Goal: Task Accomplishment & Management: Manage account settings

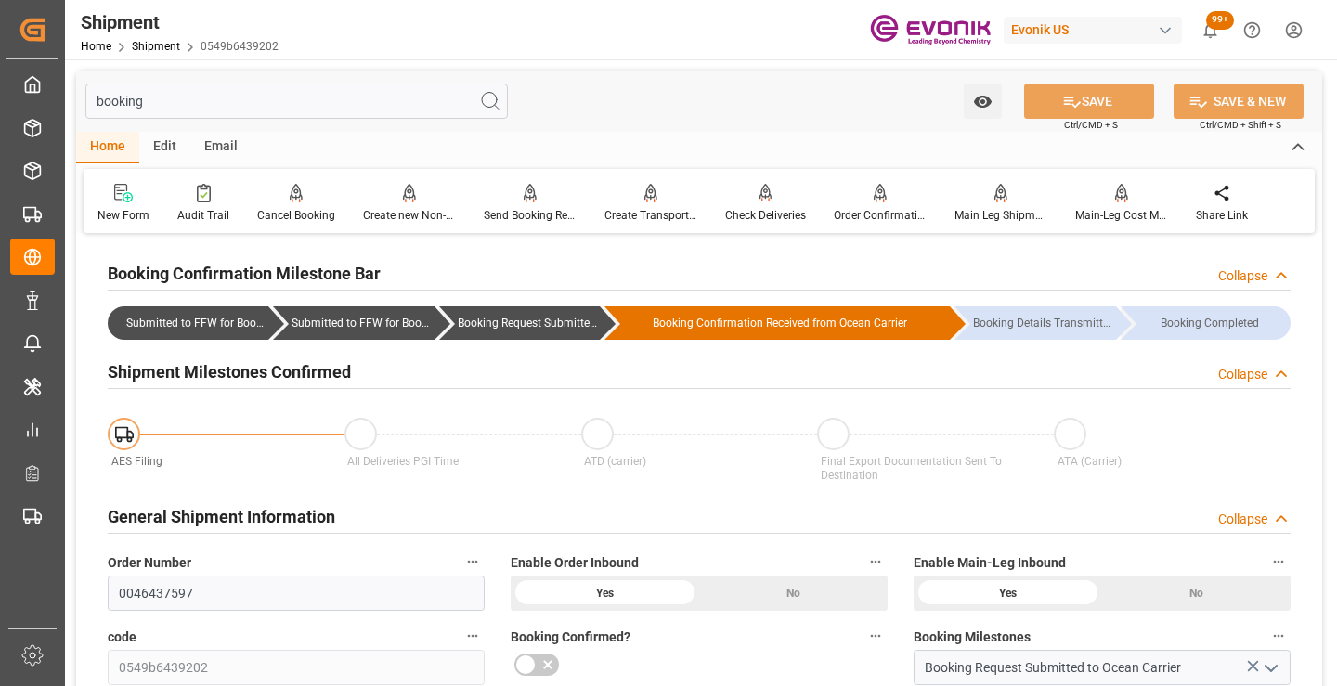
scroll to position [130, 0]
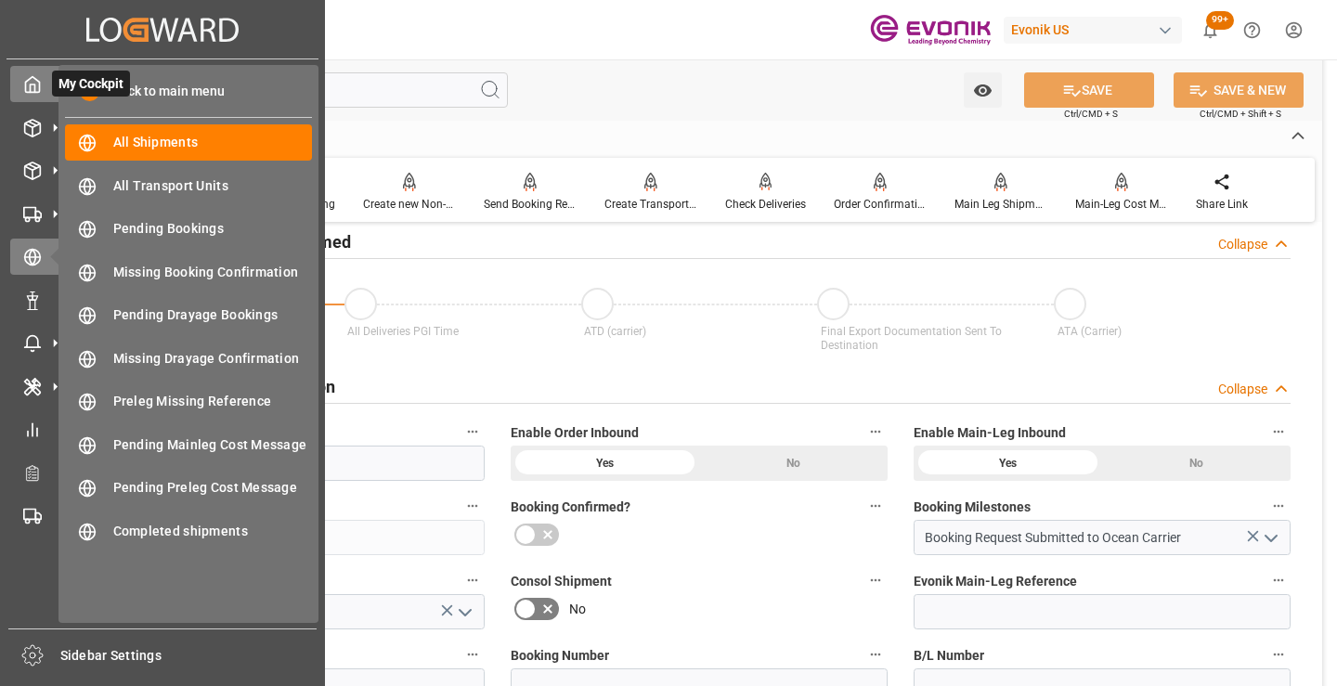
click at [33, 77] on icon at bounding box center [33, 85] width 14 height 16
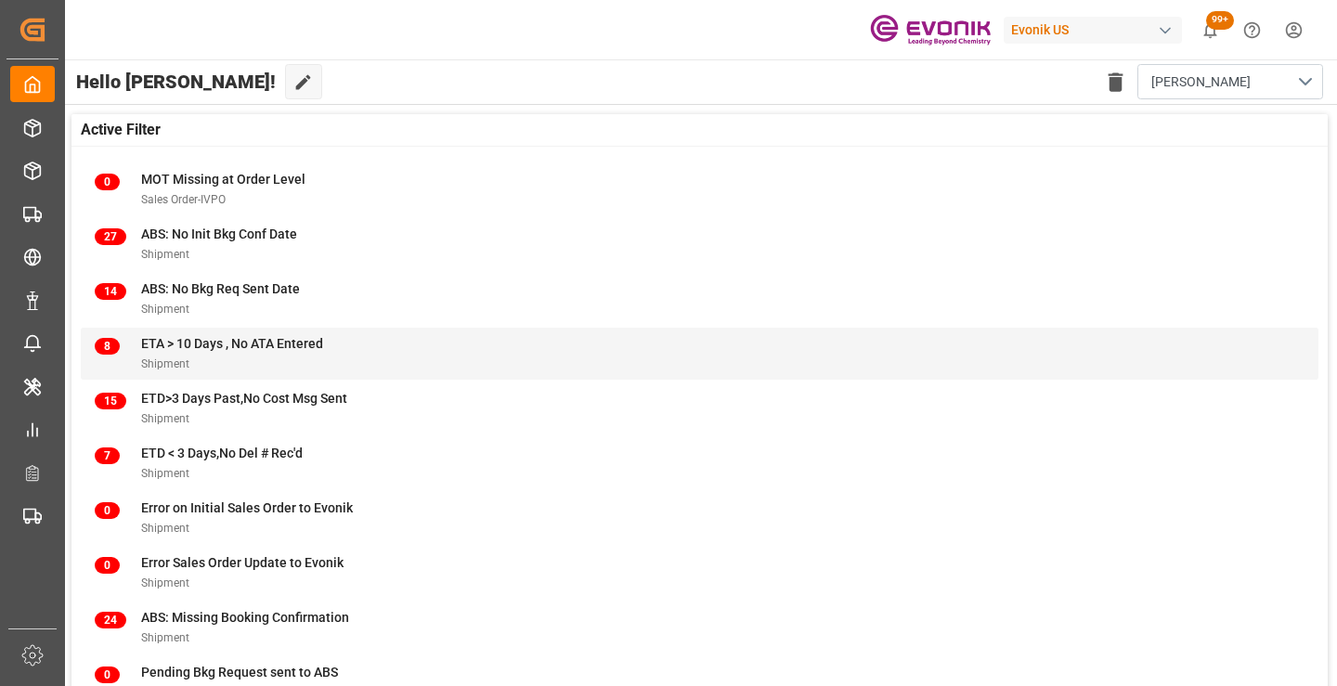
click at [206, 351] on span "ETA > 10 Days , No ATA Entered" at bounding box center [232, 343] width 182 height 15
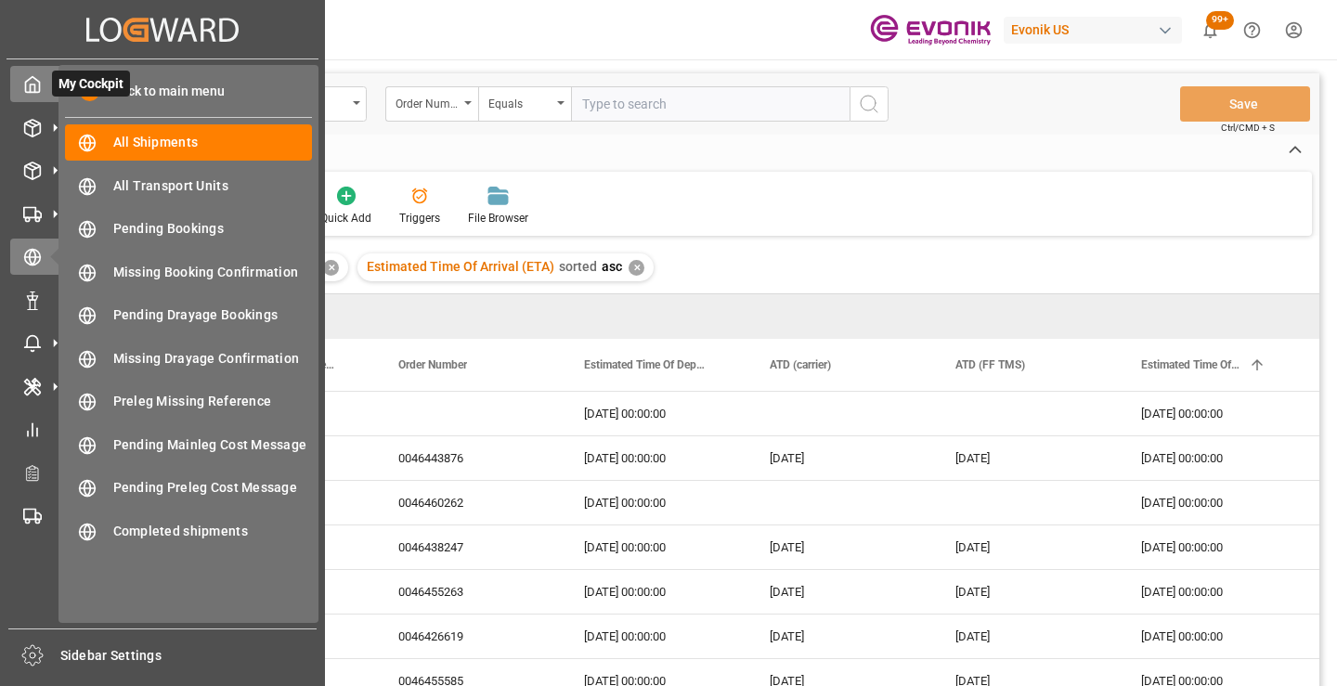
click at [32, 88] on icon at bounding box center [32, 84] width 19 height 19
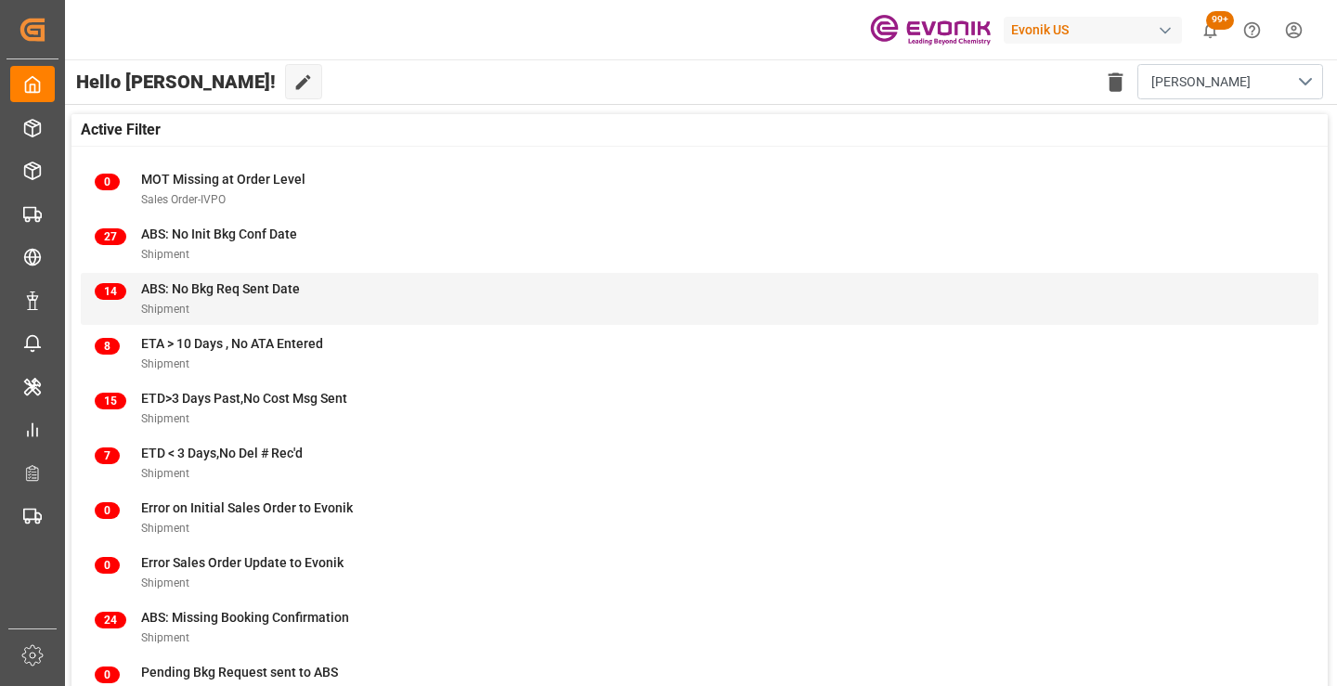
click at [165, 301] on div "Shipment" at bounding box center [220, 308] width 159 height 19
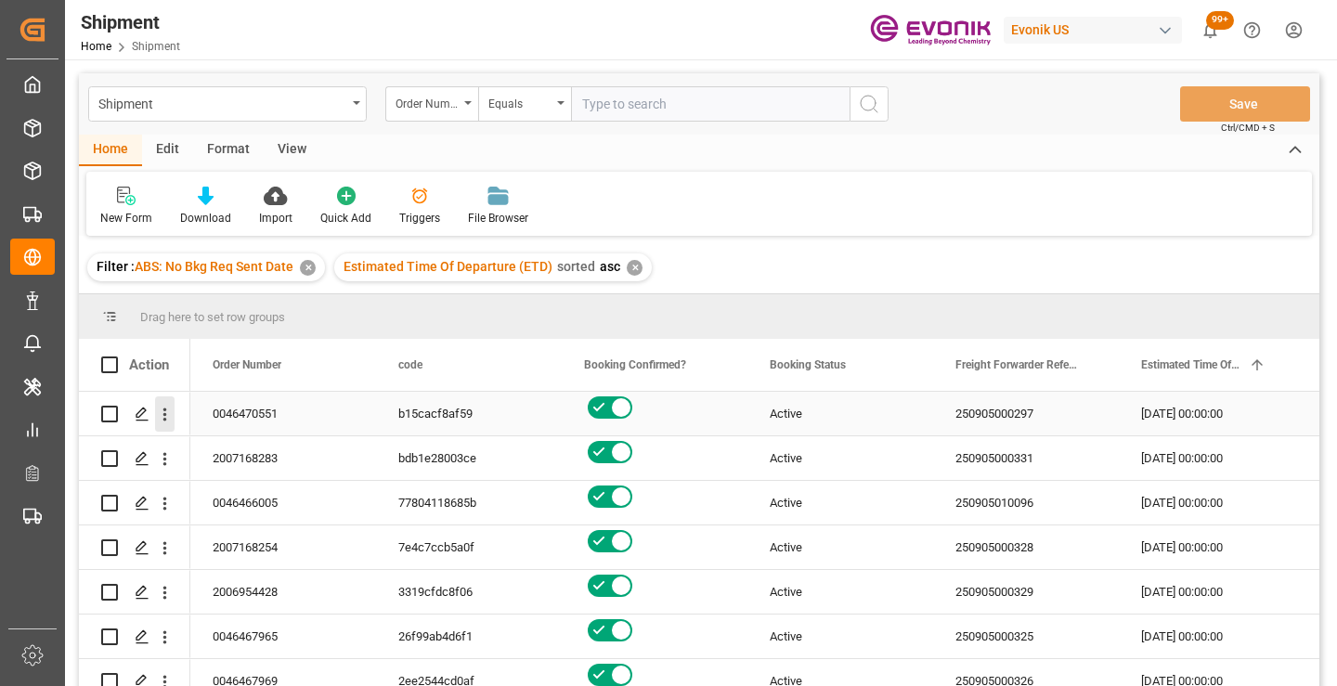
click at [162, 417] on icon "open menu" at bounding box center [164, 414] width 19 height 19
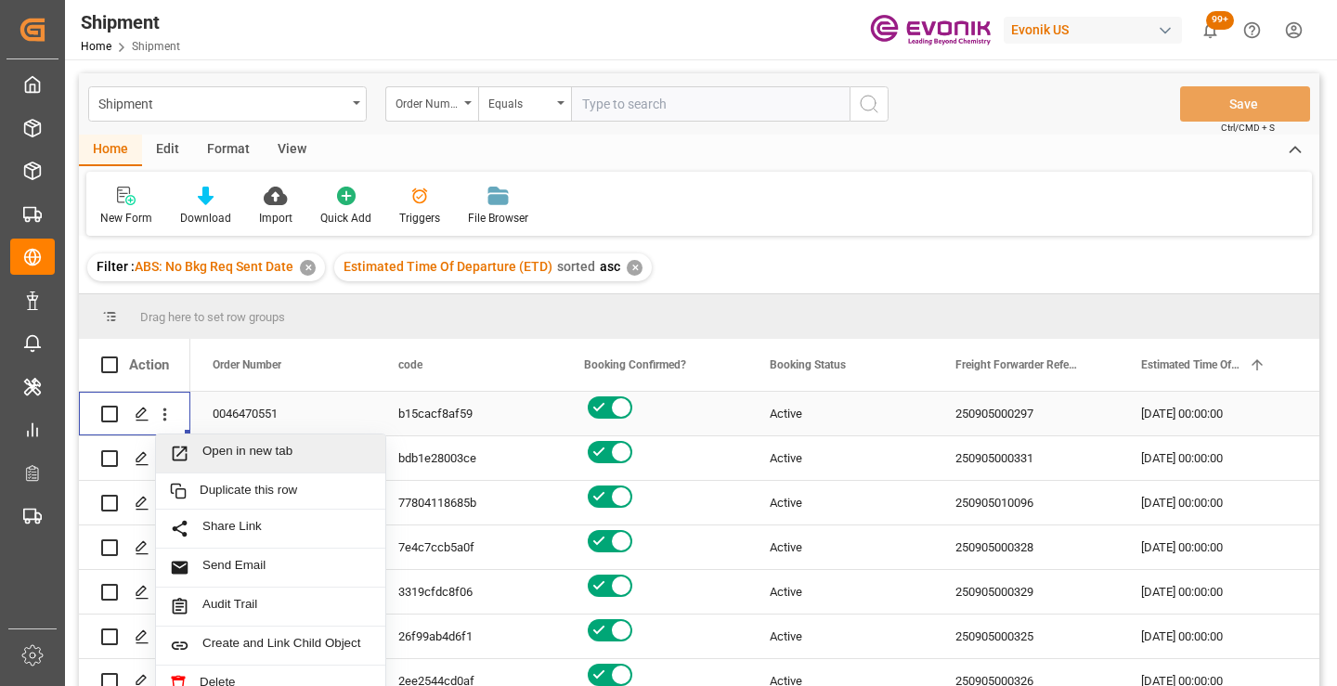
click at [275, 454] on span "Open in new tab" at bounding box center [286, 453] width 169 height 19
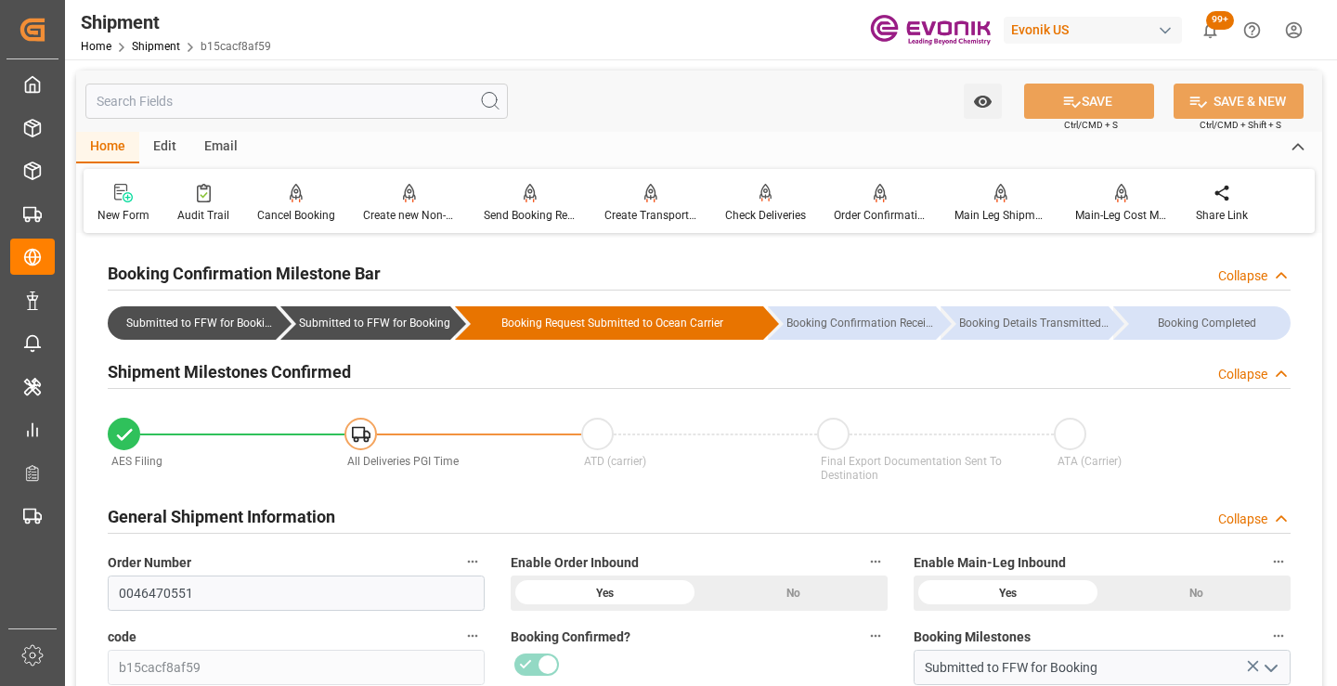
scroll to position [279, 0]
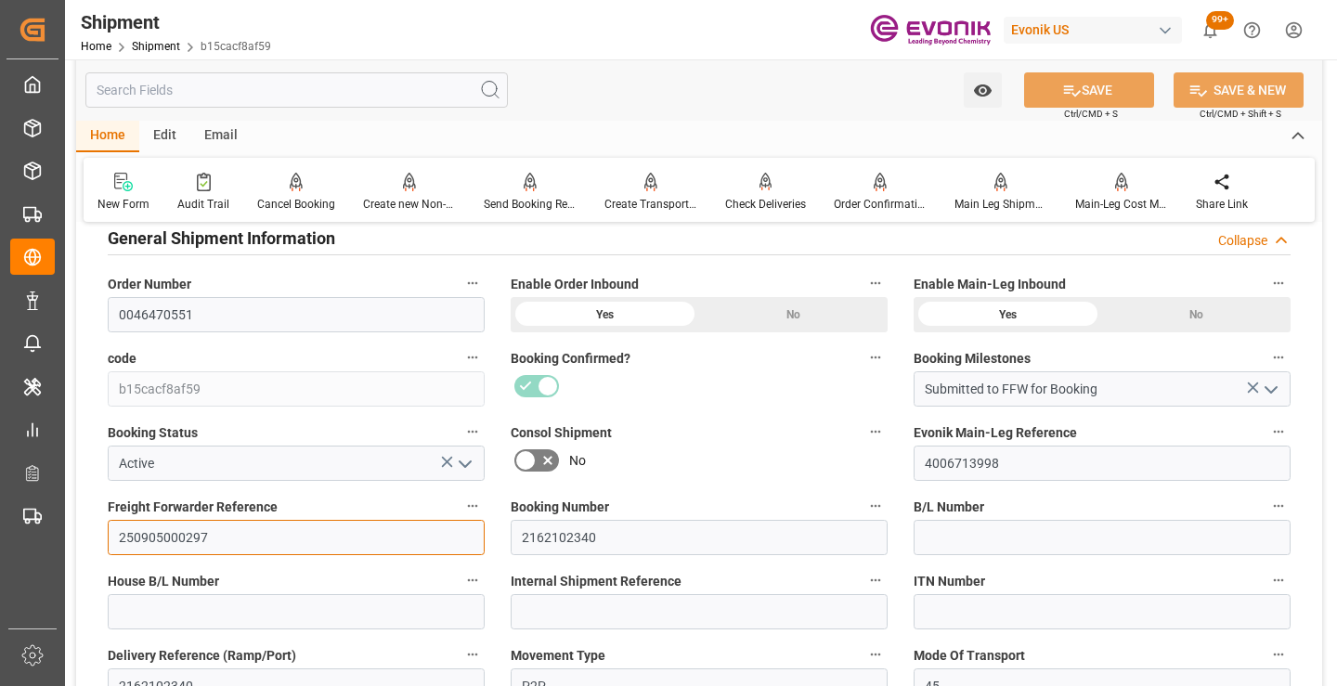
click at [175, 538] on input "250905000297" at bounding box center [296, 537] width 377 height 35
click at [297, 90] on input "text" at bounding box center [296, 89] width 422 height 35
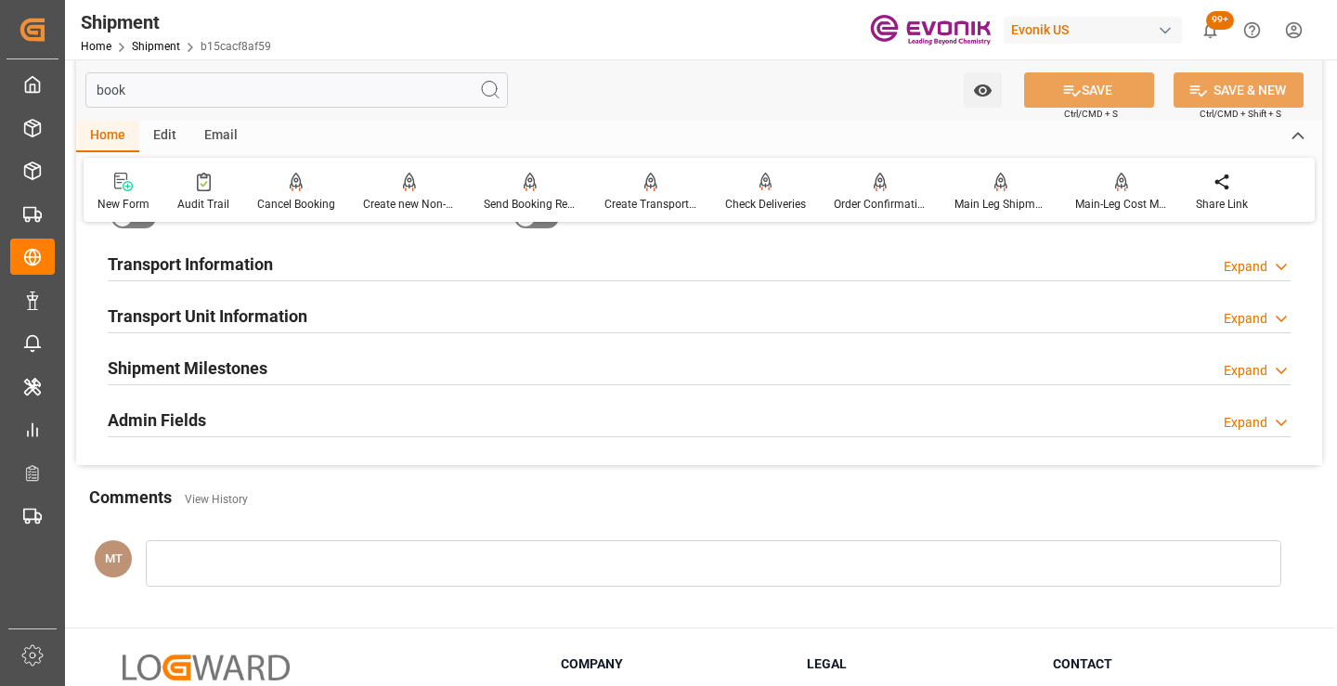
scroll to position [37, 0]
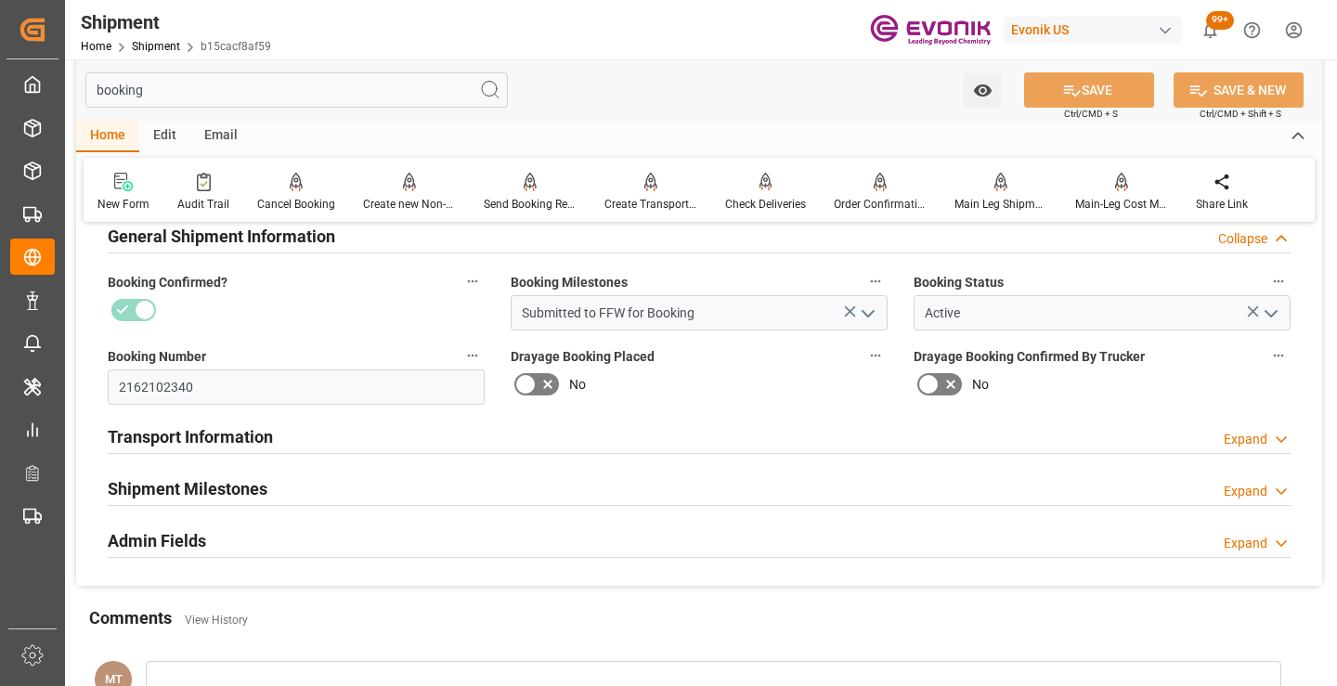
type input "booking"
click at [192, 482] on h2 "Shipment Milestones" at bounding box center [188, 488] width 160 height 25
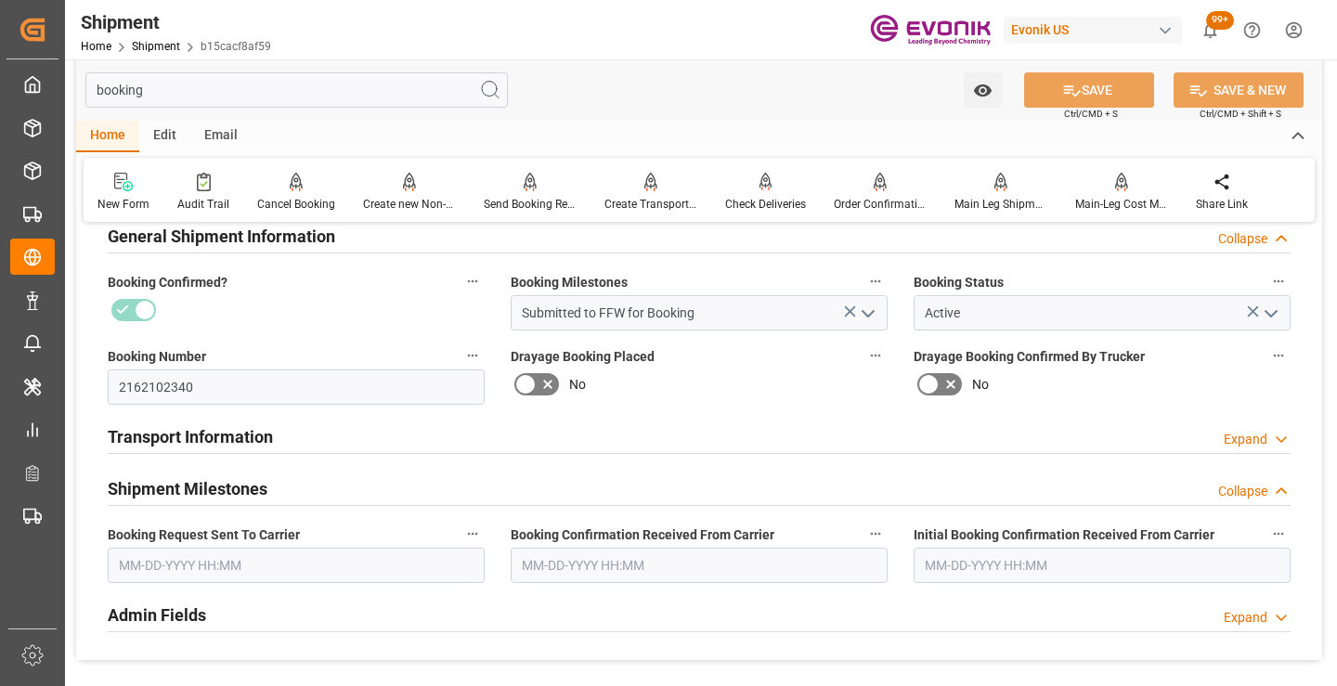
click at [302, 552] on input "text" at bounding box center [296, 565] width 377 height 35
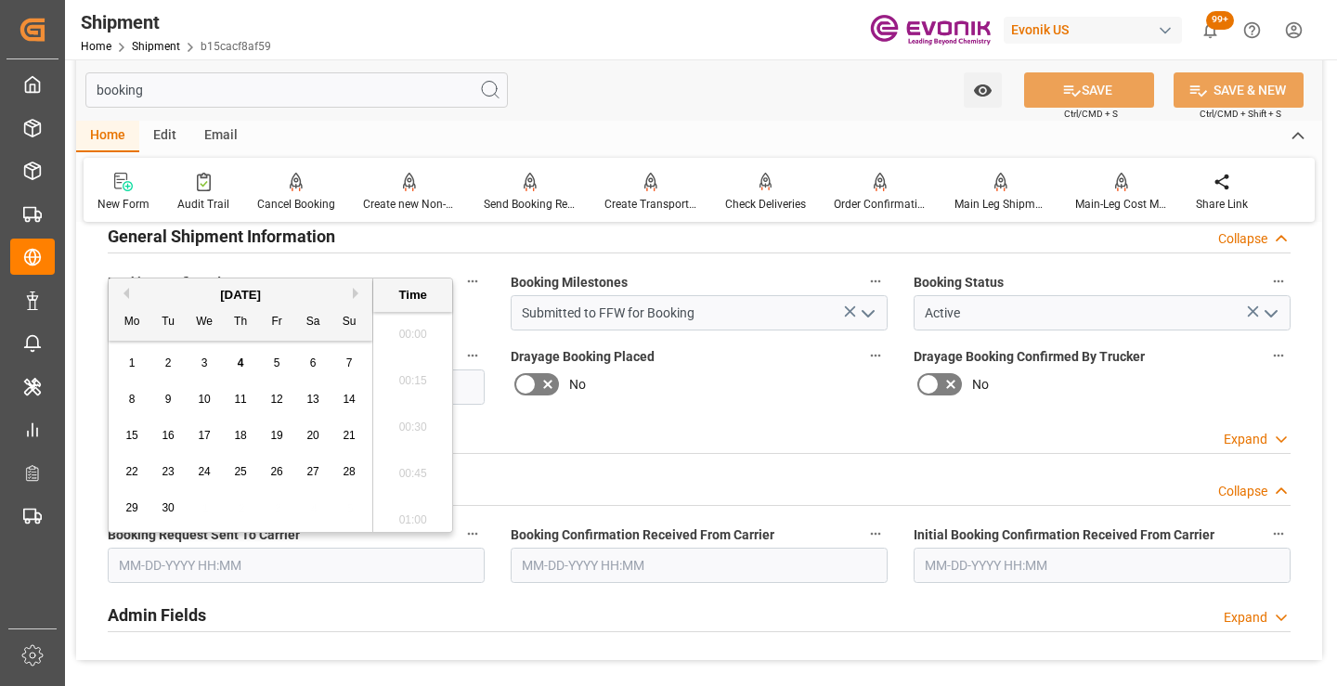
scroll to position [2699, 0]
click at [126, 297] on button "Previous Month" at bounding box center [123, 293] width 11 height 11
click at [240, 509] on span "28" at bounding box center [240, 507] width 12 height 13
type input "08-28-2025 00:00"
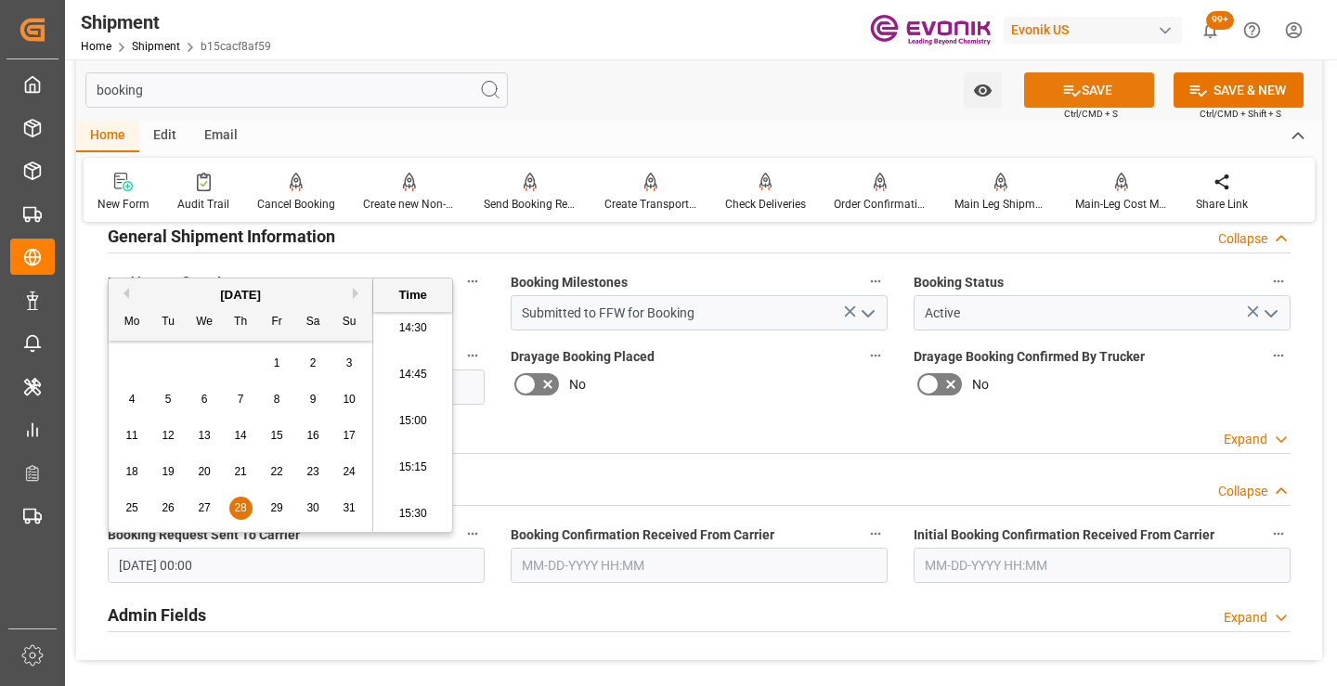
click at [1065, 84] on icon at bounding box center [1071, 90] width 19 height 19
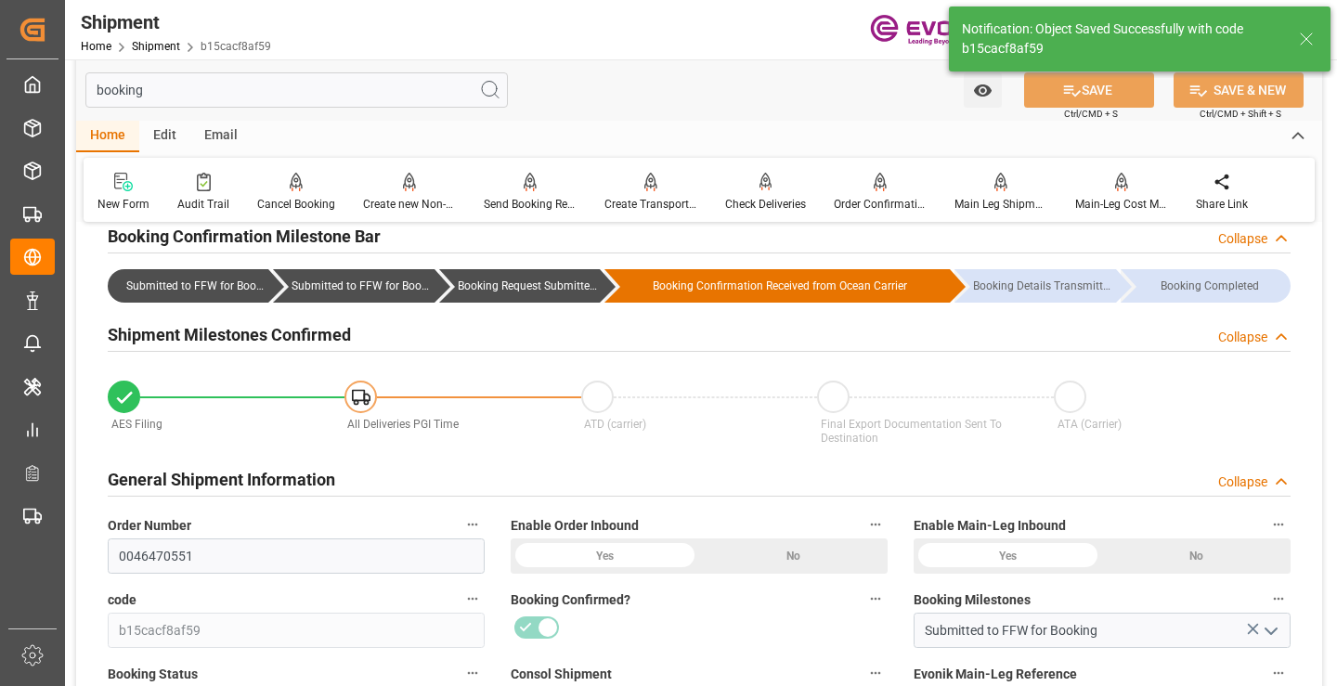
type input "Booking Request Submitted to Ocean Carrier"
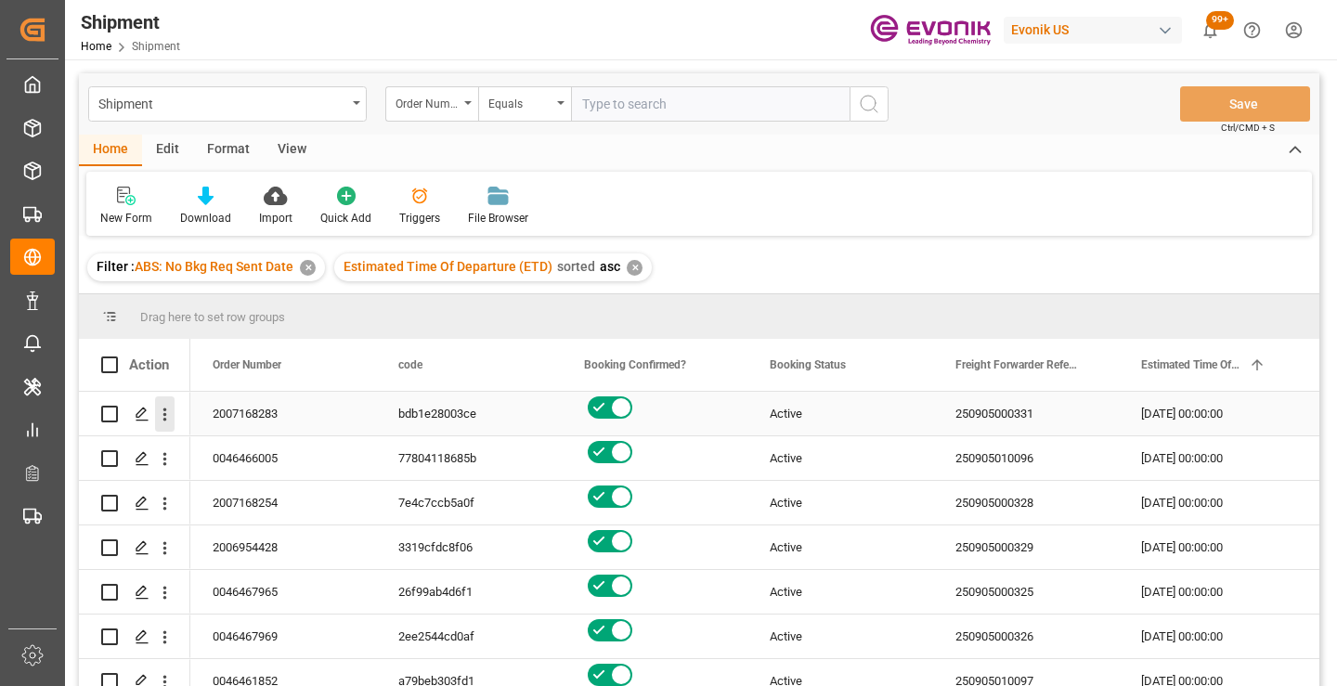
click at [162, 408] on icon "open menu" at bounding box center [164, 414] width 19 height 19
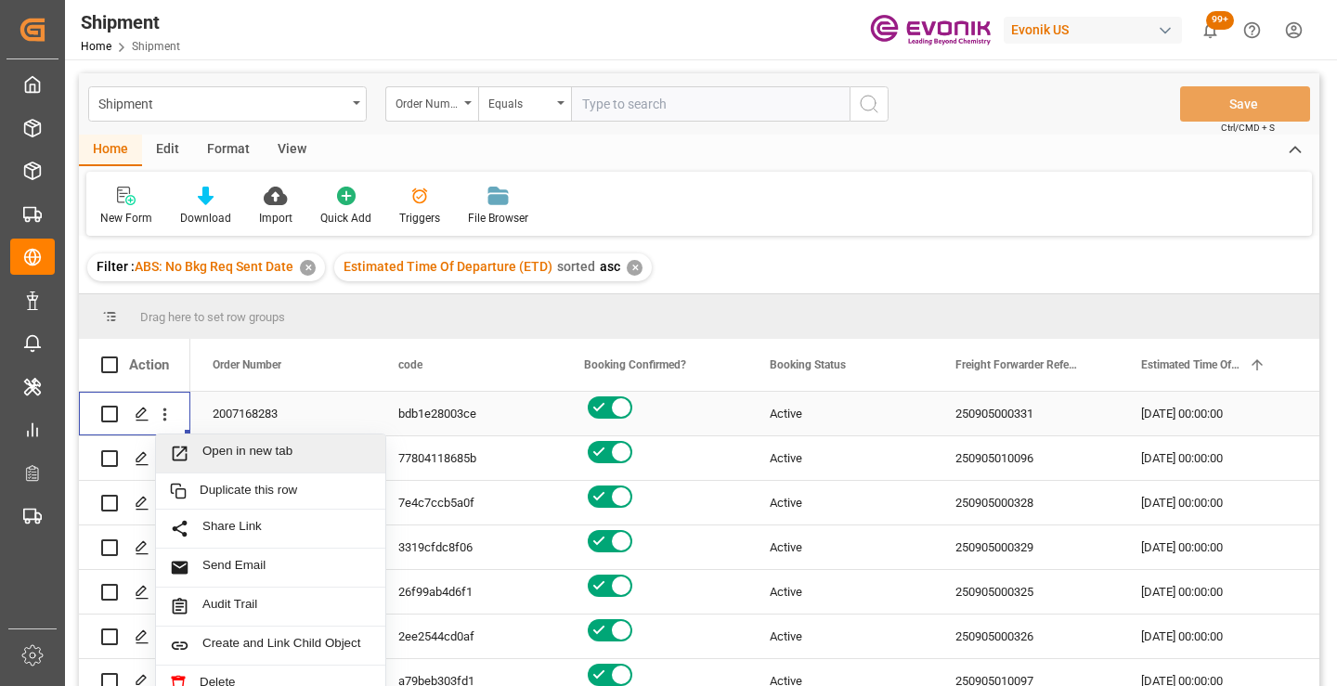
click at [262, 447] on span "Open in new tab" at bounding box center [286, 453] width 169 height 19
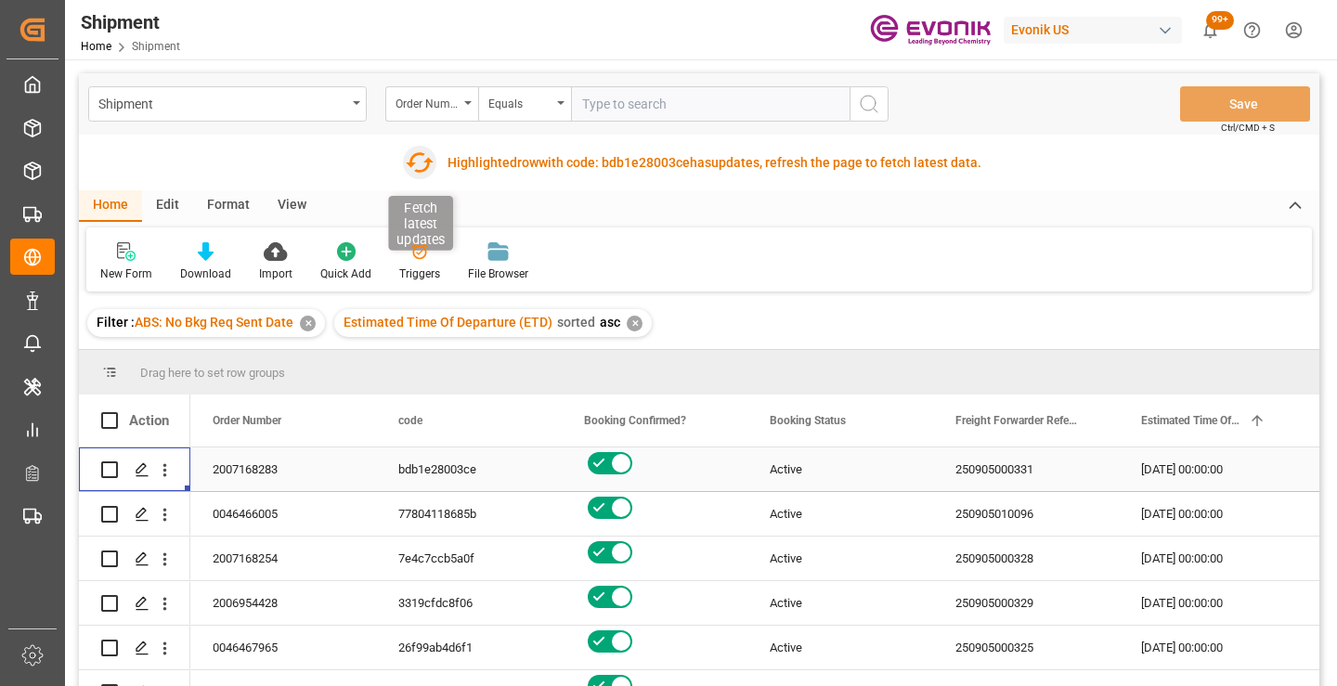
click at [417, 169] on icon "button" at bounding box center [419, 163] width 30 height 30
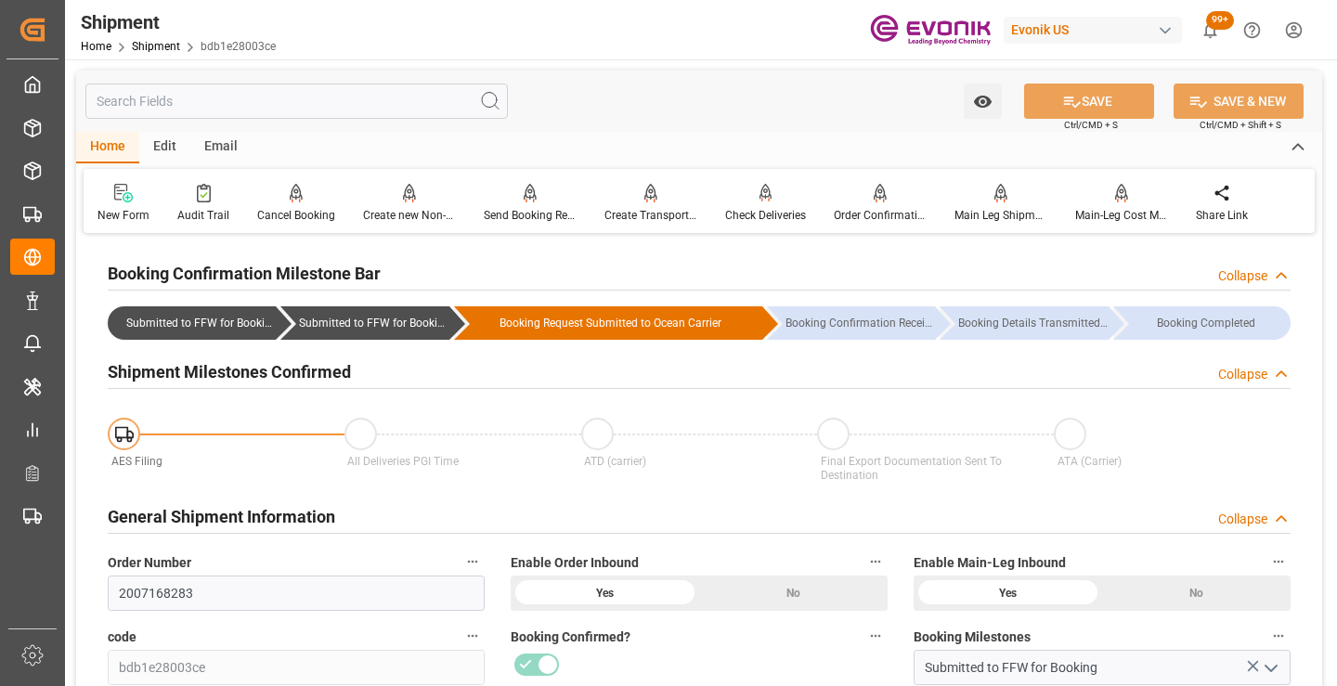
scroll to position [186, 0]
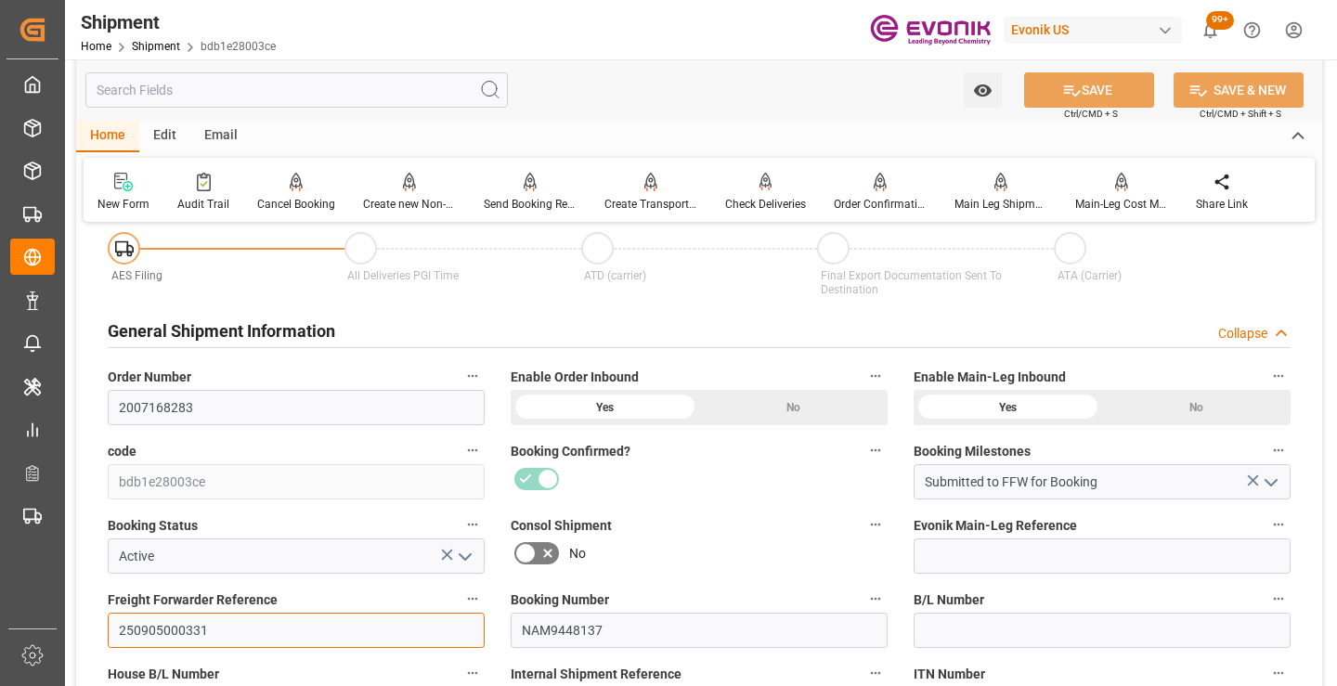
click at [175, 626] on input "250905000331" at bounding box center [296, 630] width 377 height 35
click at [361, 94] on input "text" at bounding box center [296, 89] width 422 height 35
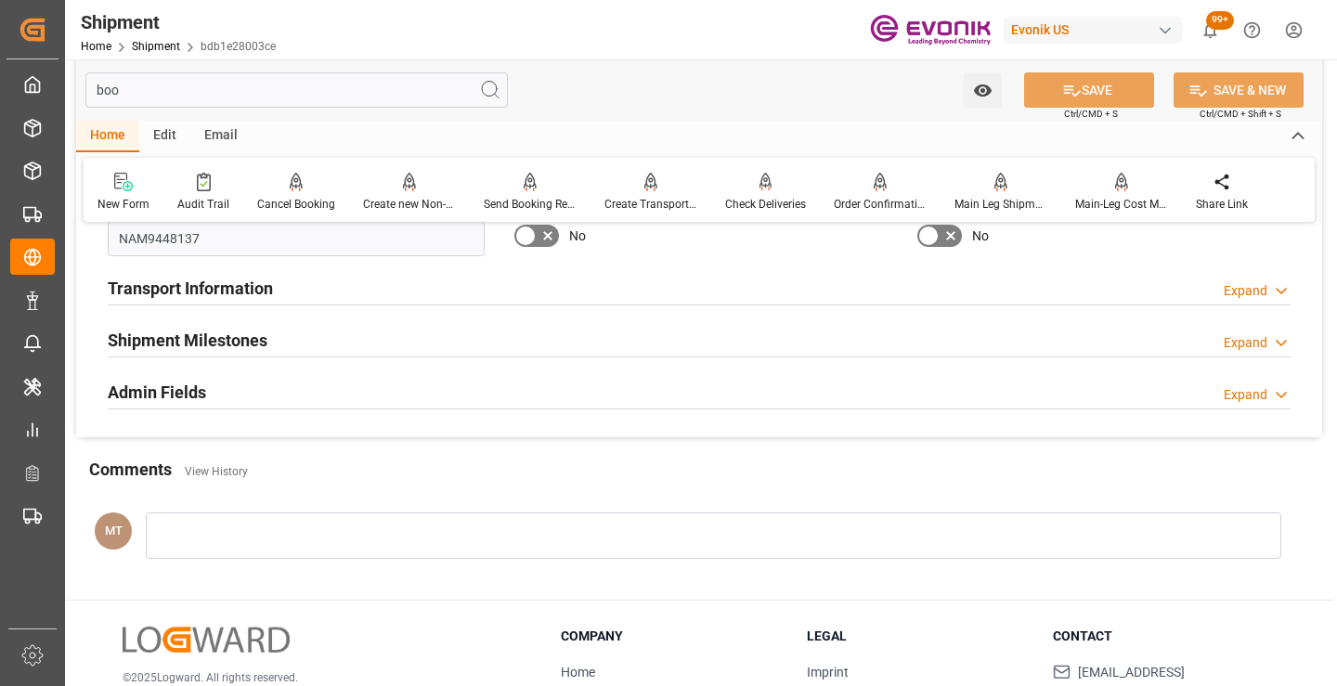
scroll to position [0, 0]
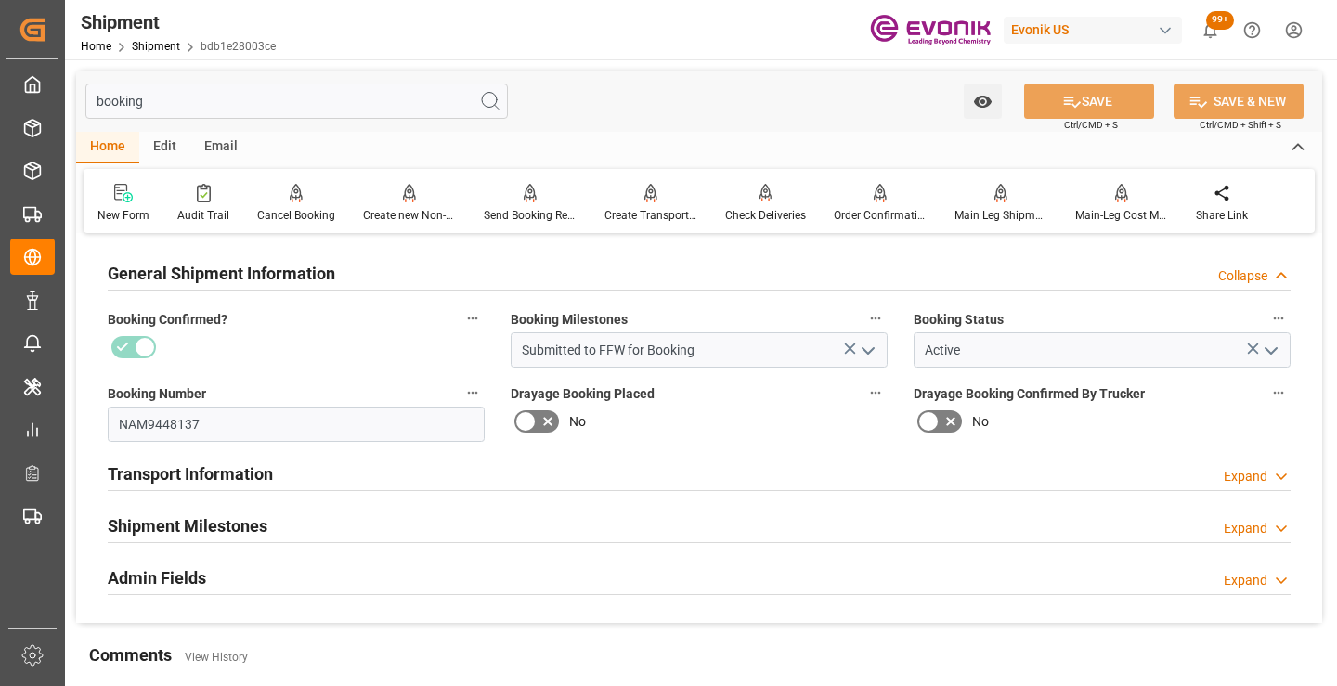
type input "booking"
click at [248, 518] on h2 "Shipment Milestones" at bounding box center [188, 525] width 160 height 25
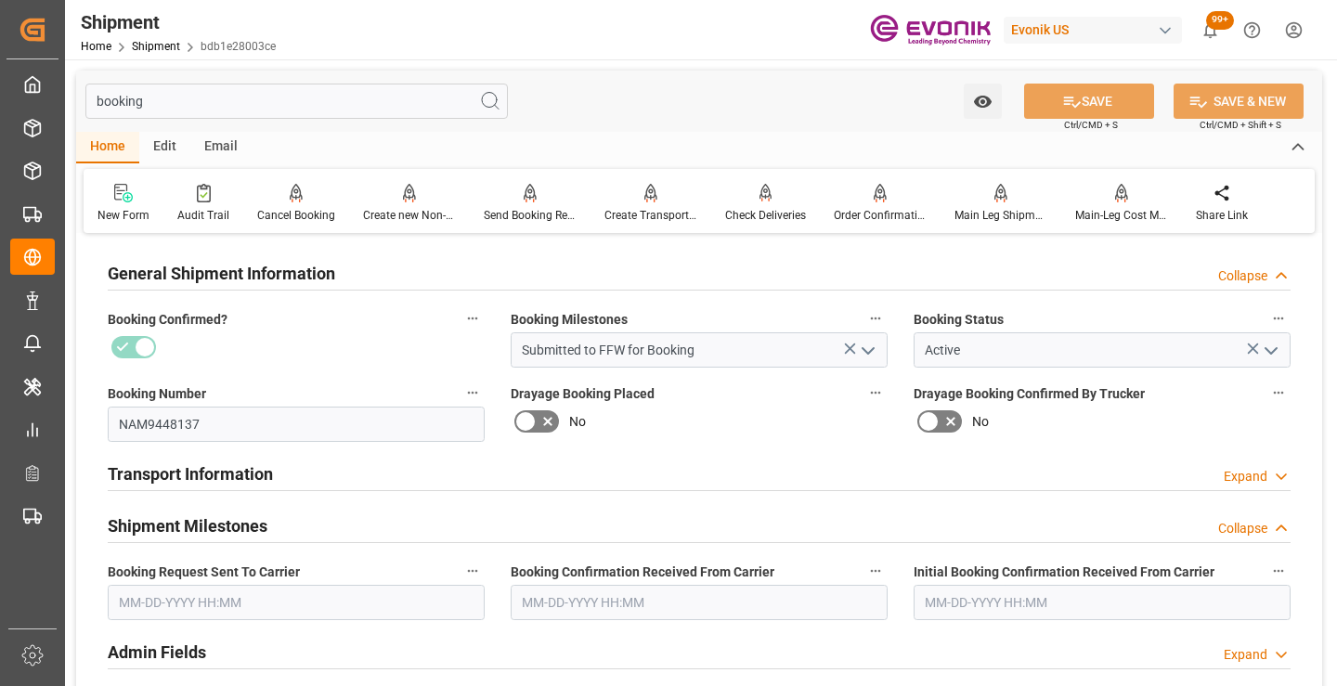
click at [280, 599] on input "text" at bounding box center [296, 602] width 377 height 35
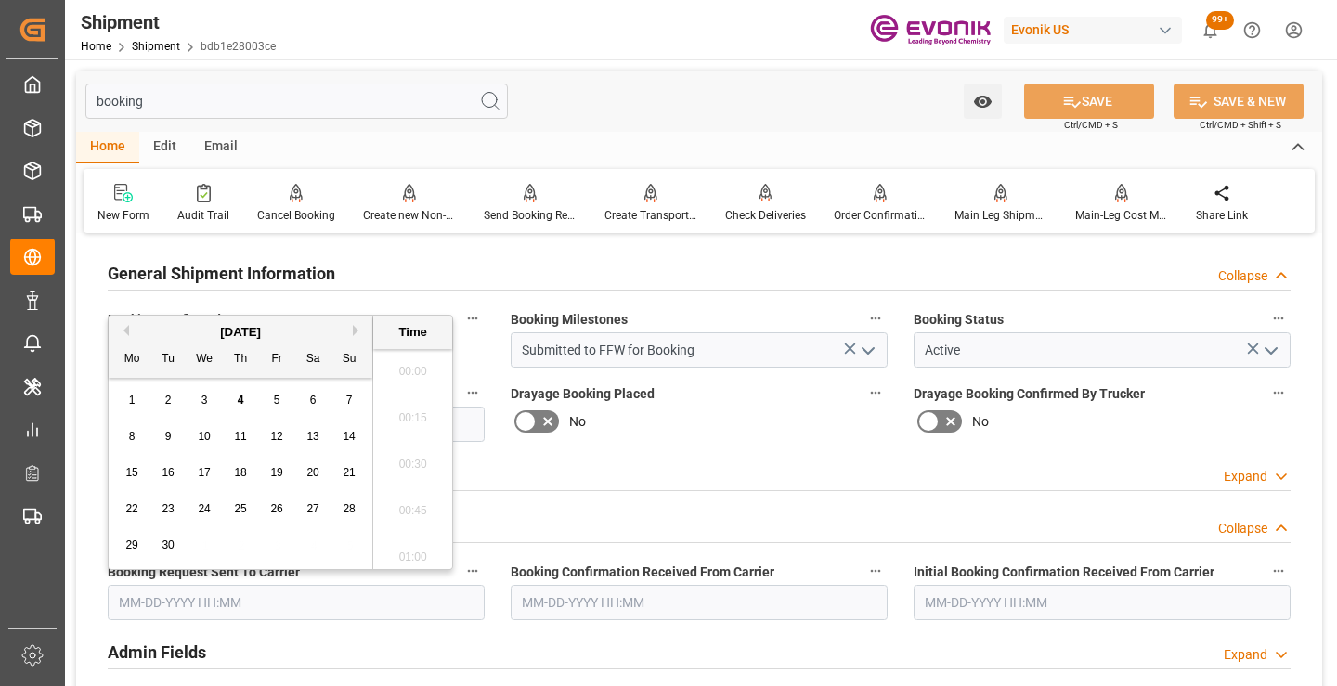
scroll to position [2699, 0]
click at [235, 401] on div "4" at bounding box center [240, 401] width 23 height 22
type input "[DATE] 00:00"
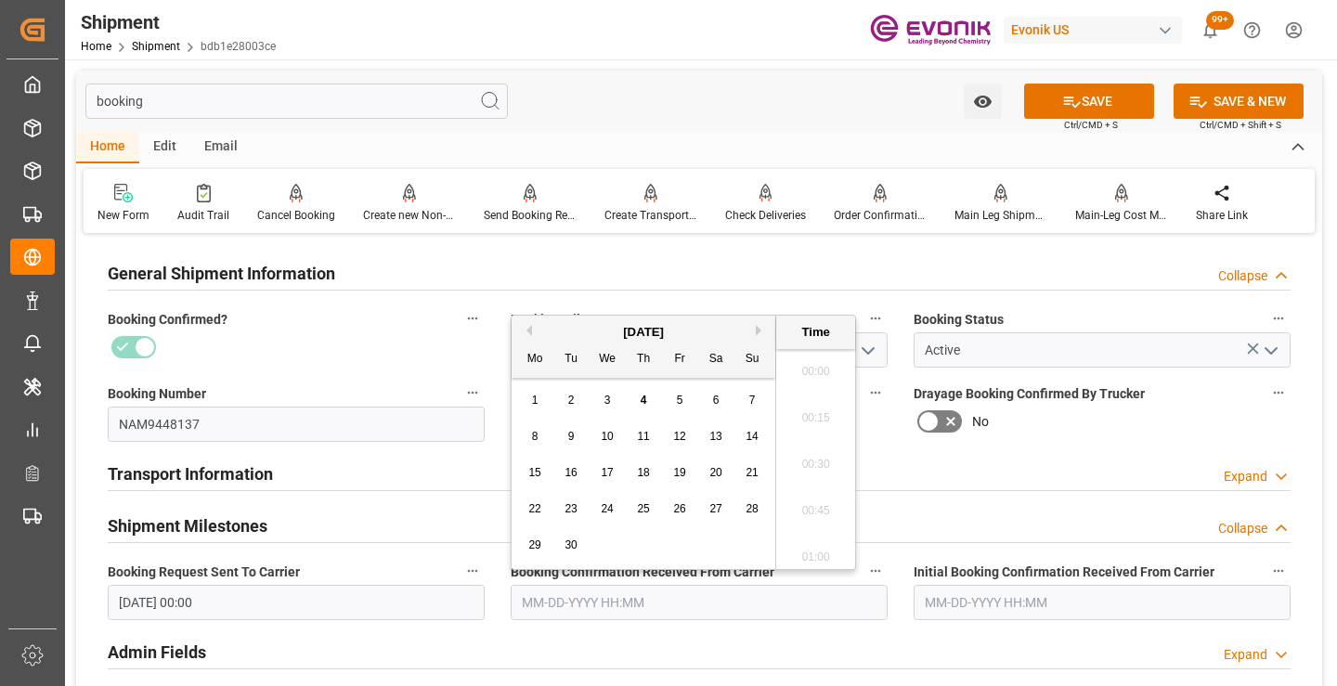
click at [564, 612] on input "text" at bounding box center [699, 602] width 377 height 35
click at [641, 398] on span "4" at bounding box center [644, 400] width 6 height 13
type input "[DATE] 00:00"
click at [1086, 94] on button "SAVE" at bounding box center [1089, 101] width 130 height 35
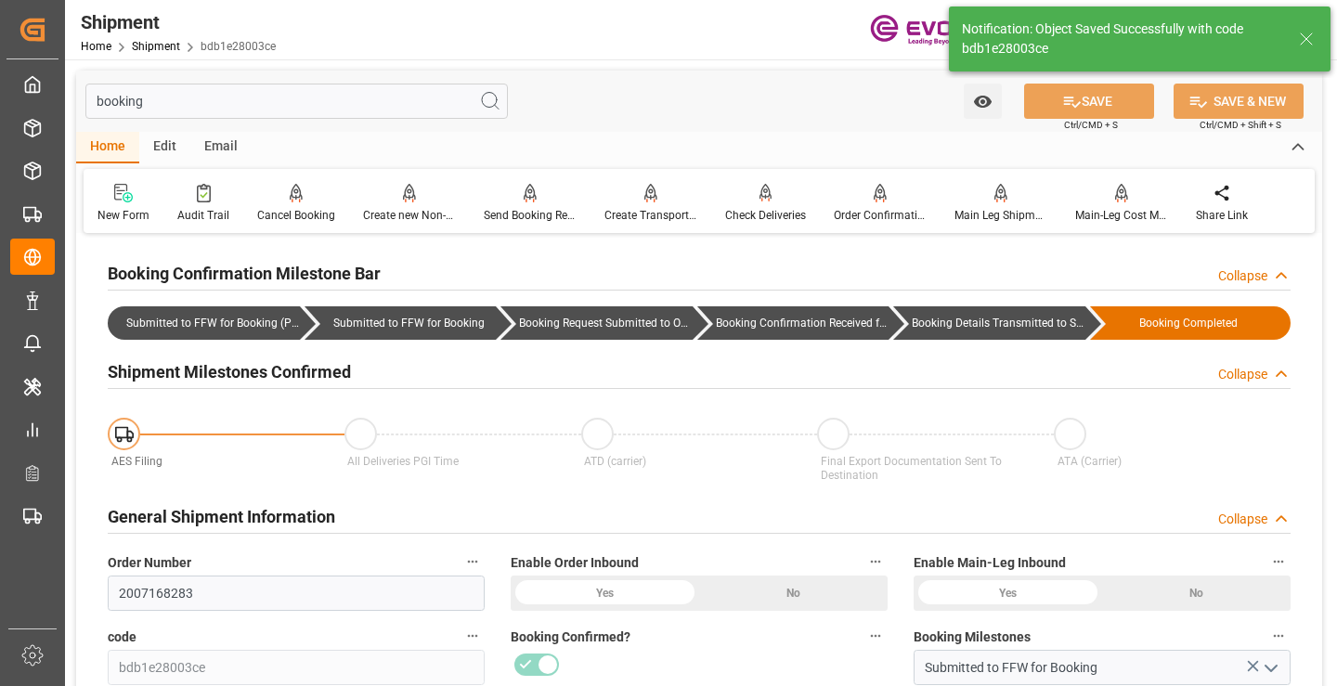
type input "Booking Details Transmitted to SAP"
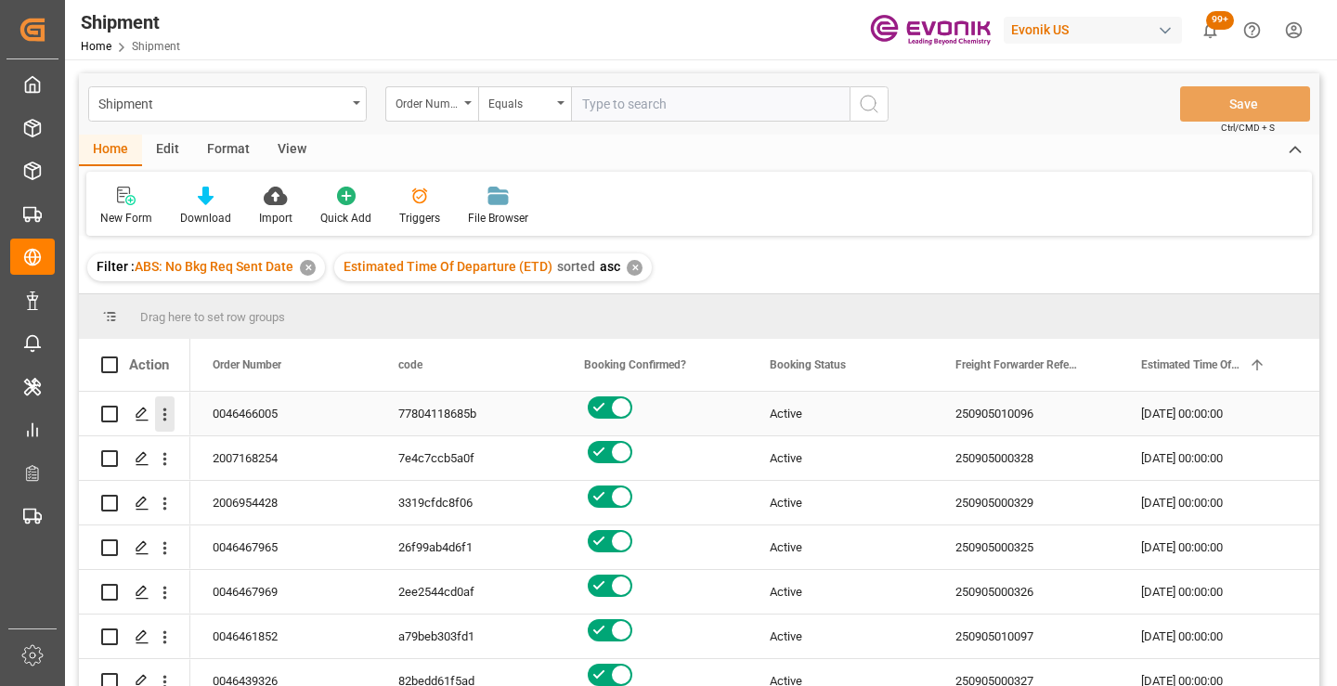
click at [163, 409] on icon "open menu" at bounding box center [165, 414] width 4 height 13
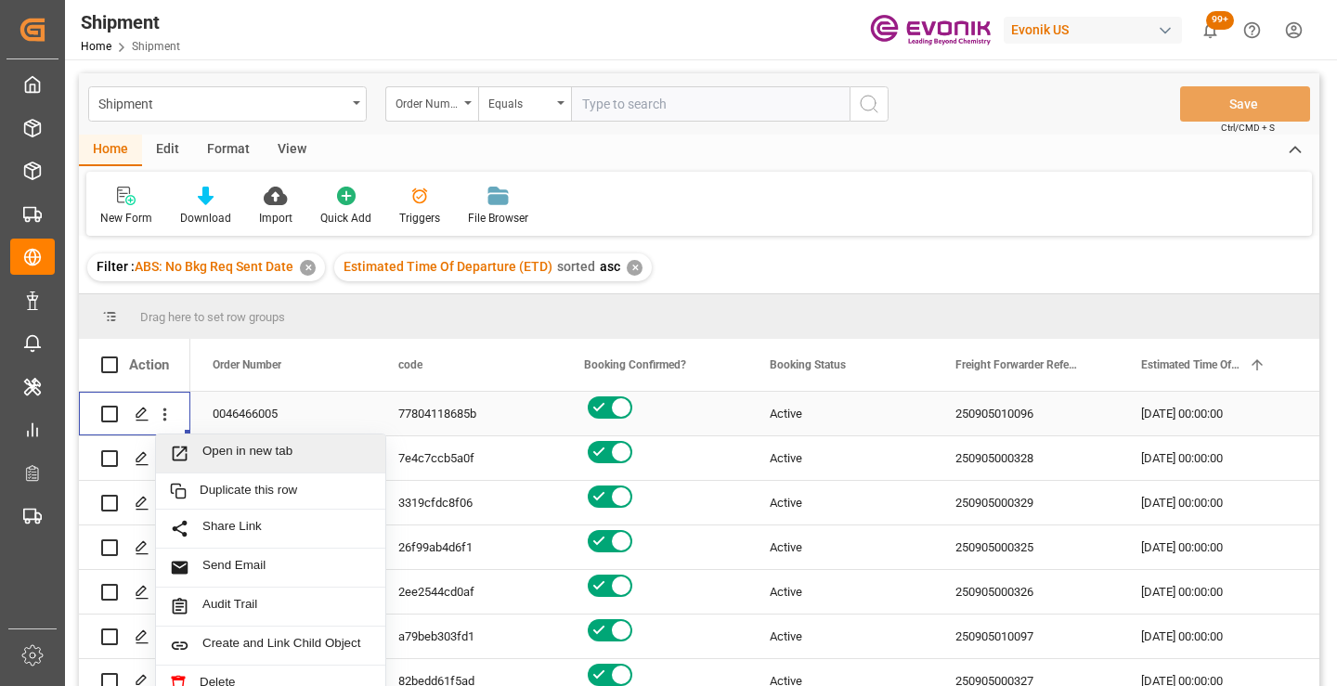
click at [251, 451] on span "Open in new tab" at bounding box center [286, 453] width 169 height 19
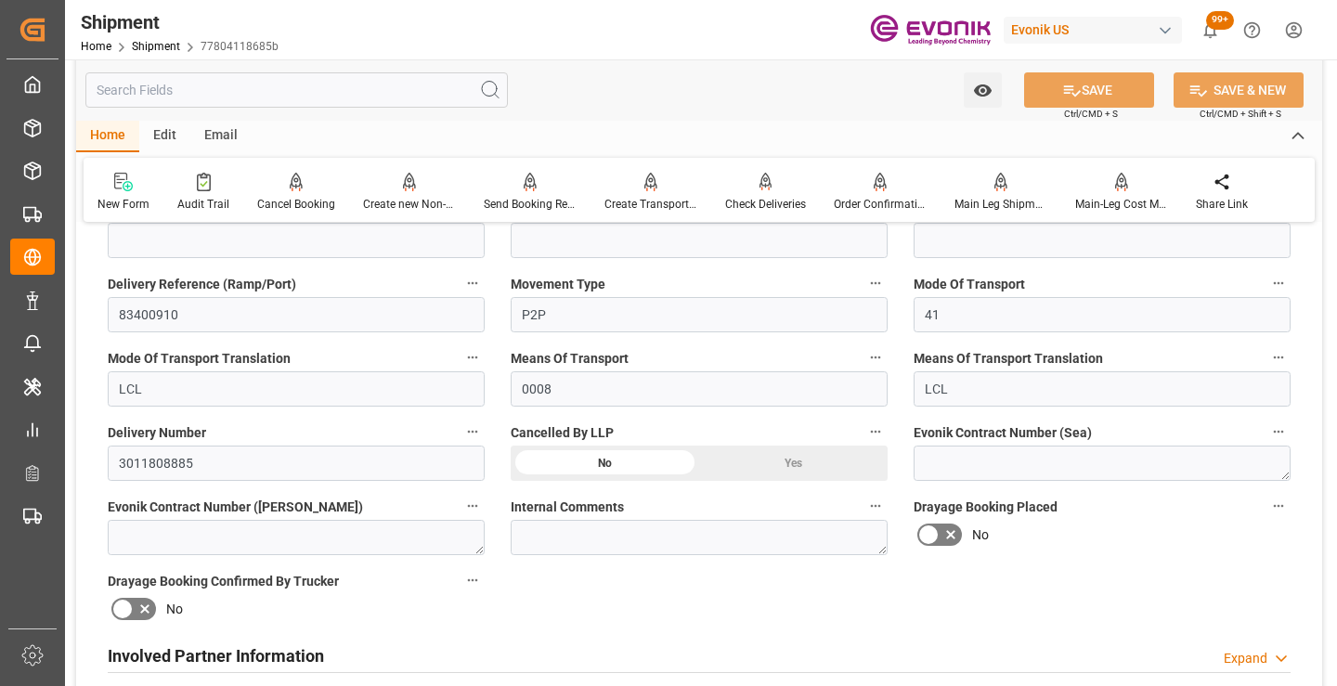
scroll to position [464, 0]
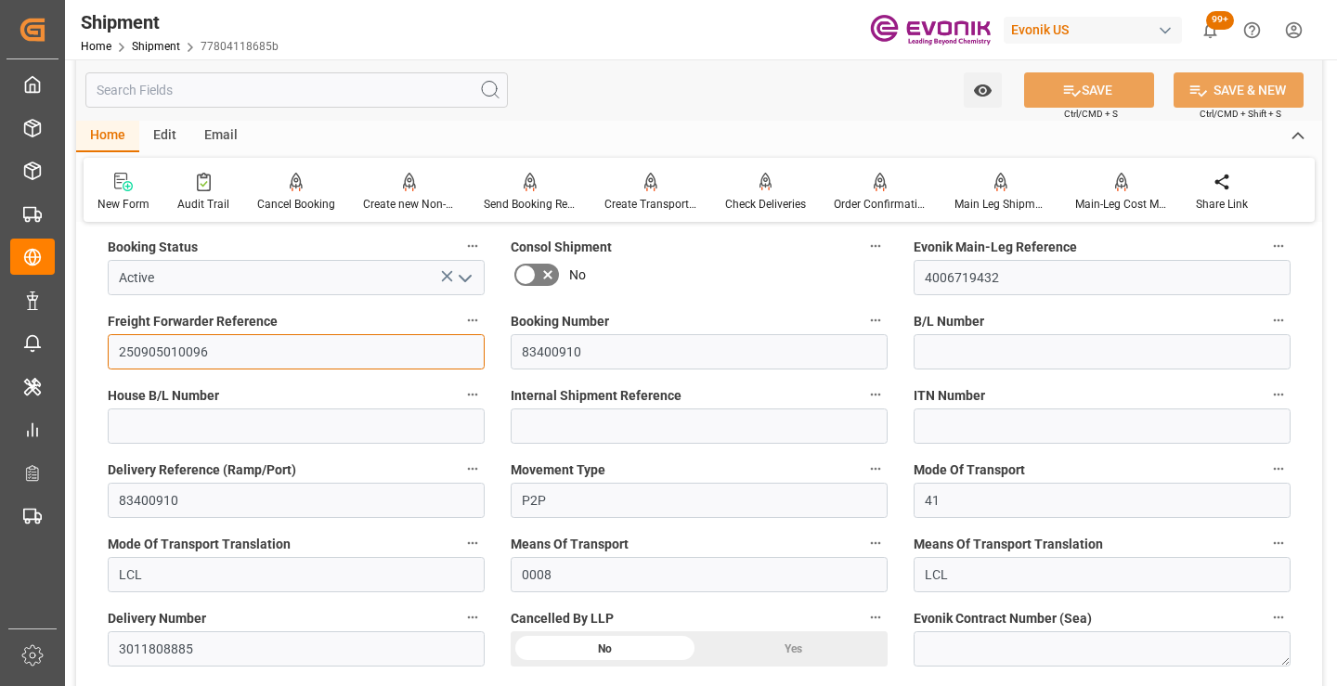
click at [171, 343] on input "250905010096" at bounding box center [296, 351] width 377 height 35
click at [273, 89] on input "text" at bounding box center [296, 89] width 422 height 35
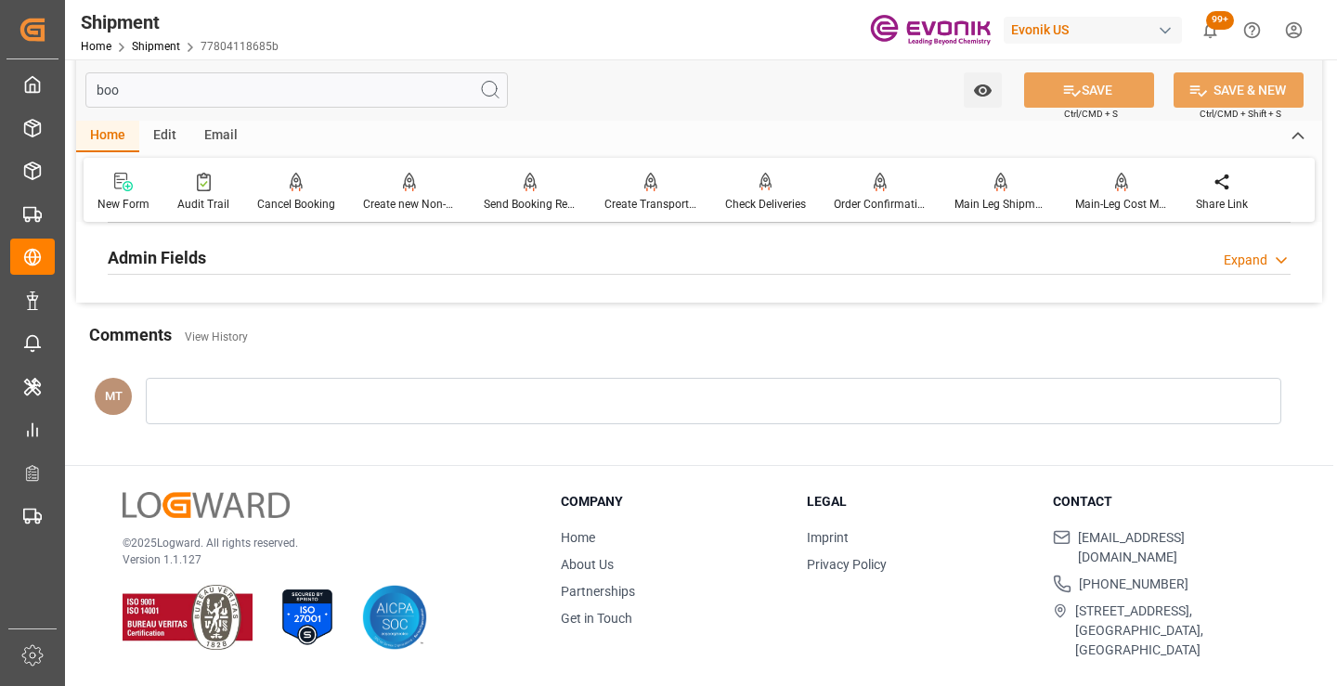
scroll to position [223, 0]
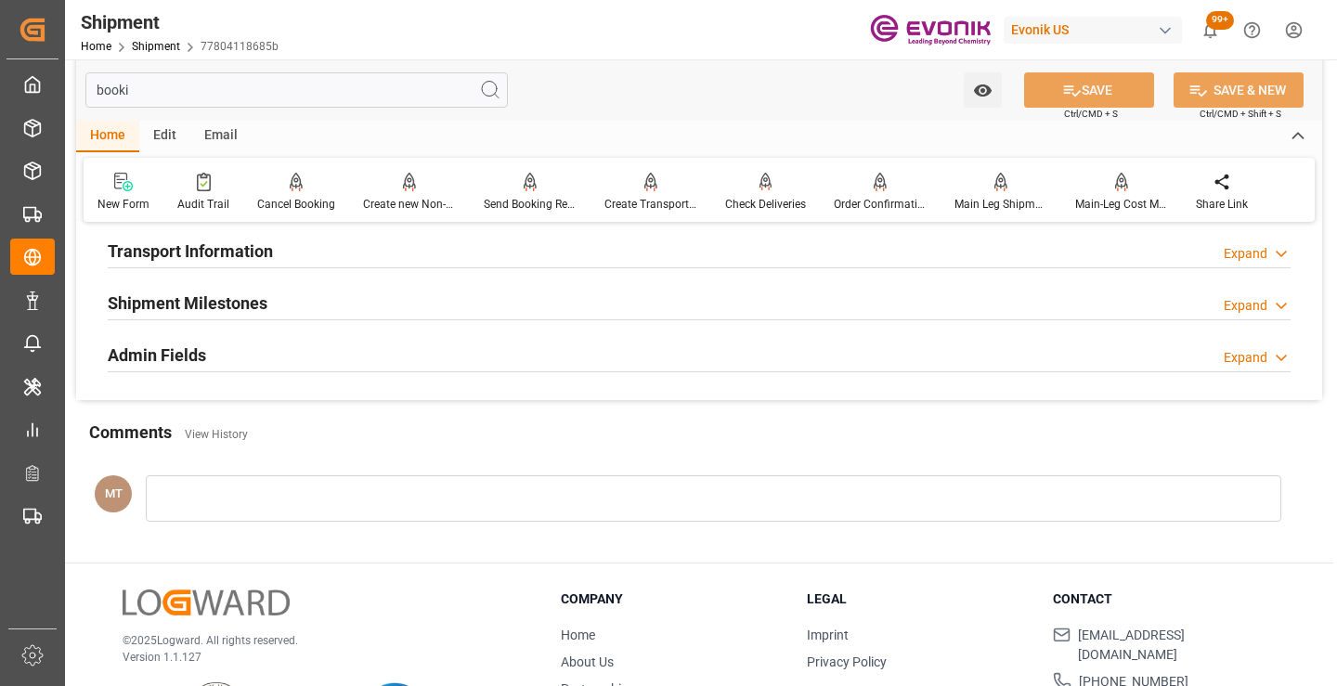
type input "bookin"
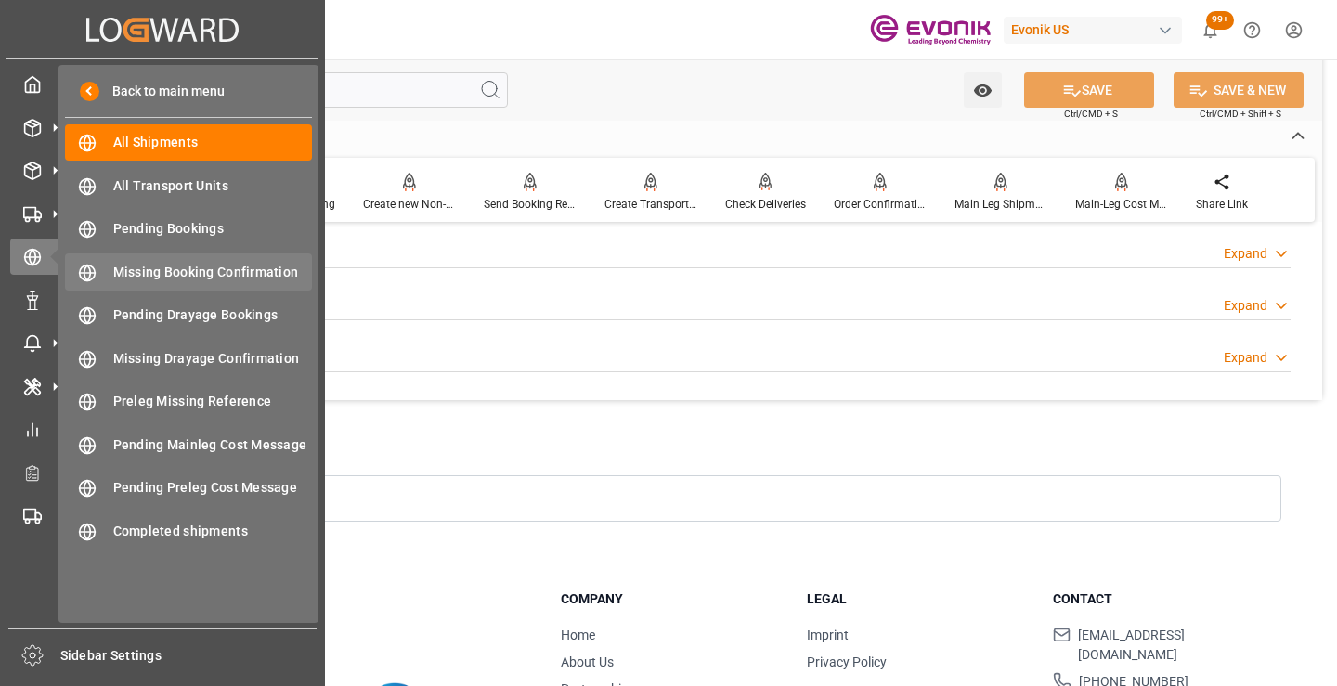
click at [201, 288] on div "Missing Booking Confirmation Missing Booking Confirmation" at bounding box center [188, 271] width 247 height 36
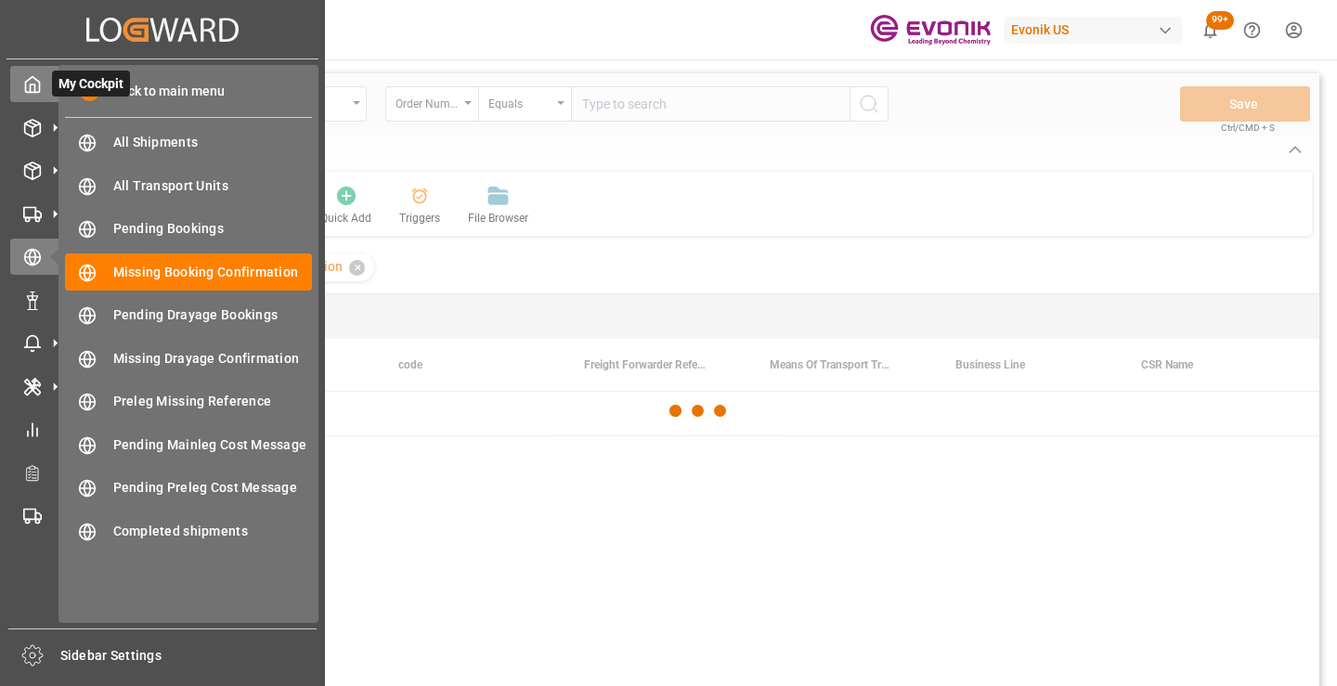
click at [36, 82] on icon at bounding box center [32, 84] width 19 height 19
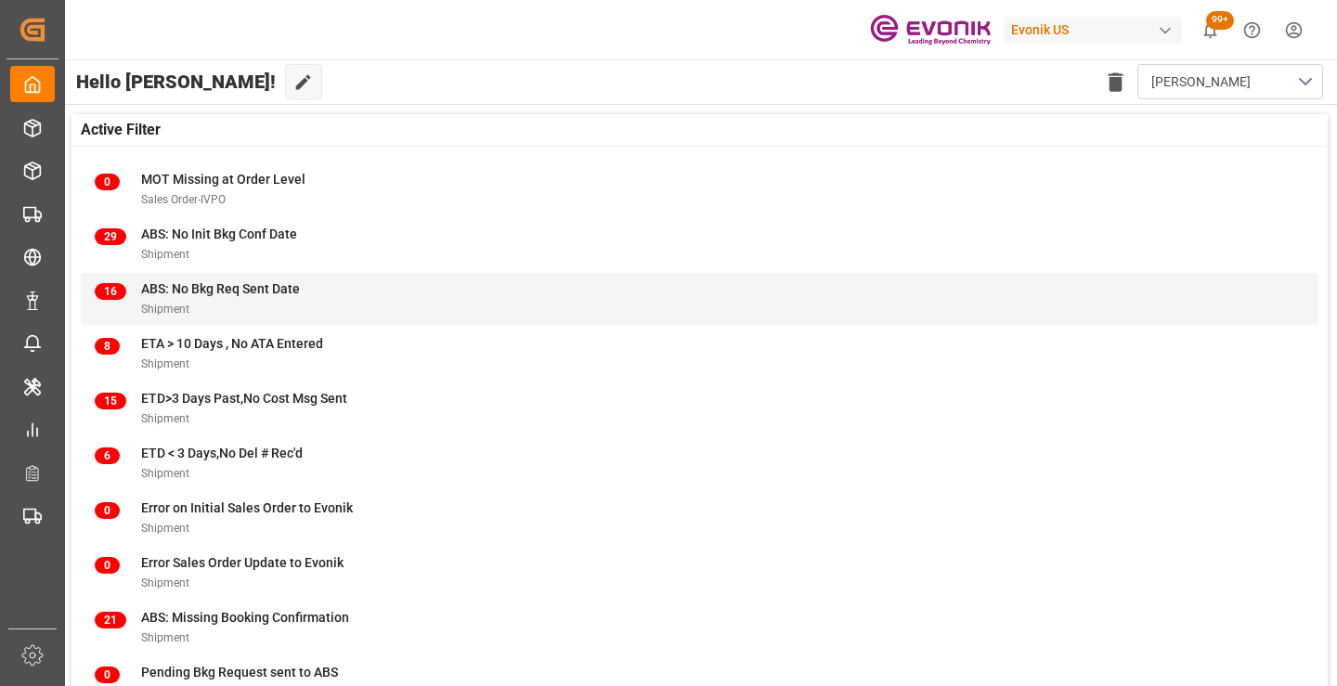
click at [245, 301] on div "Shipment" at bounding box center [220, 308] width 159 height 19
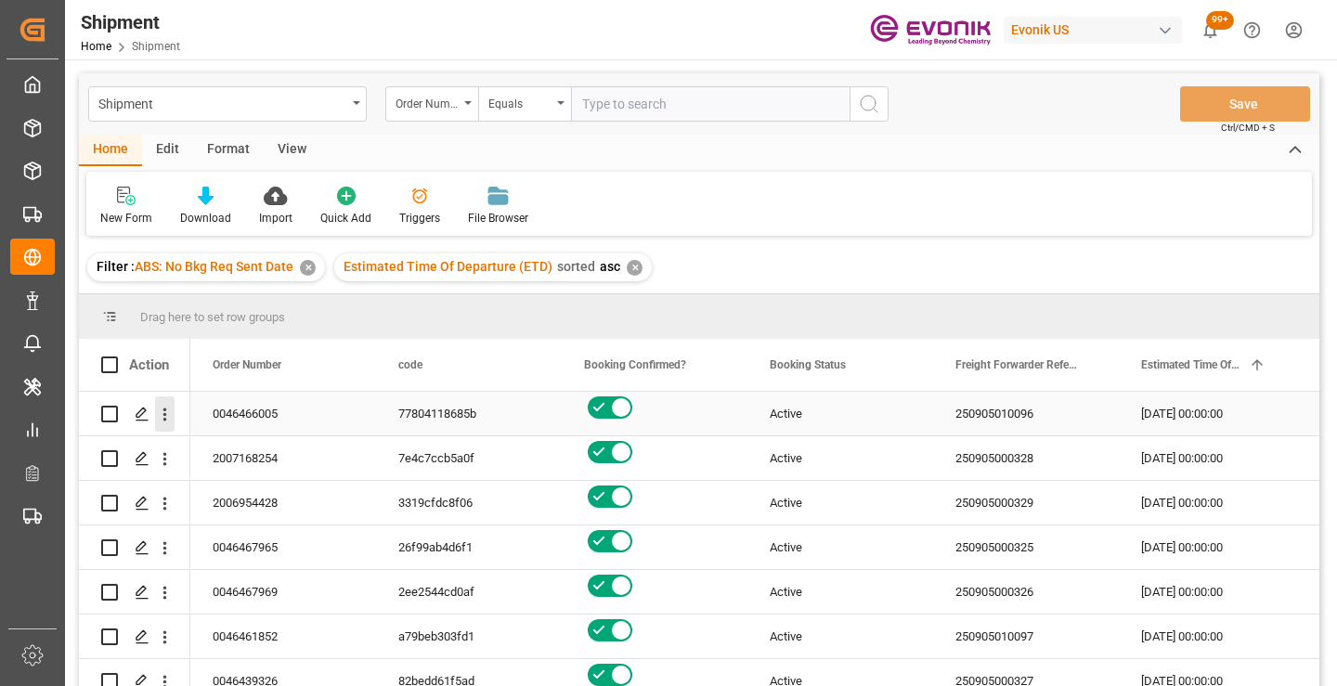
click at [166, 413] on icon "open menu" at bounding box center [164, 414] width 19 height 19
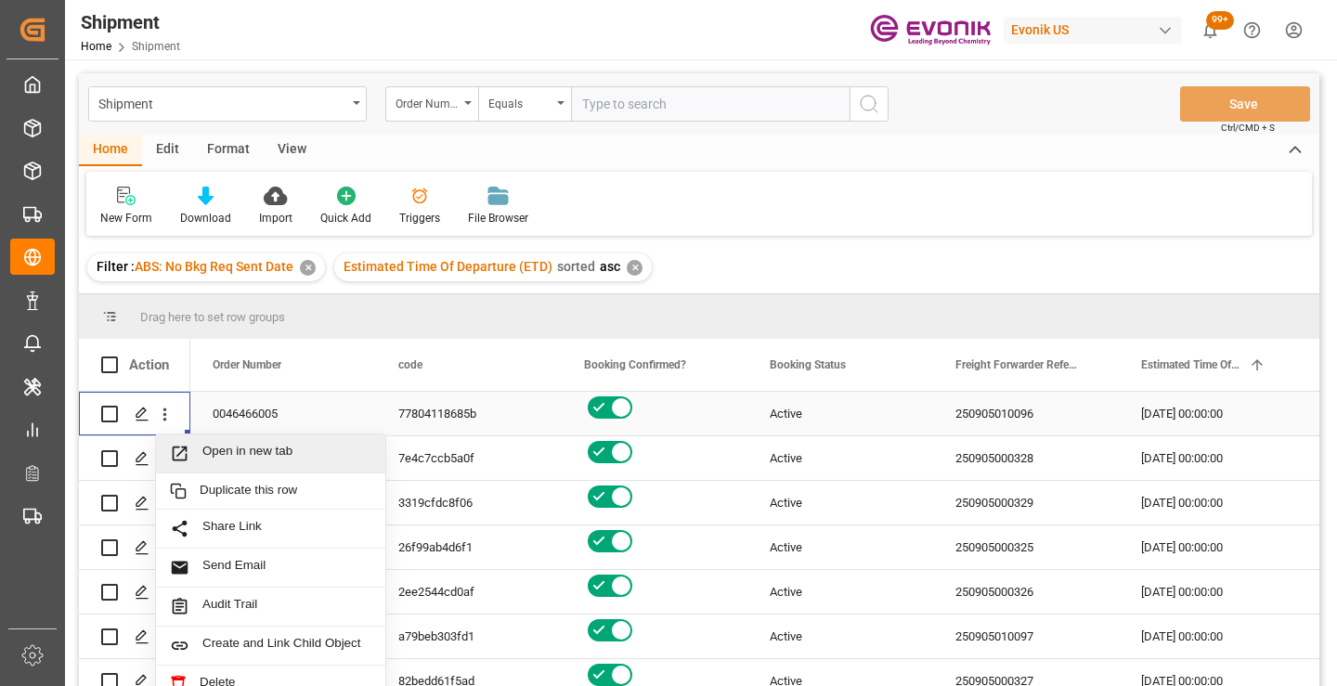
click at [251, 450] on span "Open in new tab" at bounding box center [286, 453] width 169 height 19
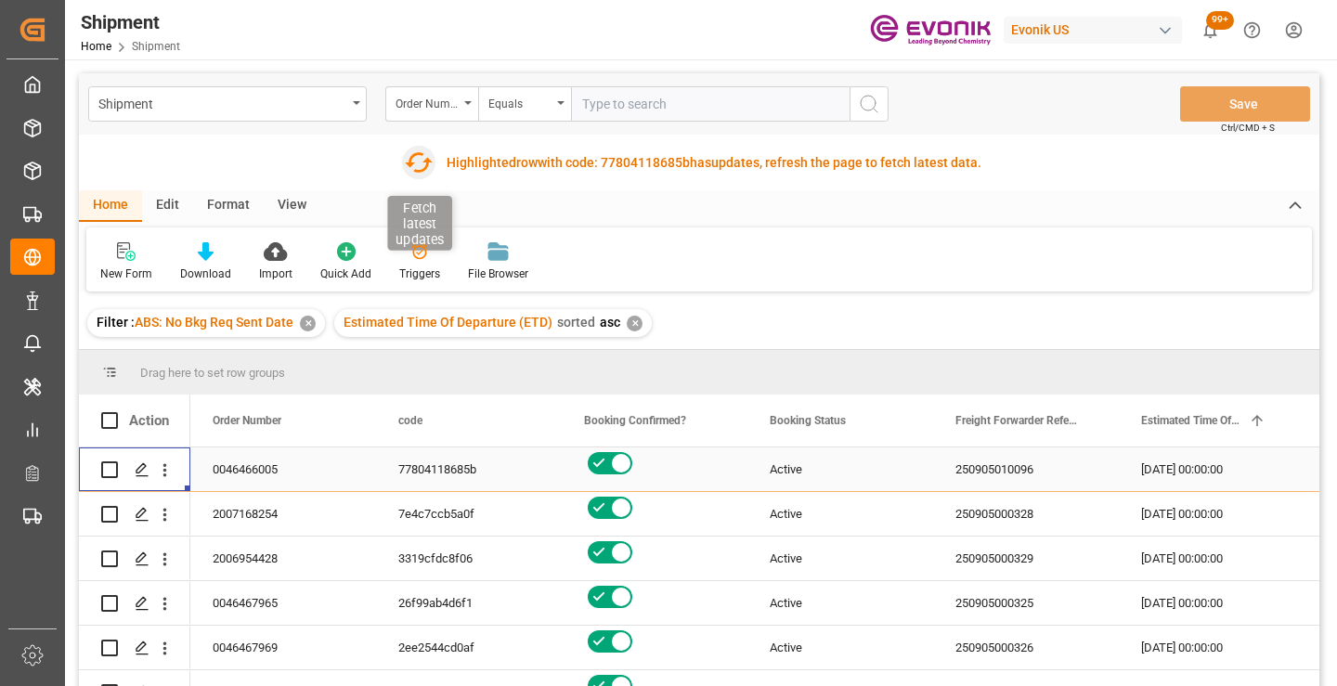
click at [422, 163] on icon "button" at bounding box center [419, 163] width 30 height 30
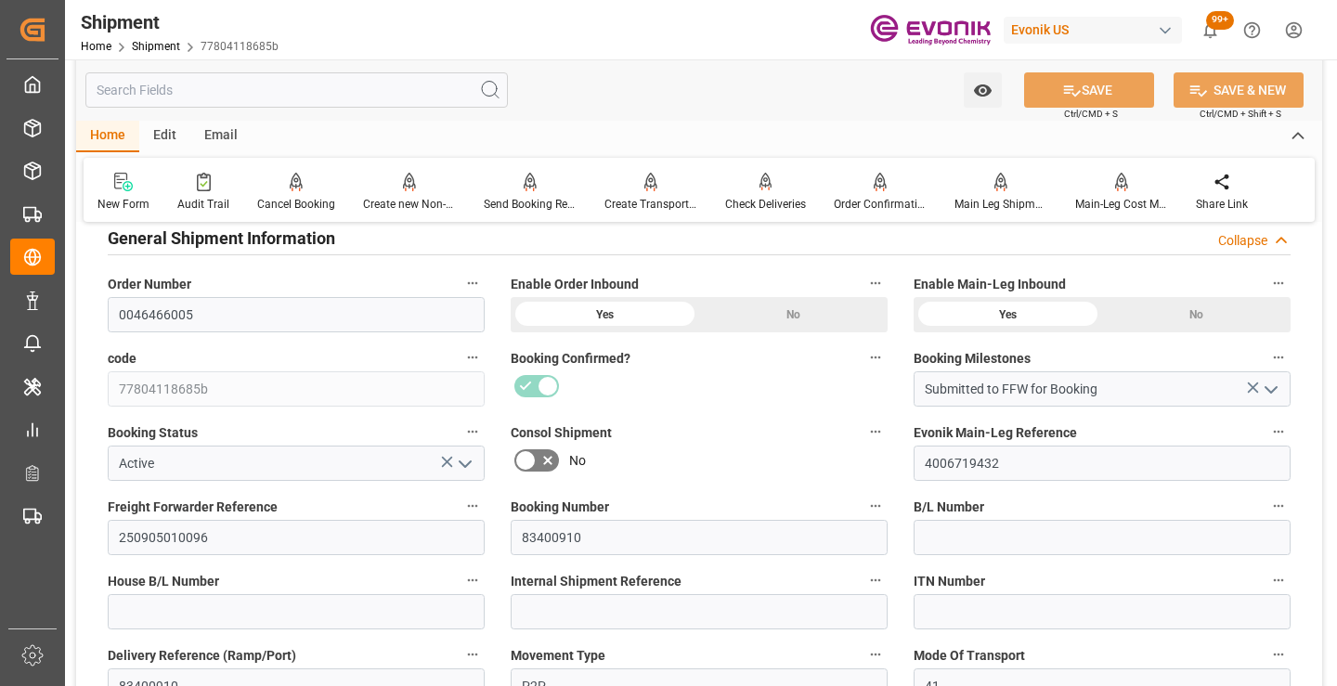
scroll to position [371, 0]
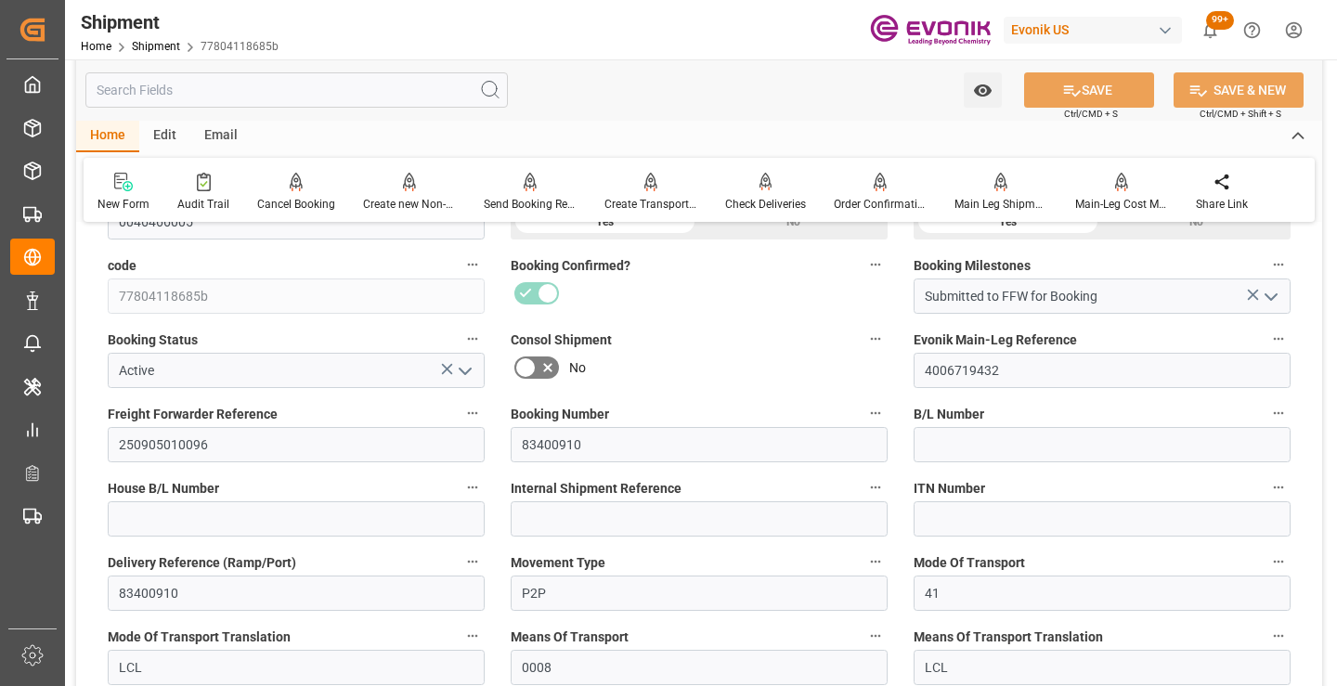
click at [302, 87] on input "text" at bounding box center [296, 89] width 422 height 35
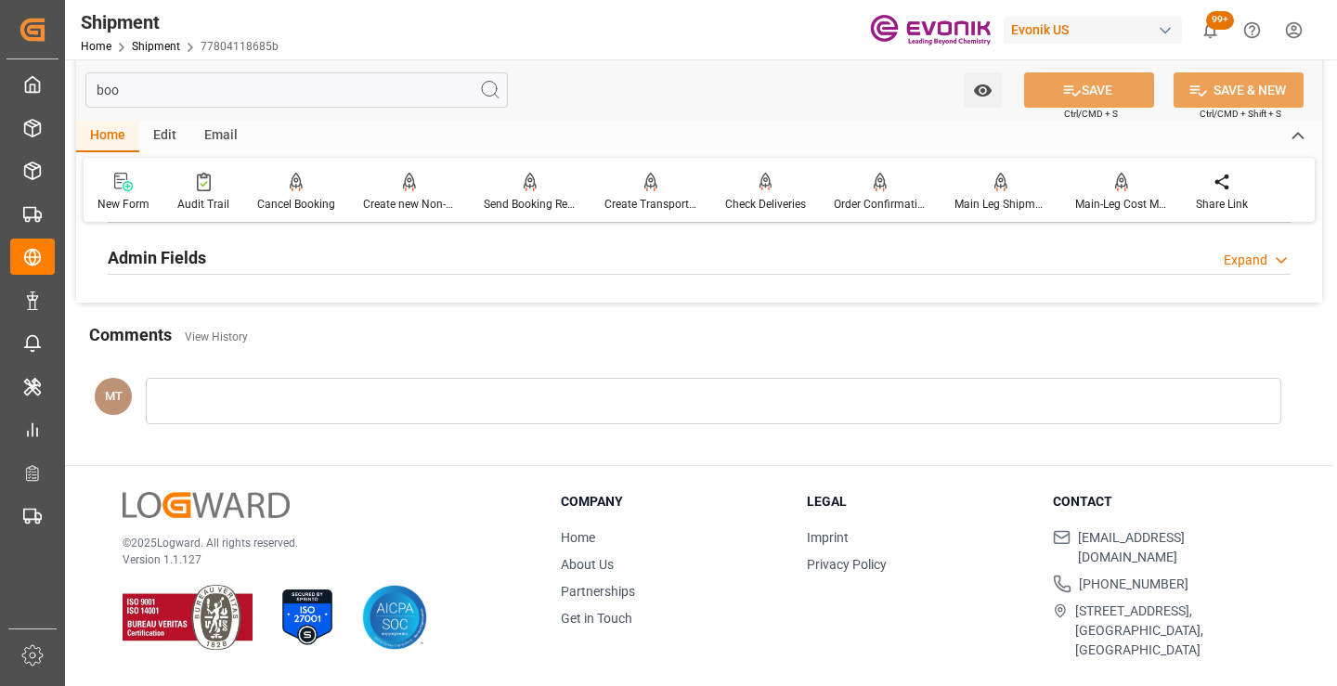
scroll to position [130, 0]
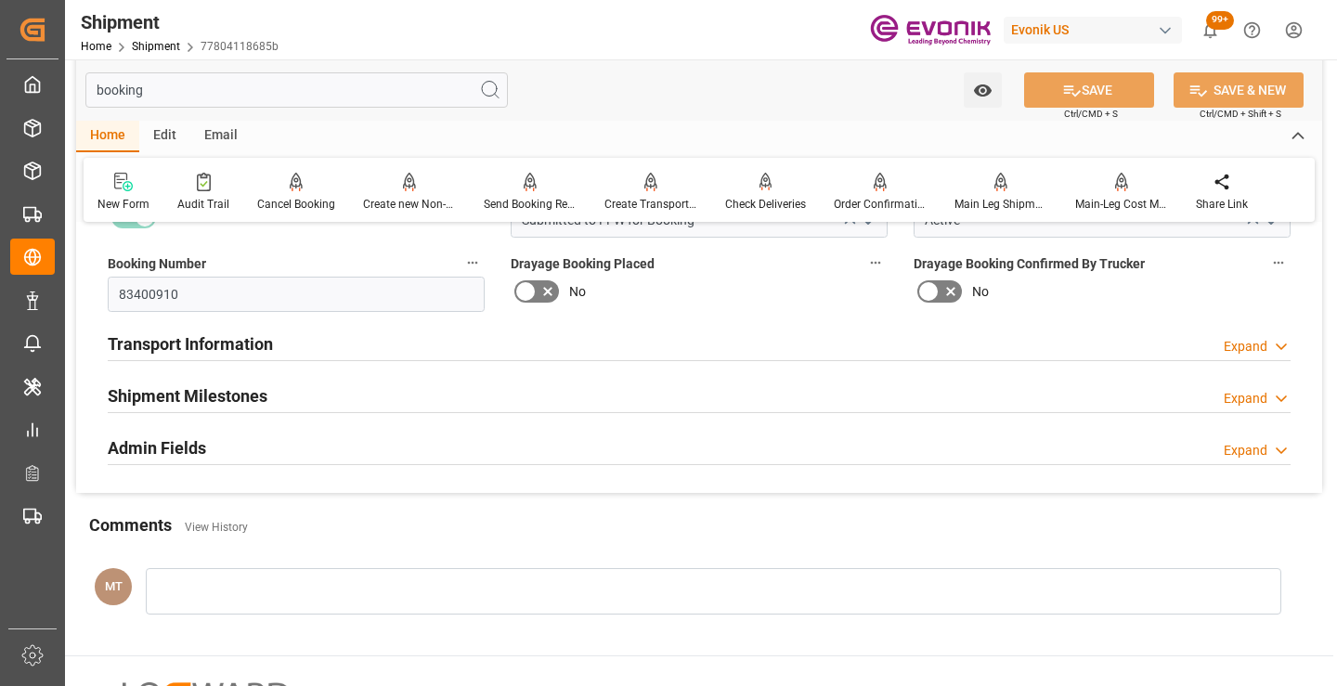
type input "booking"
click at [184, 391] on h2 "Shipment Milestones" at bounding box center [188, 395] width 160 height 25
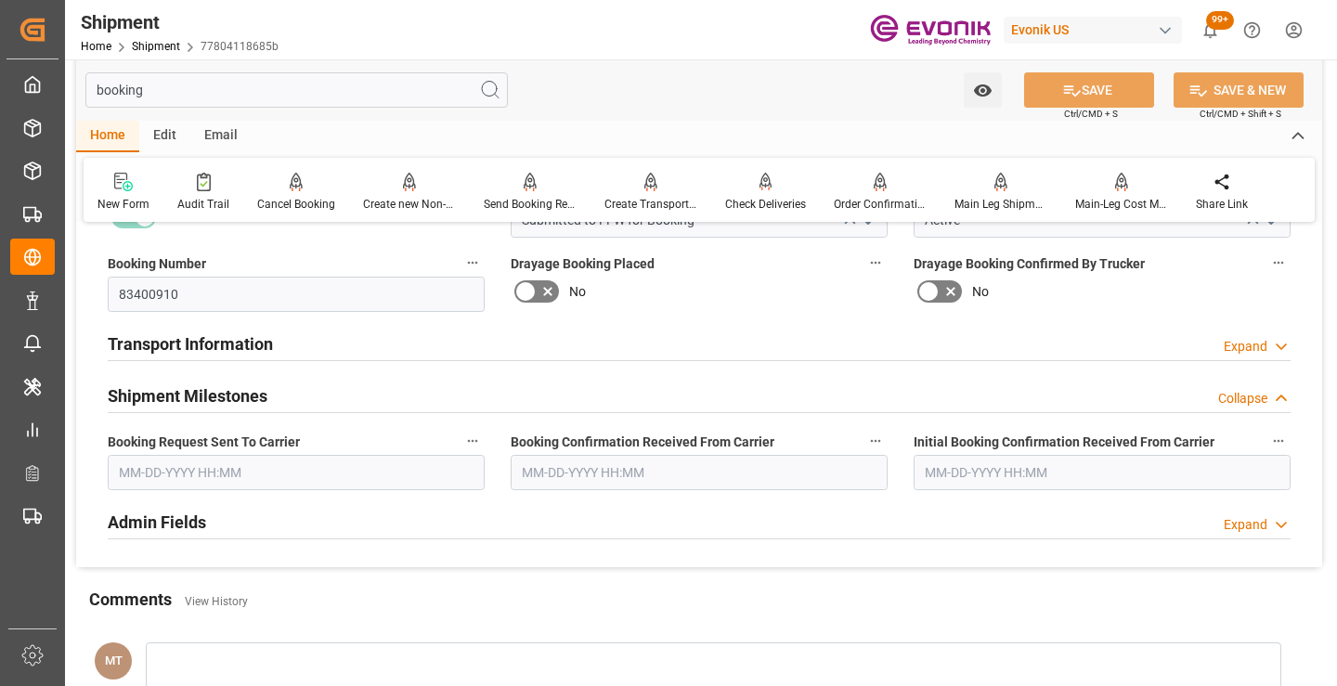
click at [197, 478] on input "text" at bounding box center [296, 472] width 377 height 35
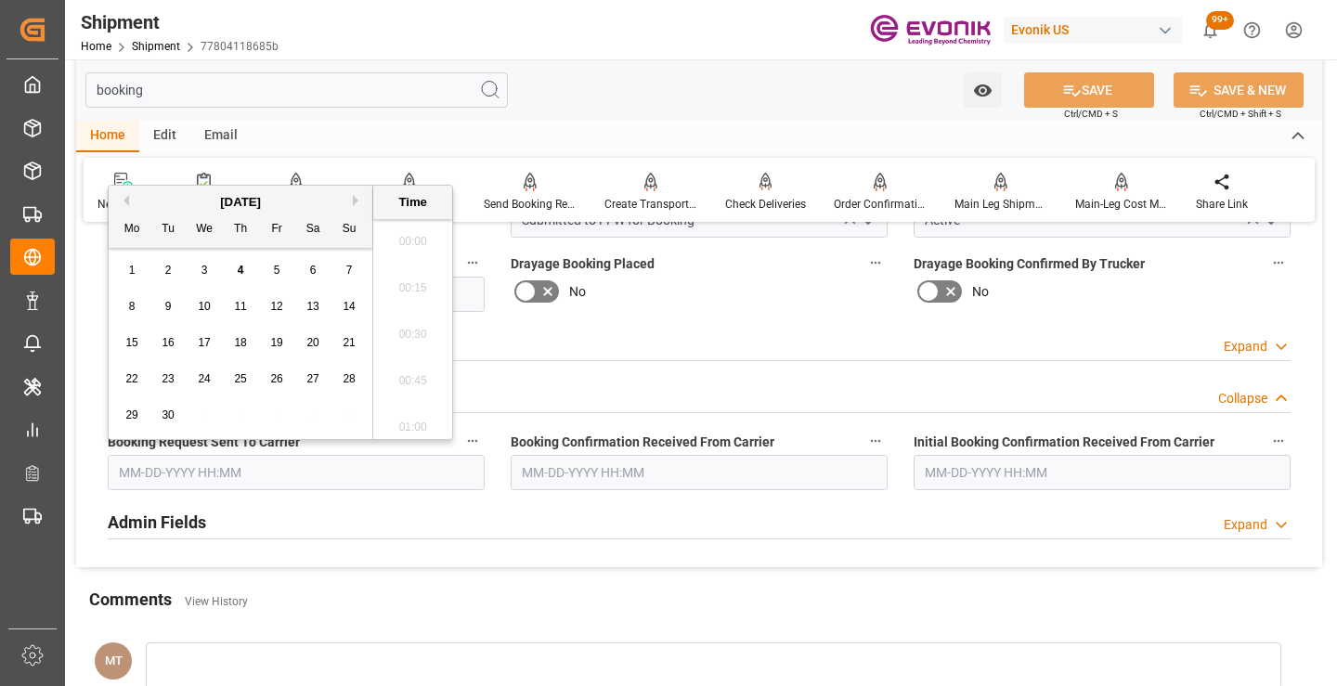
scroll to position [2699, 0]
click at [136, 273] on div "1" at bounding box center [132, 271] width 23 height 22
type input "09-01-2025 00:00"
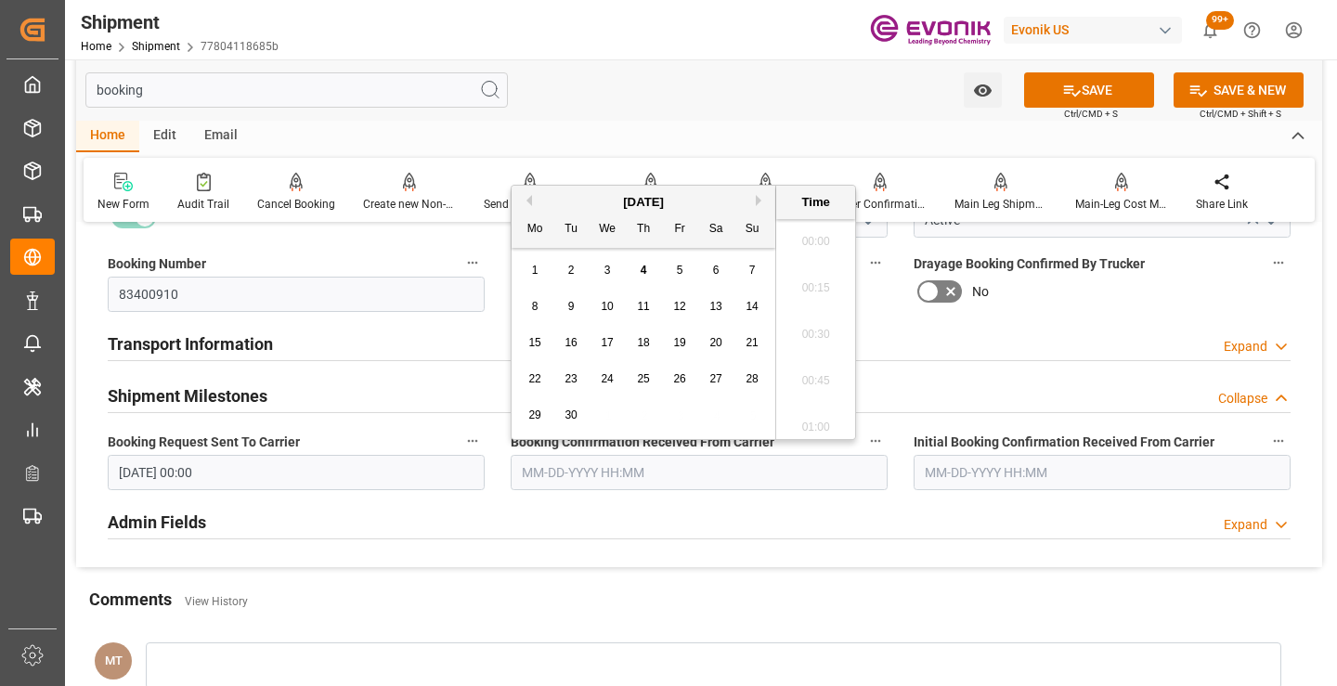
click at [641, 474] on input "text" at bounding box center [699, 472] width 377 height 35
click at [607, 266] on span "3" at bounding box center [607, 270] width 6 height 13
type input "09-03-2025 00:00"
click at [1056, 95] on button "SAVE" at bounding box center [1089, 89] width 130 height 35
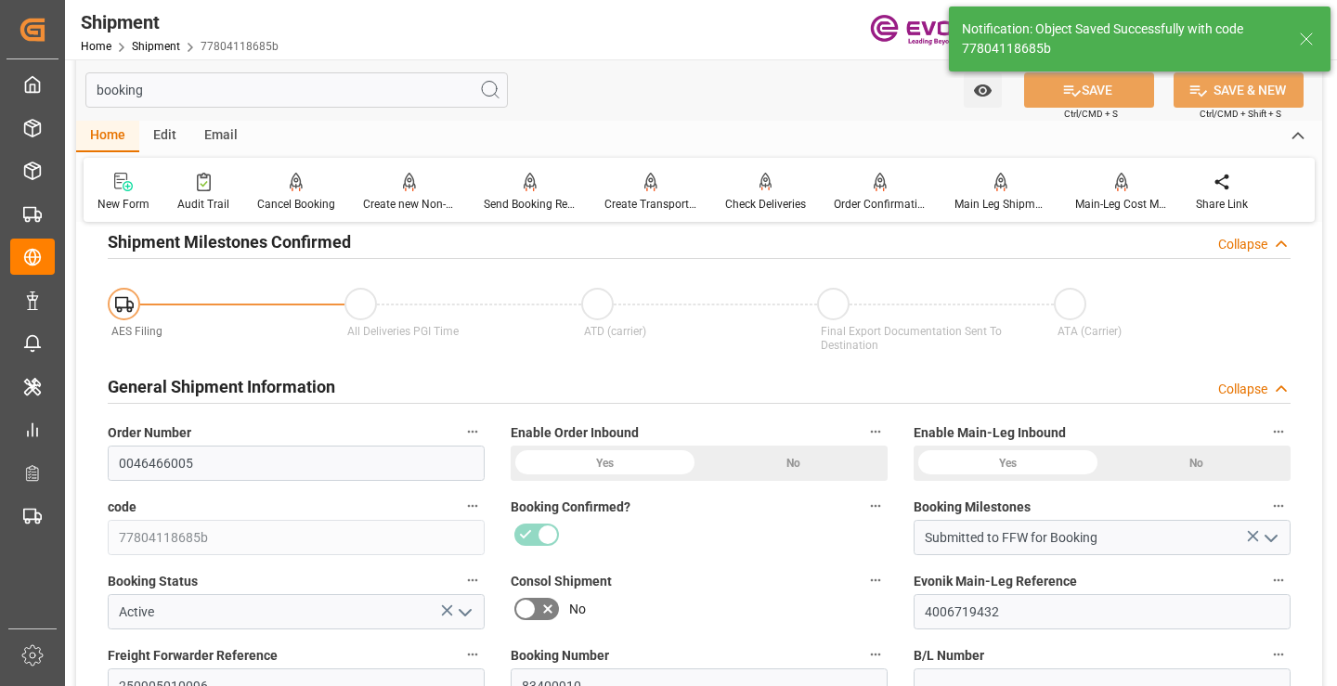
type input "Booking Details Transmitted to SAP"
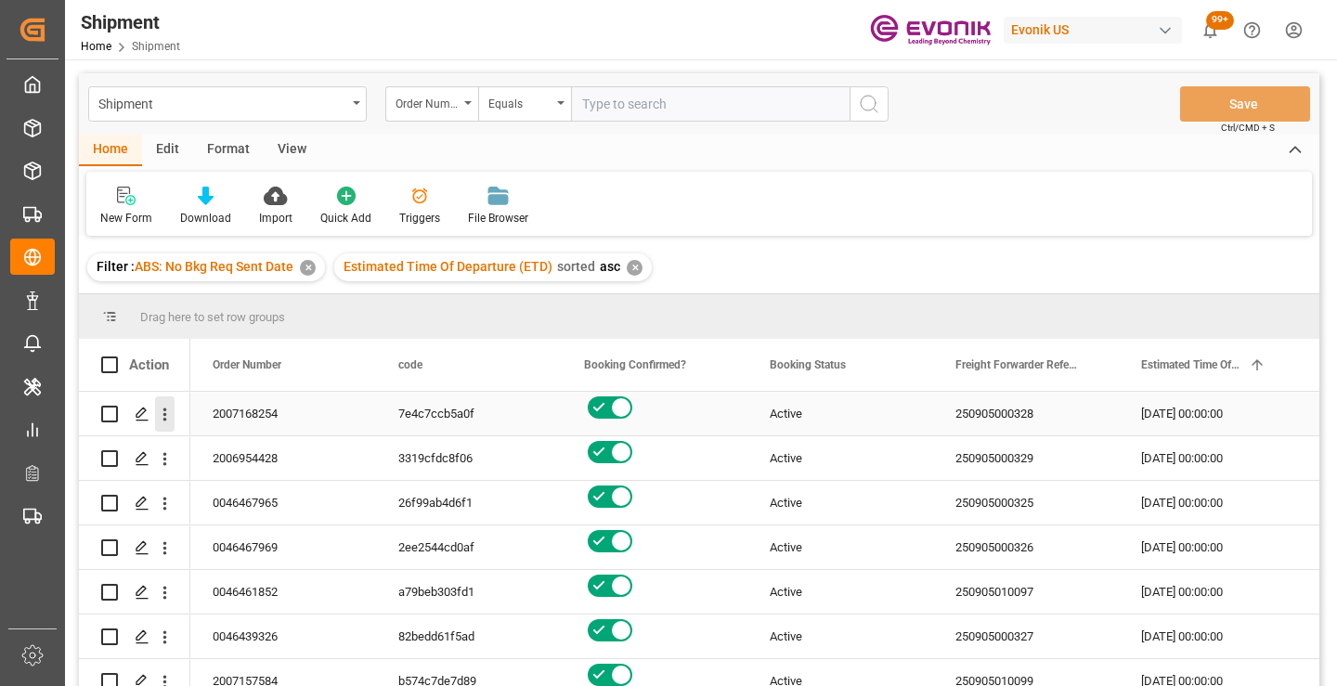
click at [164, 410] on icon "open menu" at bounding box center [165, 414] width 4 height 13
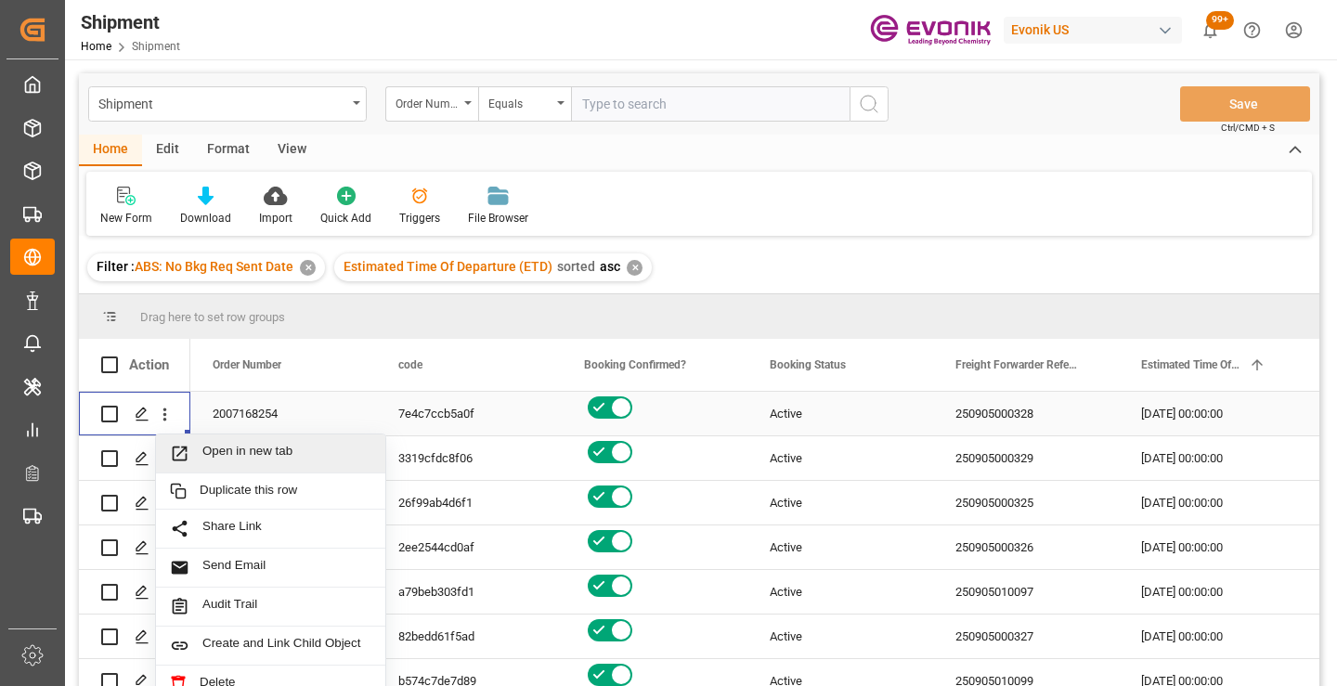
click at [268, 454] on span "Open in new tab" at bounding box center [286, 453] width 169 height 19
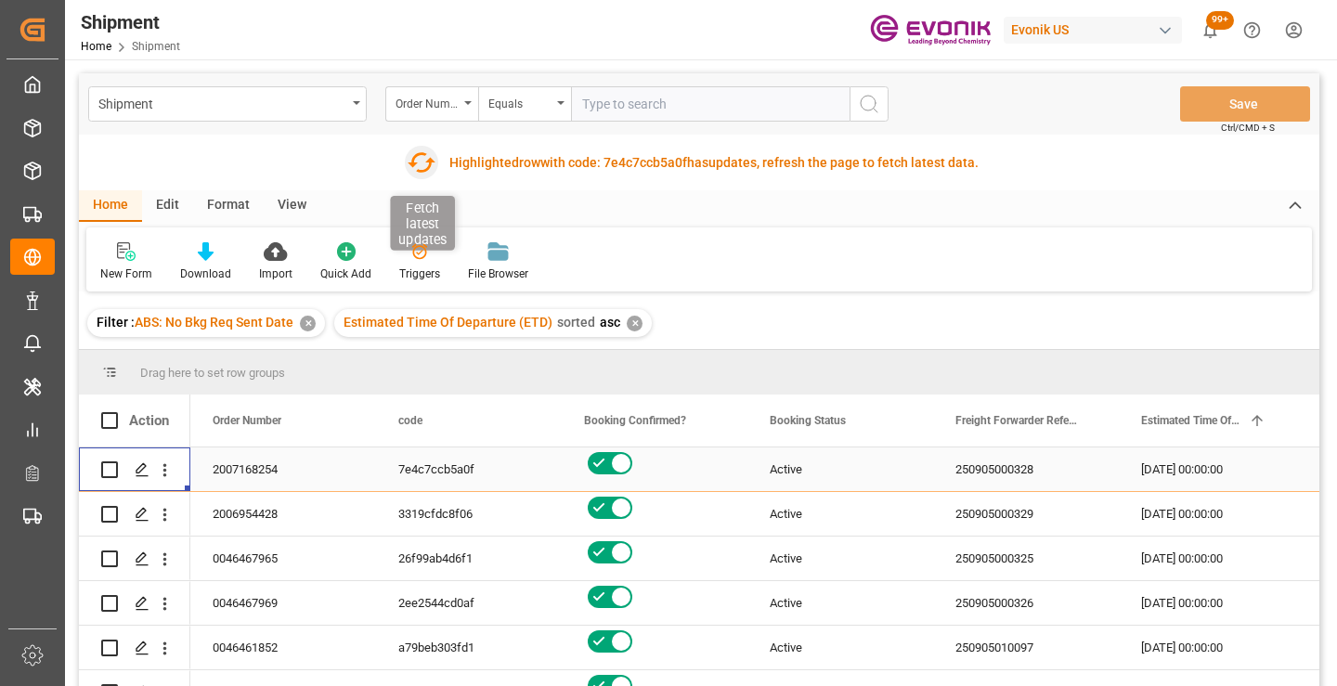
click at [412, 164] on icon "button" at bounding box center [422, 162] width 28 height 20
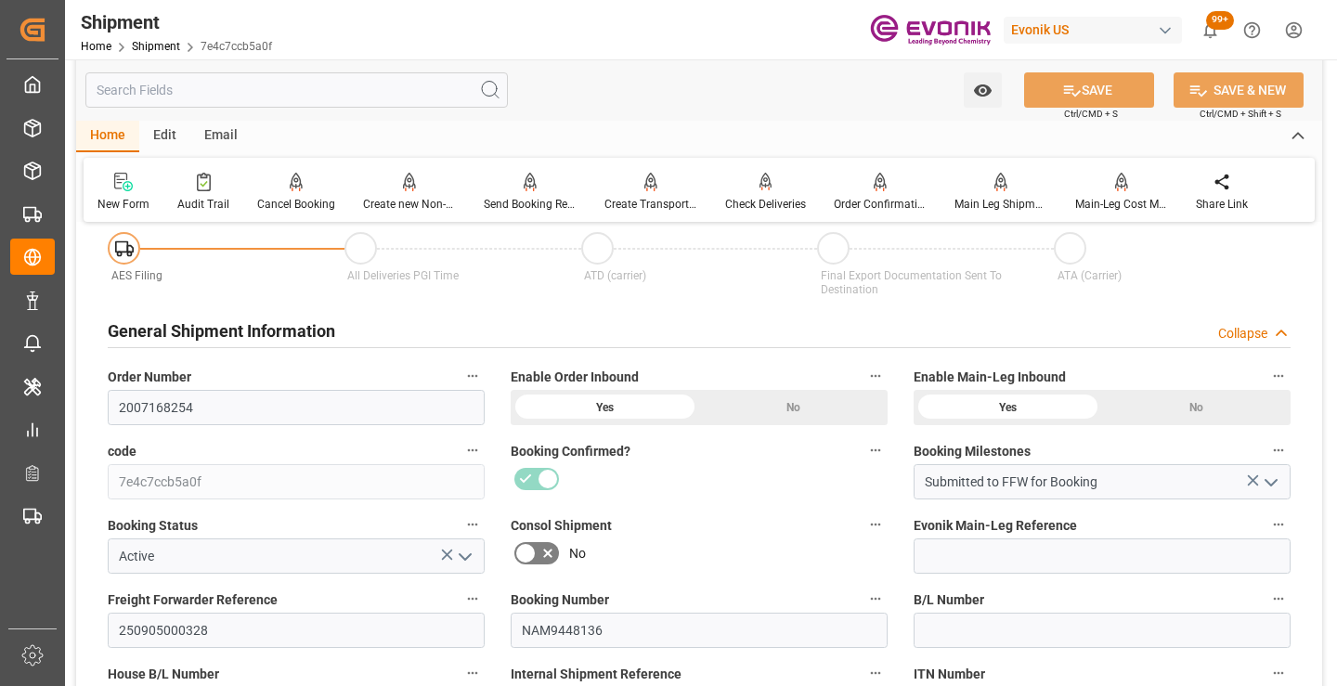
scroll to position [279, 0]
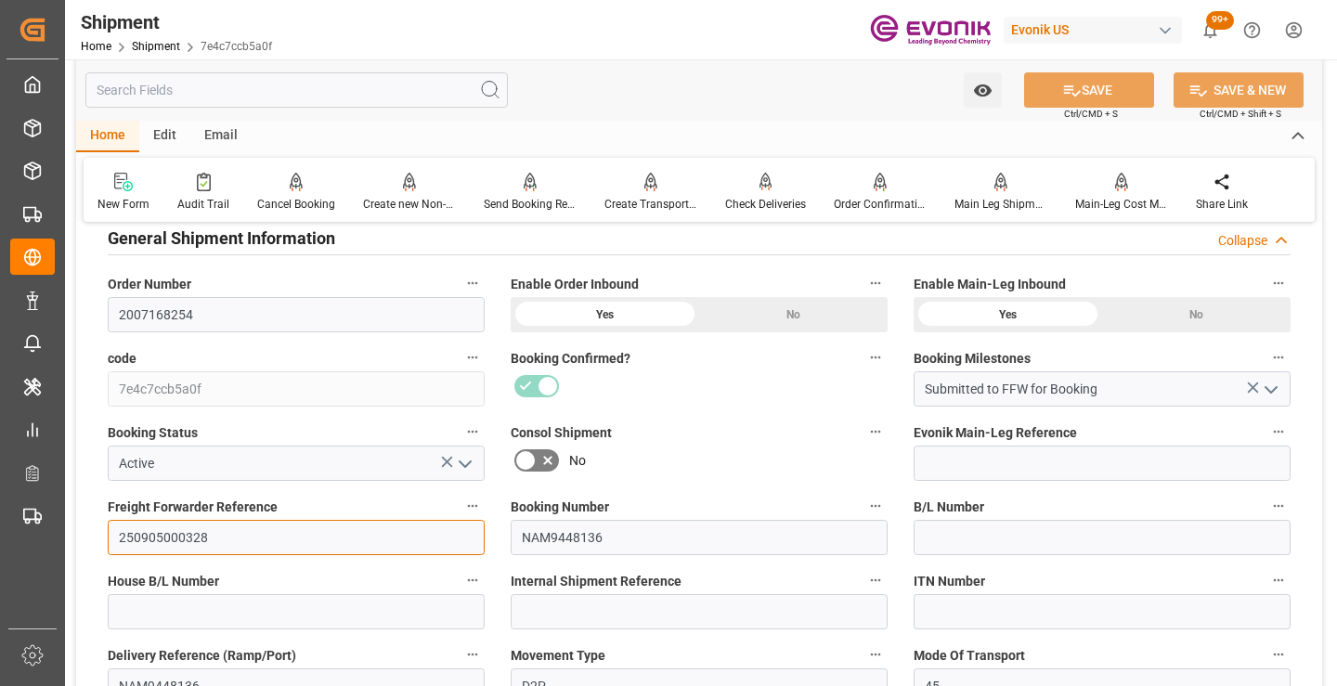
click at [171, 534] on input "250905000328" at bounding box center [296, 537] width 377 height 35
click at [354, 90] on input "text" at bounding box center [296, 89] width 422 height 35
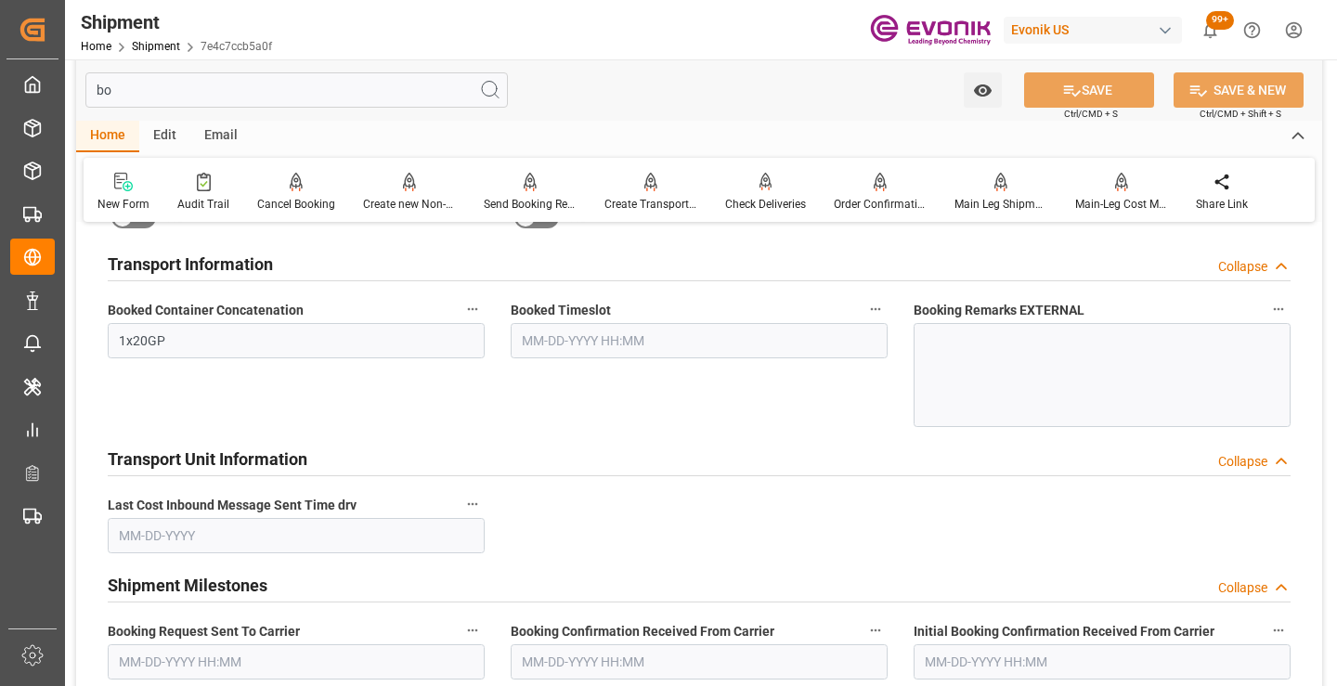
scroll to position [37, 0]
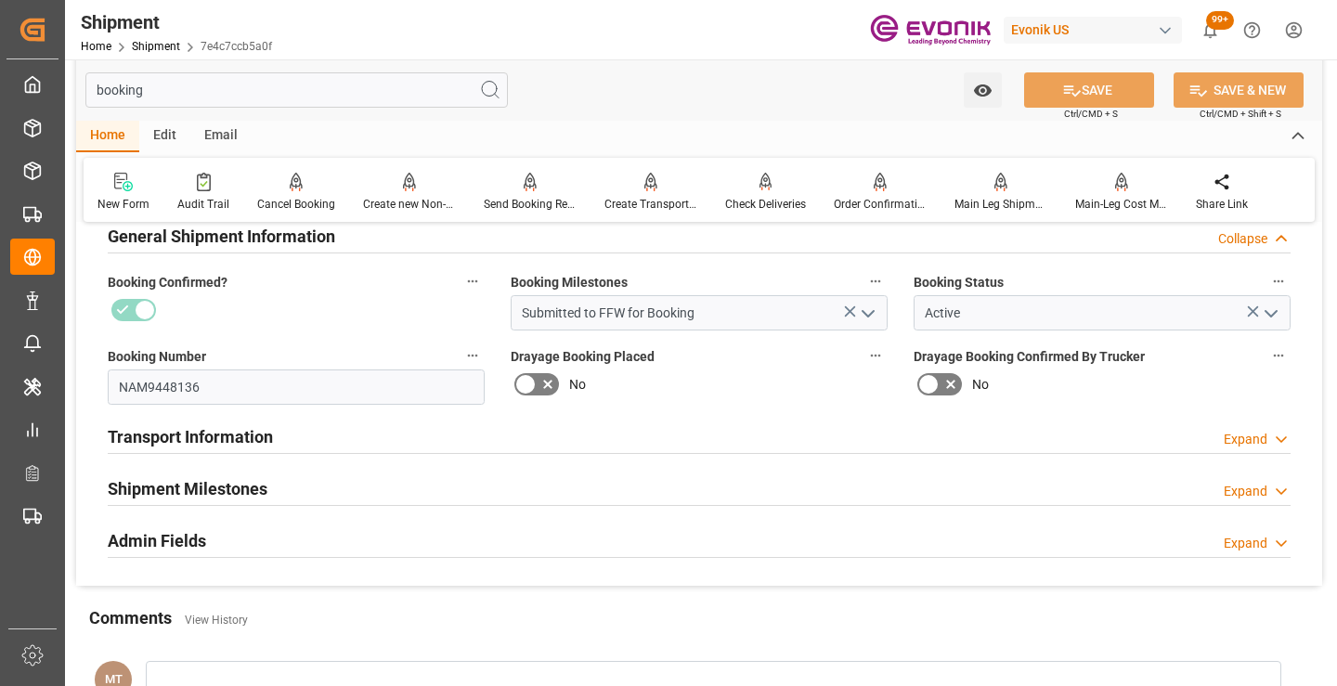
type input "booking"
click at [242, 486] on h2 "Shipment Milestones" at bounding box center [188, 488] width 160 height 25
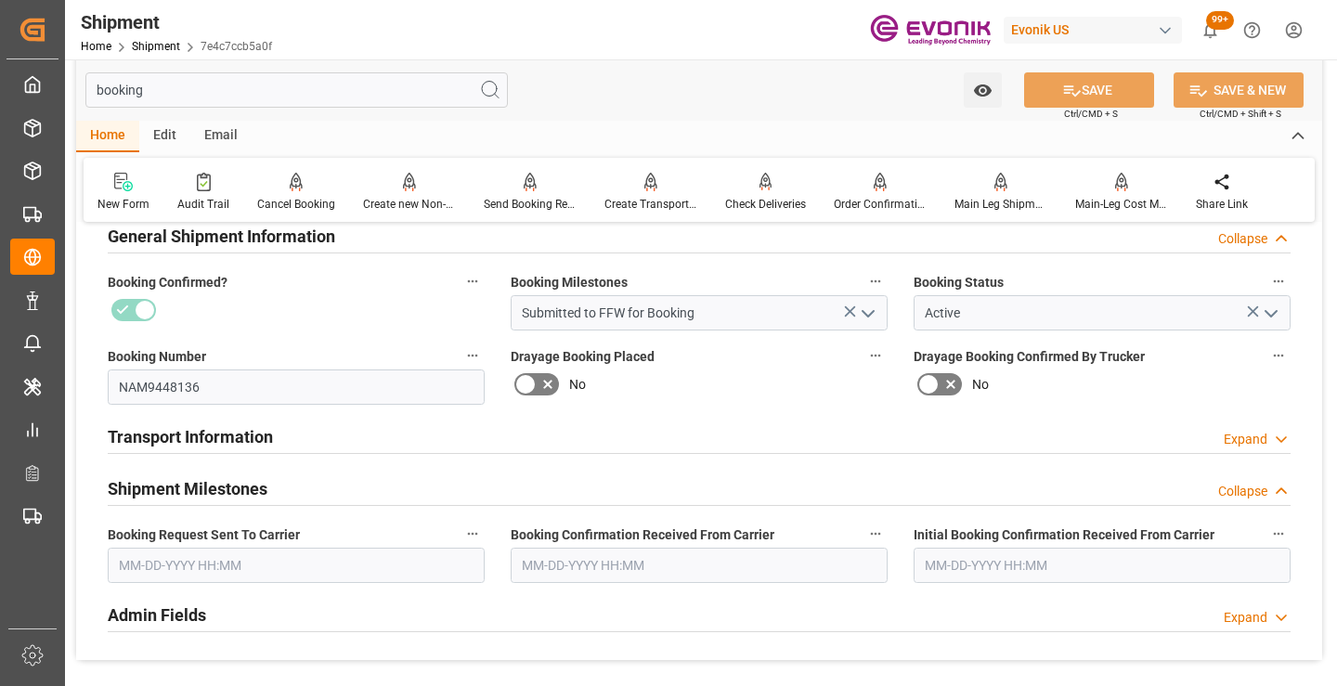
click at [217, 559] on input "text" at bounding box center [296, 565] width 377 height 35
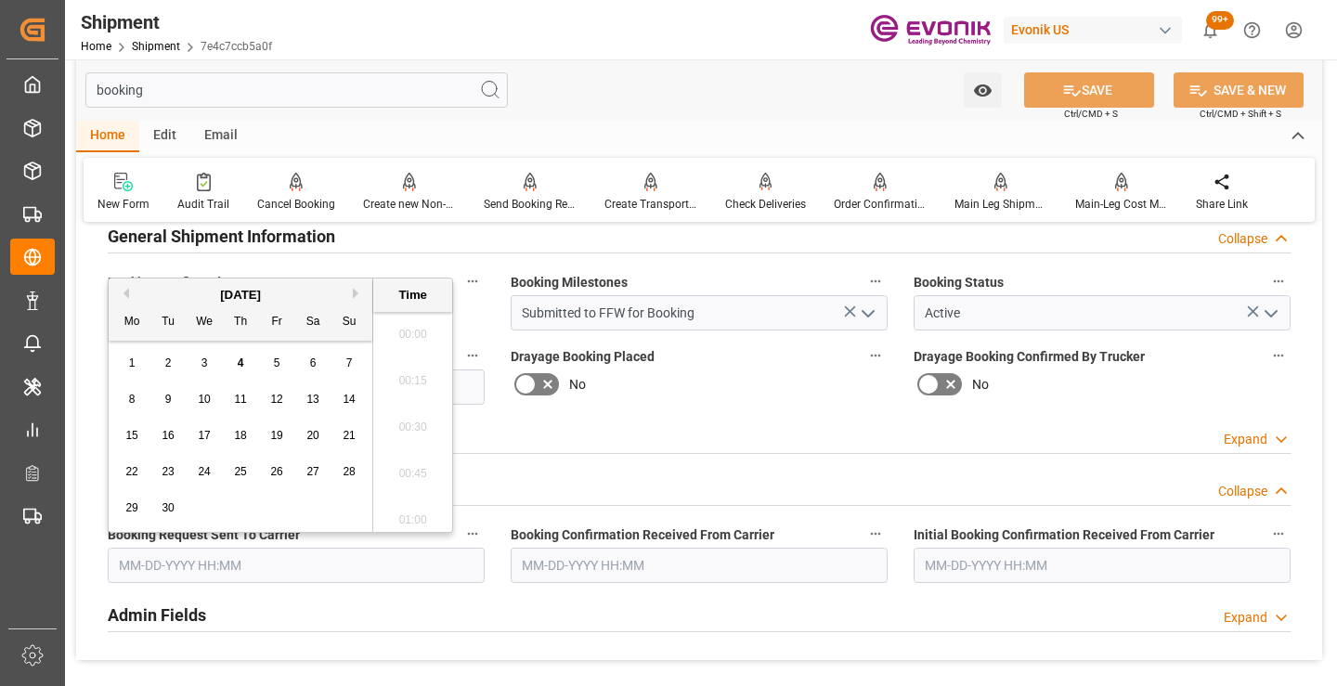
scroll to position [2699, 0]
click at [238, 362] on span "4" at bounding box center [241, 362] width 6 height 13
type input "[DATE] 00:00"
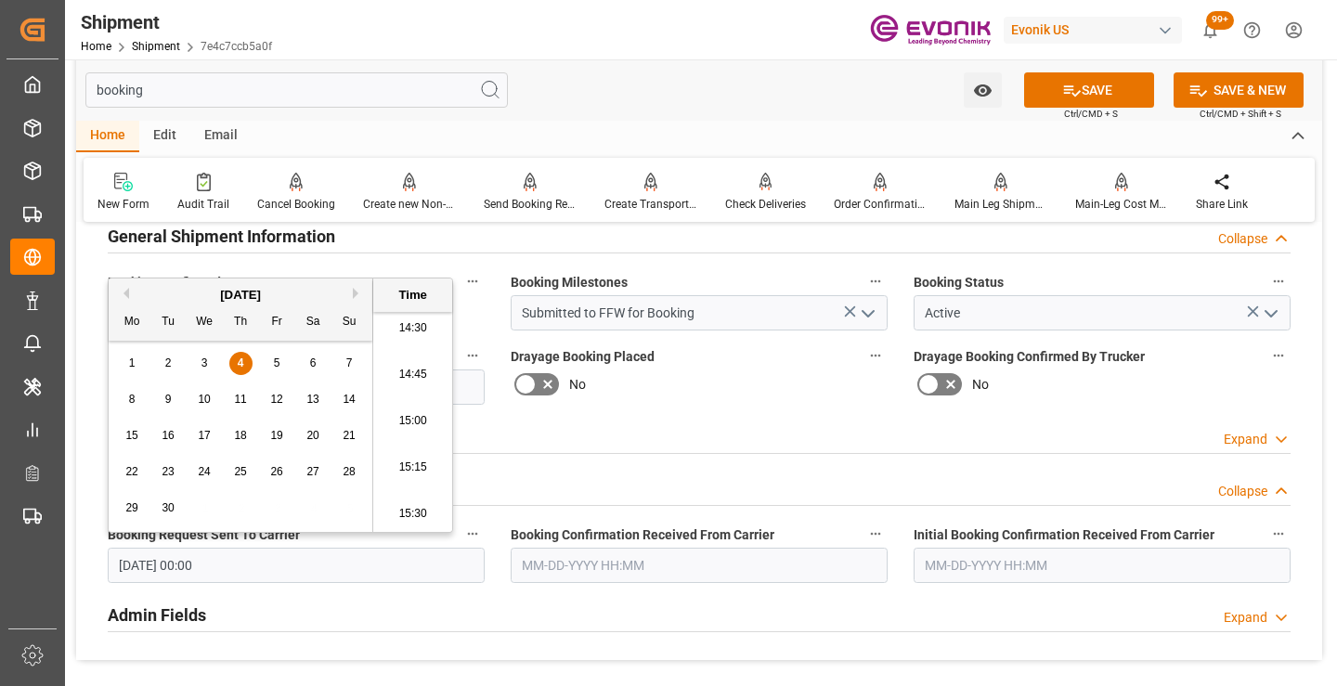
click at [581, 572] on input "text" at bounding box center [699, 565] width 377 height 35
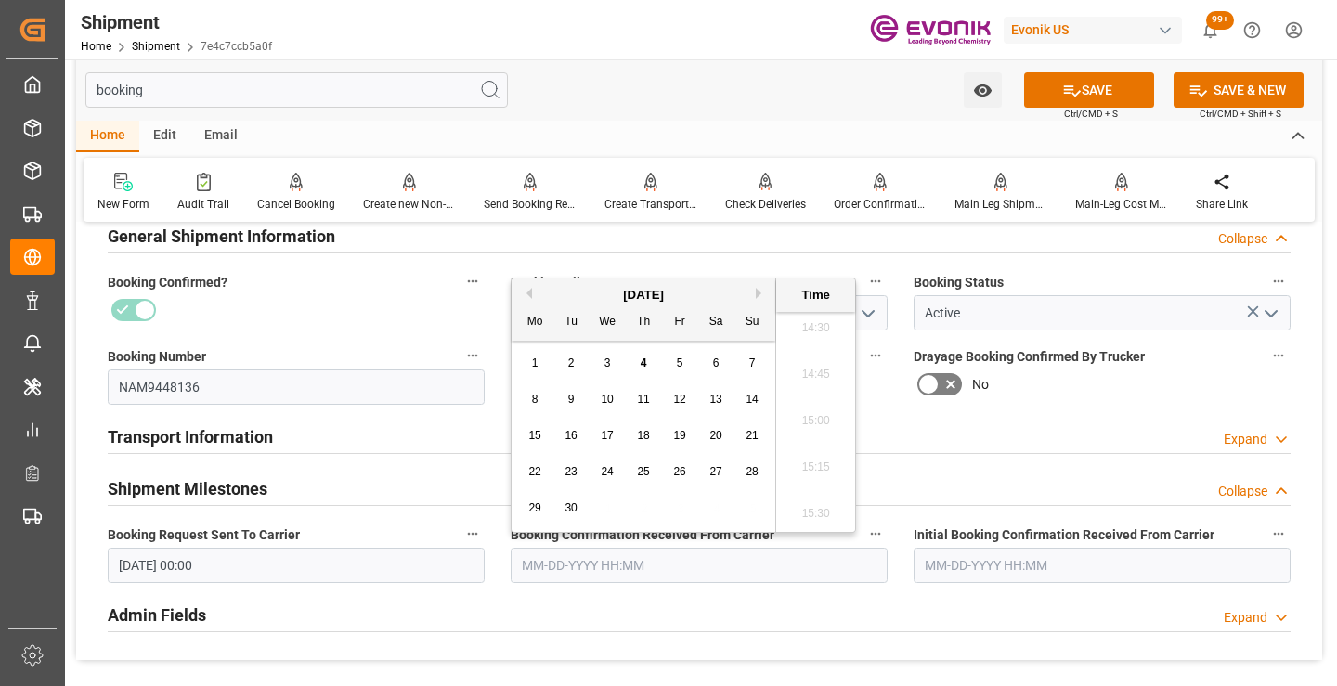
click at [647, 363] on div "4" at bounding box center [643, 364] width 23 height 22
type input "09-04-2025 00:00"
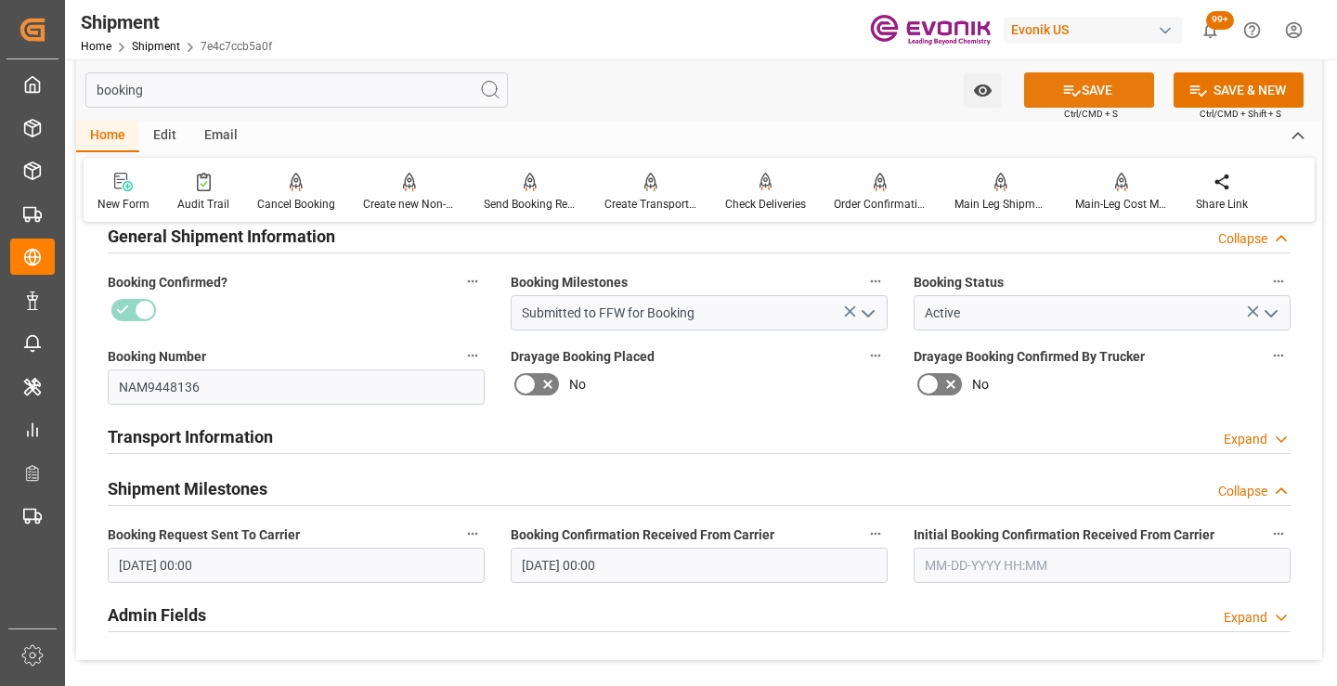
click at [1101, 88] on button "SAVE" at bounding box center [1089, 89] width 130 height 35
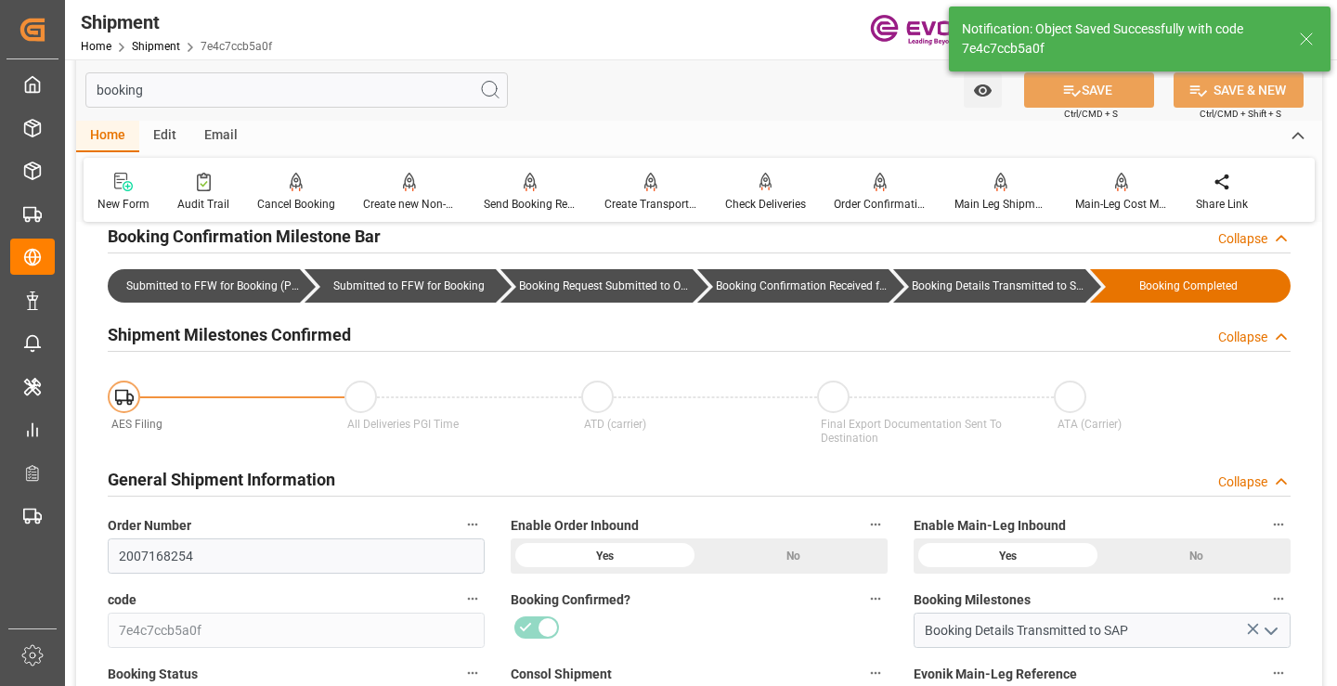
type input "Booking Details Transmitted to SAP"
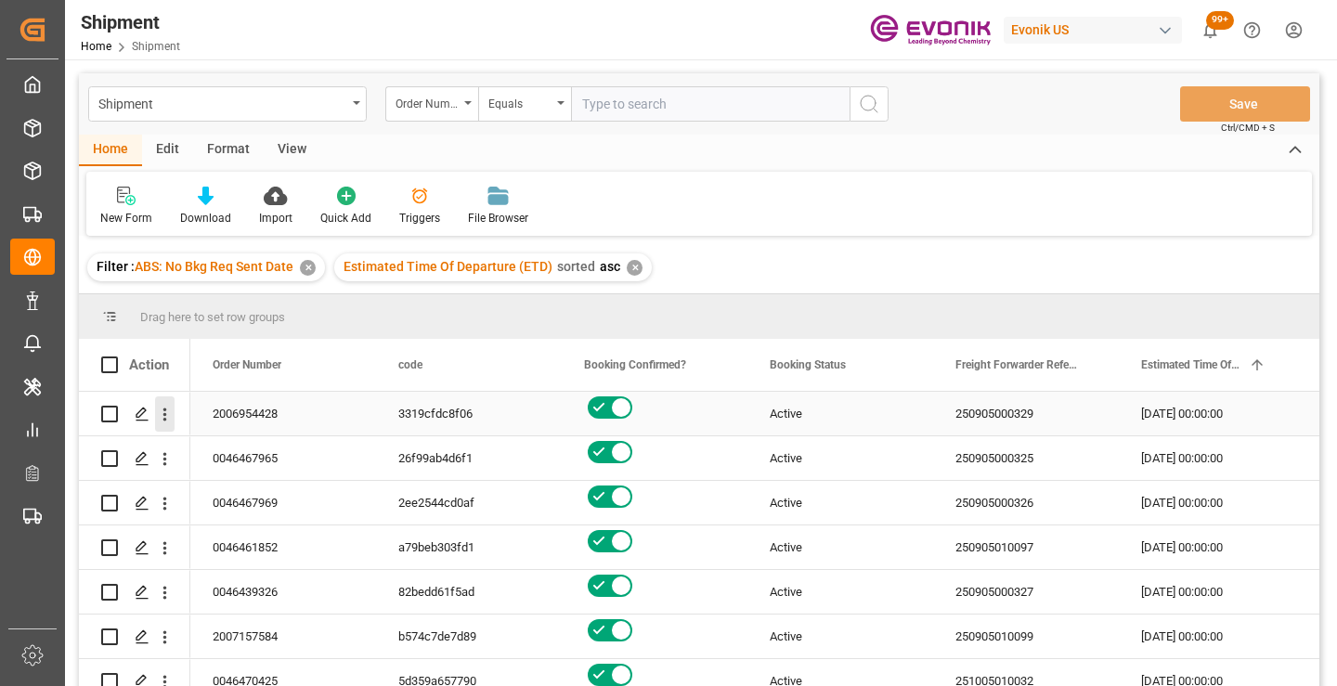
click at [162, 414] on icon "open menu" at bounding box center [164, 414] width 19 height 19
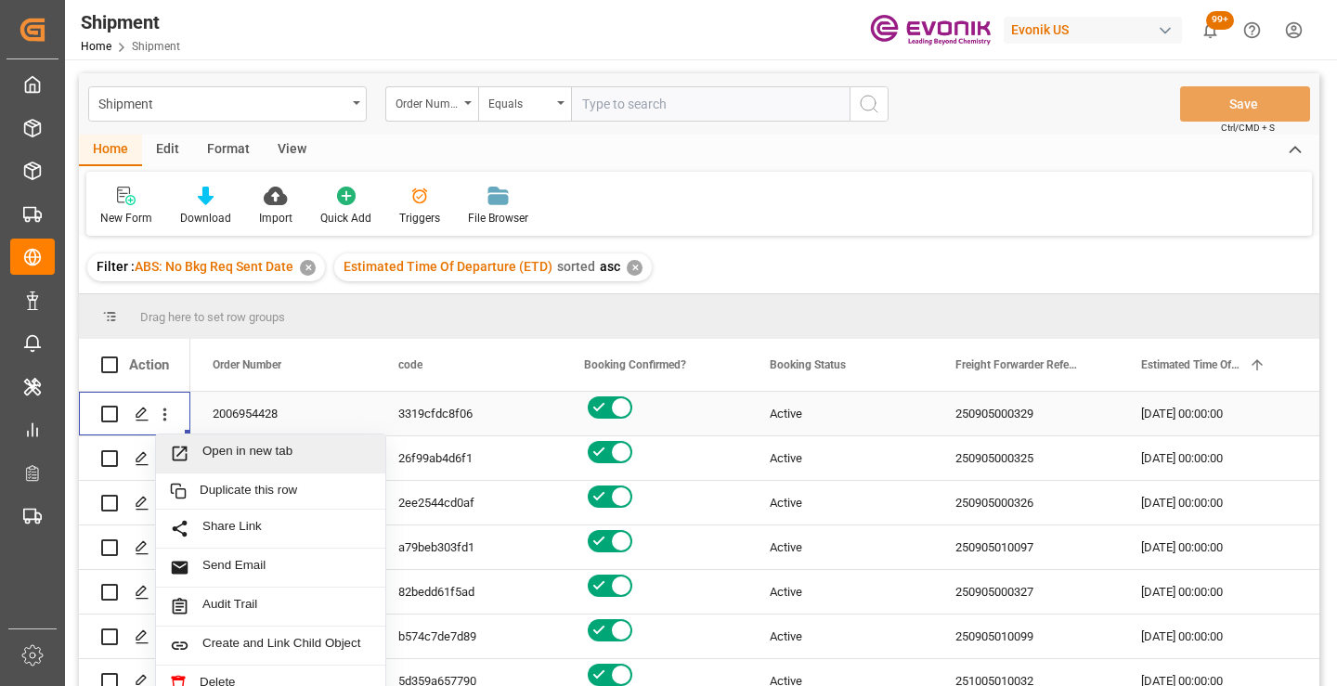
click at [259, 450] on span "Open in new tab" at bounding box center [286, 453] width 169 height 19
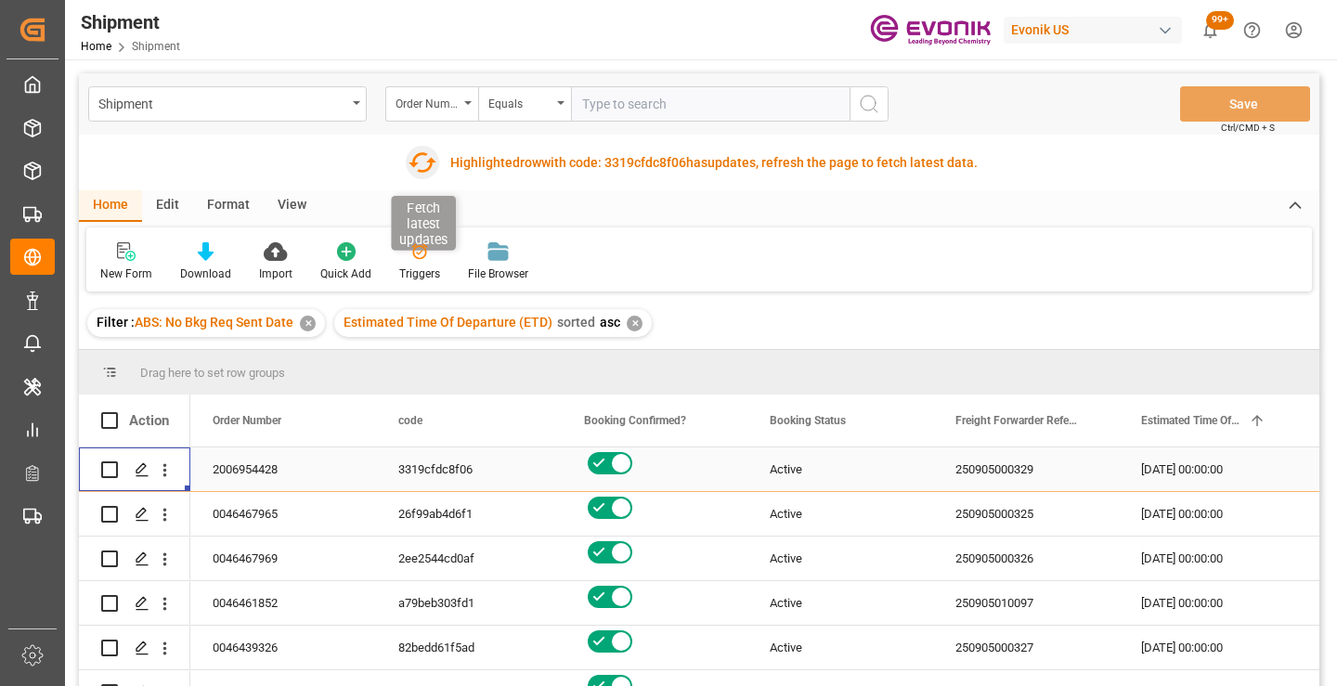
click at [422, 166] on icon "button" at bounding box center [423, 163] width 30 height 30
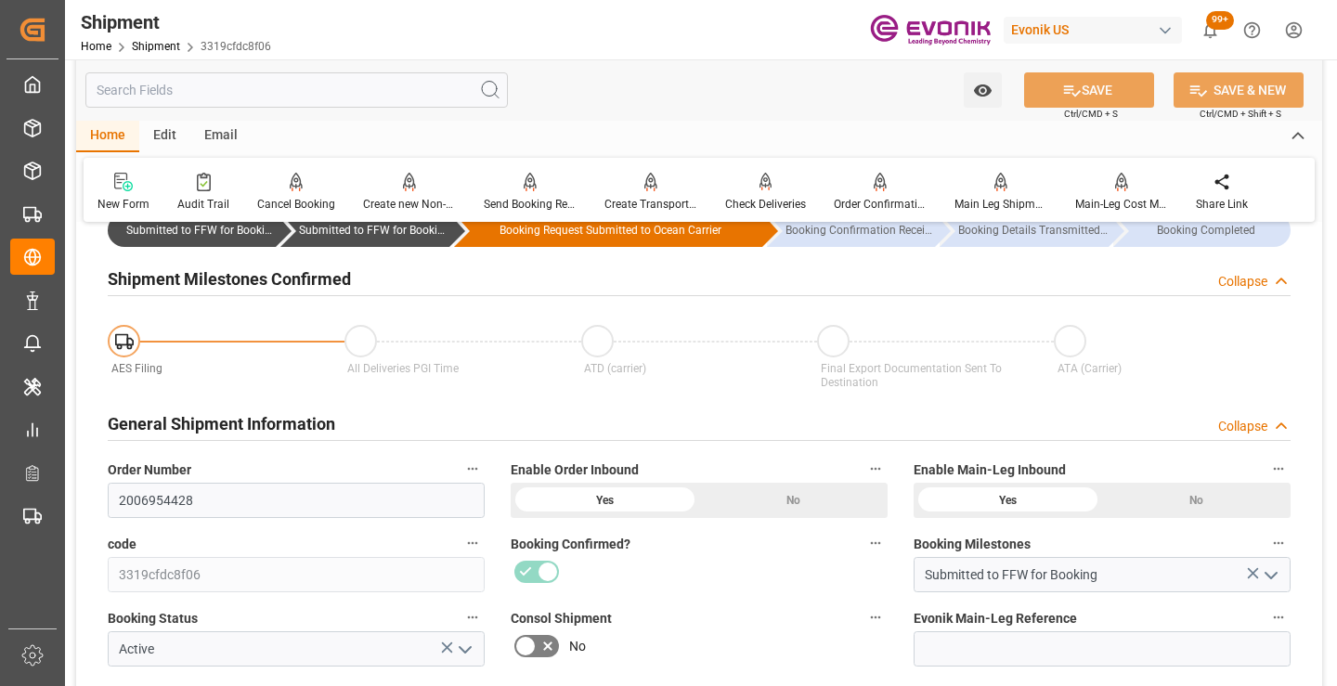
scroll to position [279, 0]
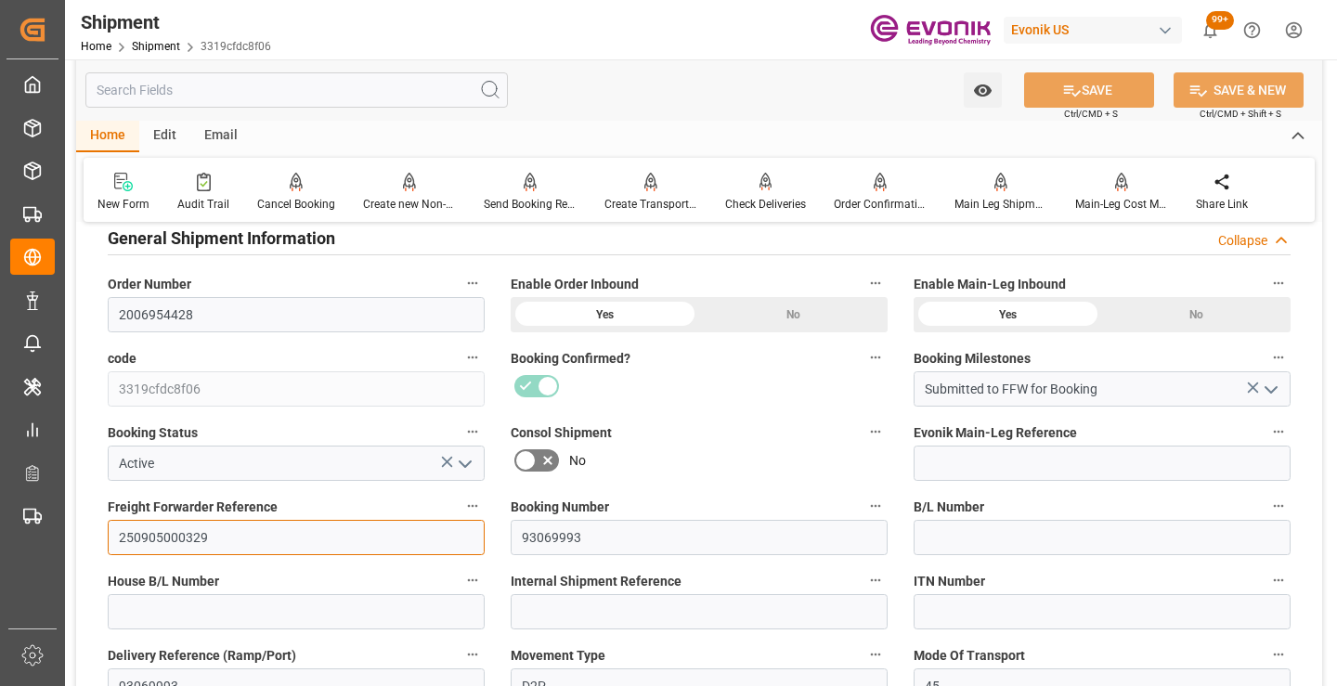
click at [173, 534] on input "250905000329" at bounding box center [296, 537] width 377 height 35
click at [330, 92] on input "text" at bounding box center [296, 89] width 422 height 35
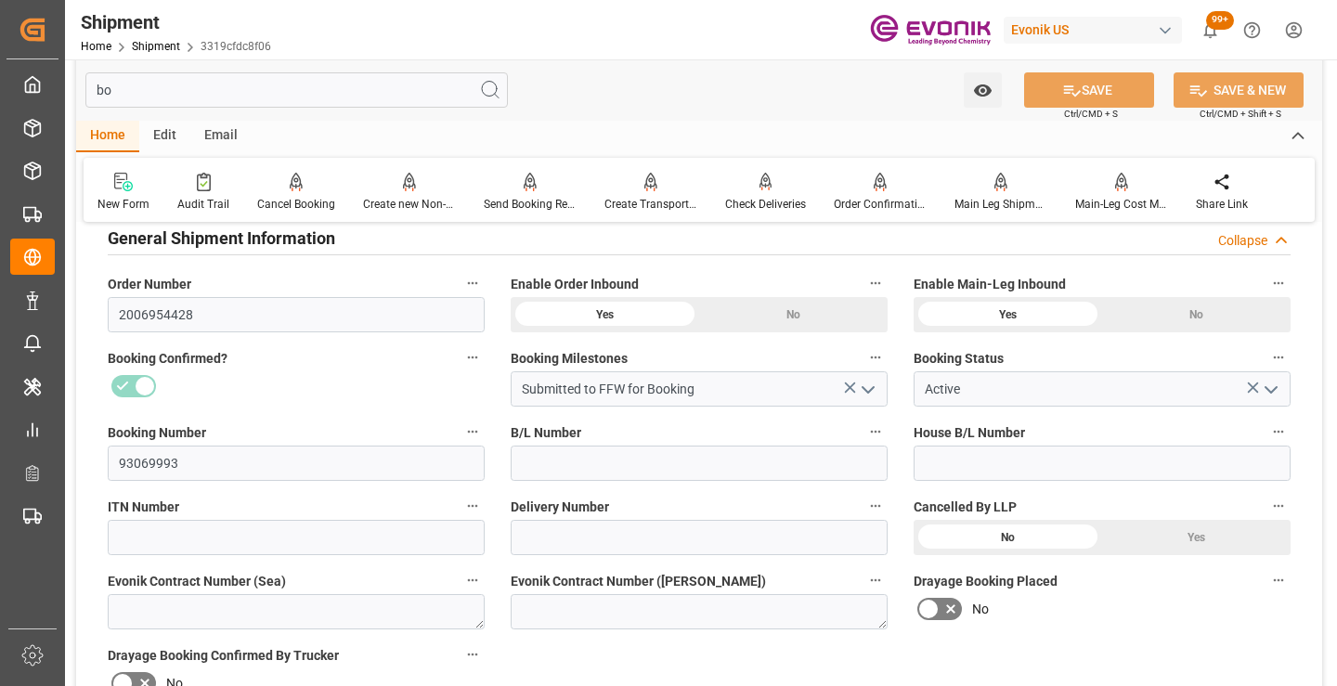
scroll to position [37, 0]
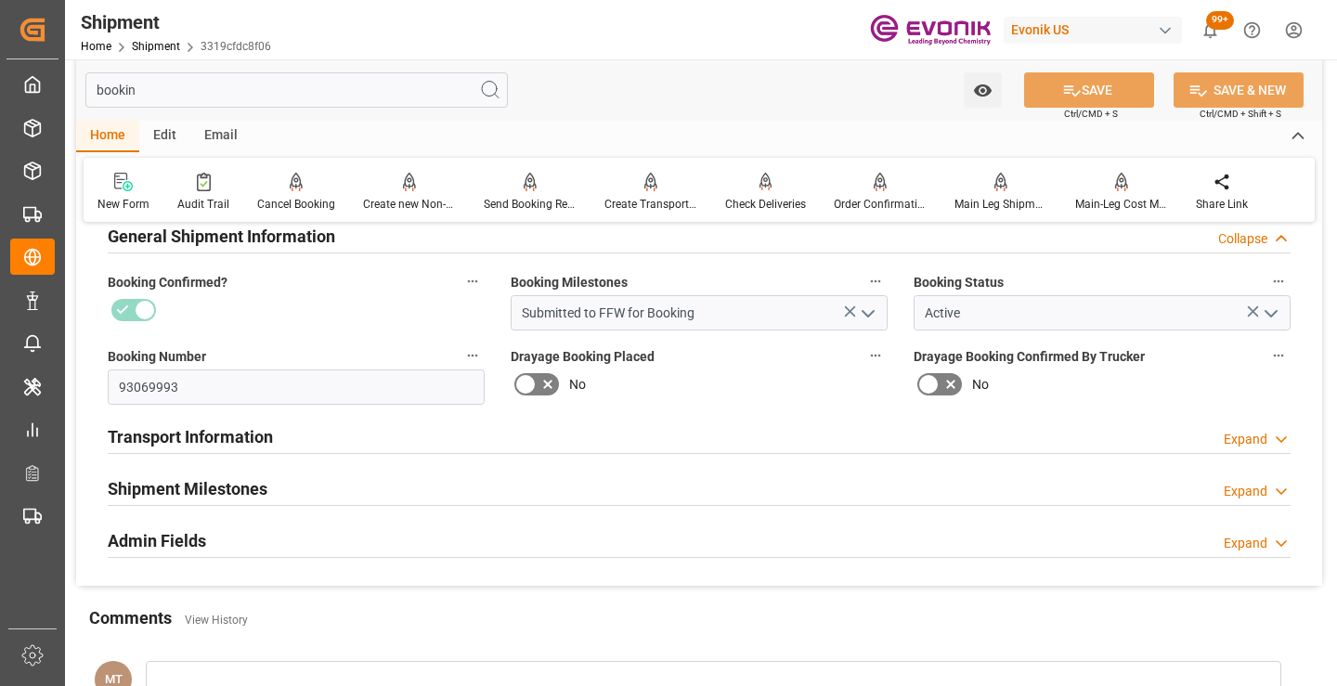
type input "bookin"
click at [264, 483] on h2 "Shipment Milestones" at bounding box center [188, 488] width 160 height 25
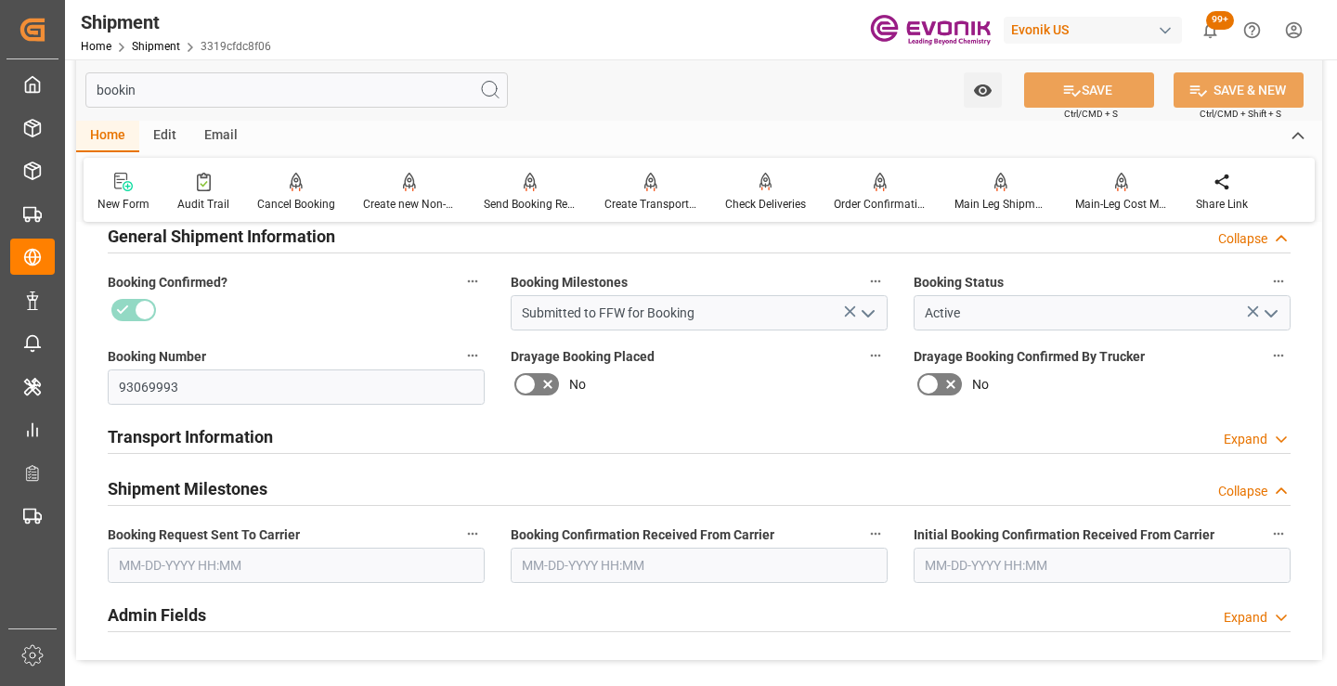
click at [326, 575] on input "text" at bounding box center [296, 565] width 377 height 35
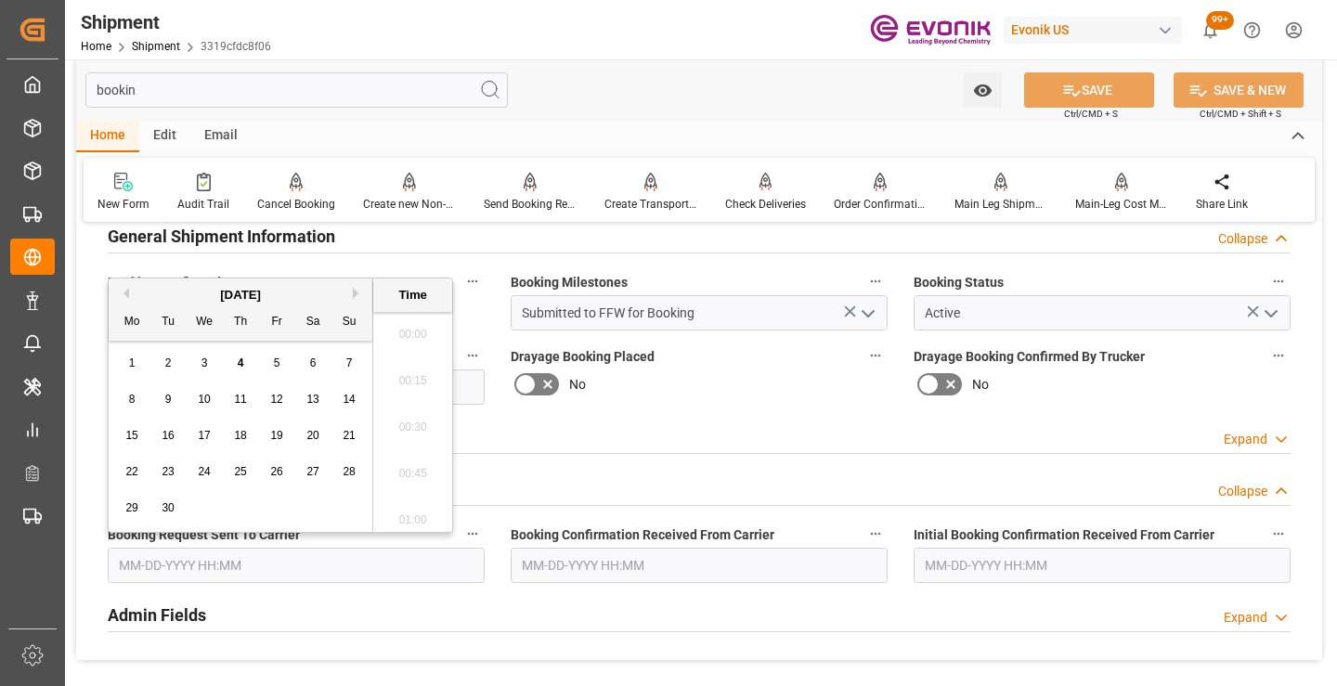
scroll to position [2699, 0]
click at [235, 359] on div "4" at bounding box center [240, 364] width 23 height 22
type input "[DATE] 00:00"
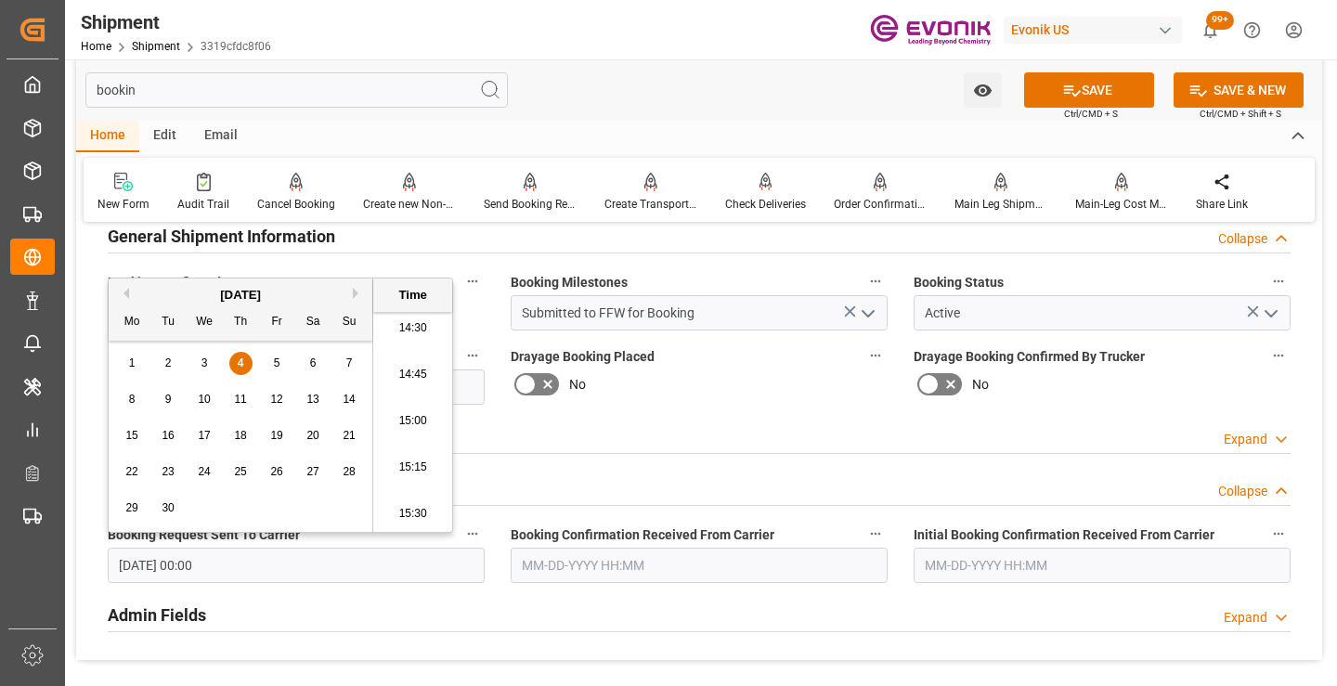
click at [606, 564] on input "text" at bounding box center [699, 565] width 377 height 35
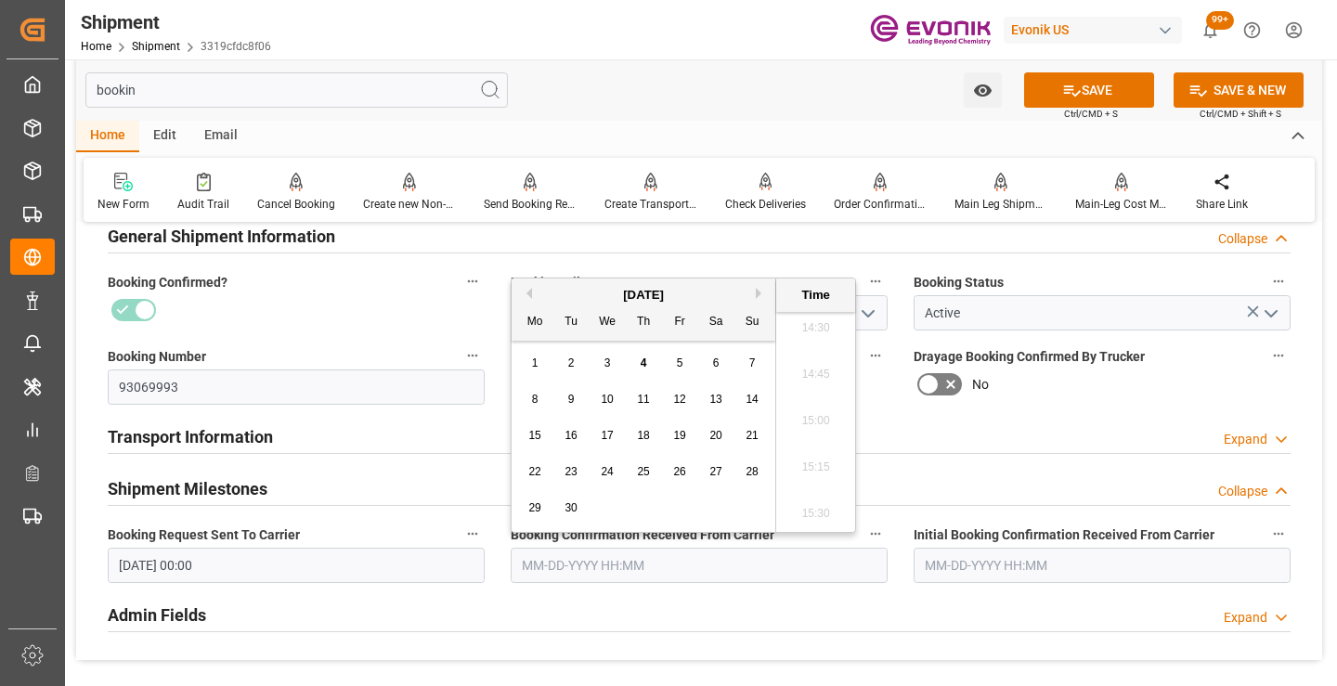
click at [642, 356] on div "4" at bounding box center [643, 364] width 23 height 22
type input "[DATE] 00:00"
click at [1093, 98] on button "SAVE" at bounding box center [1089, 89] width 130 height 35
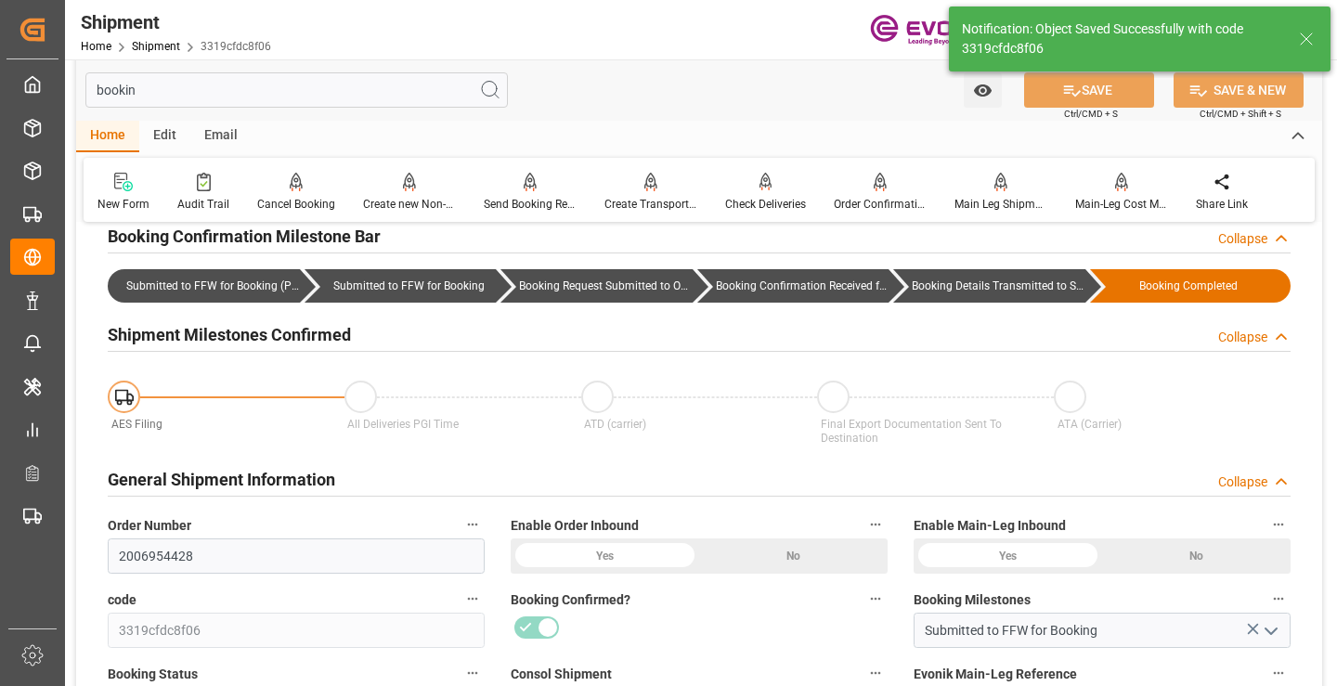
type input "Booking Details Transmitted to SAP"
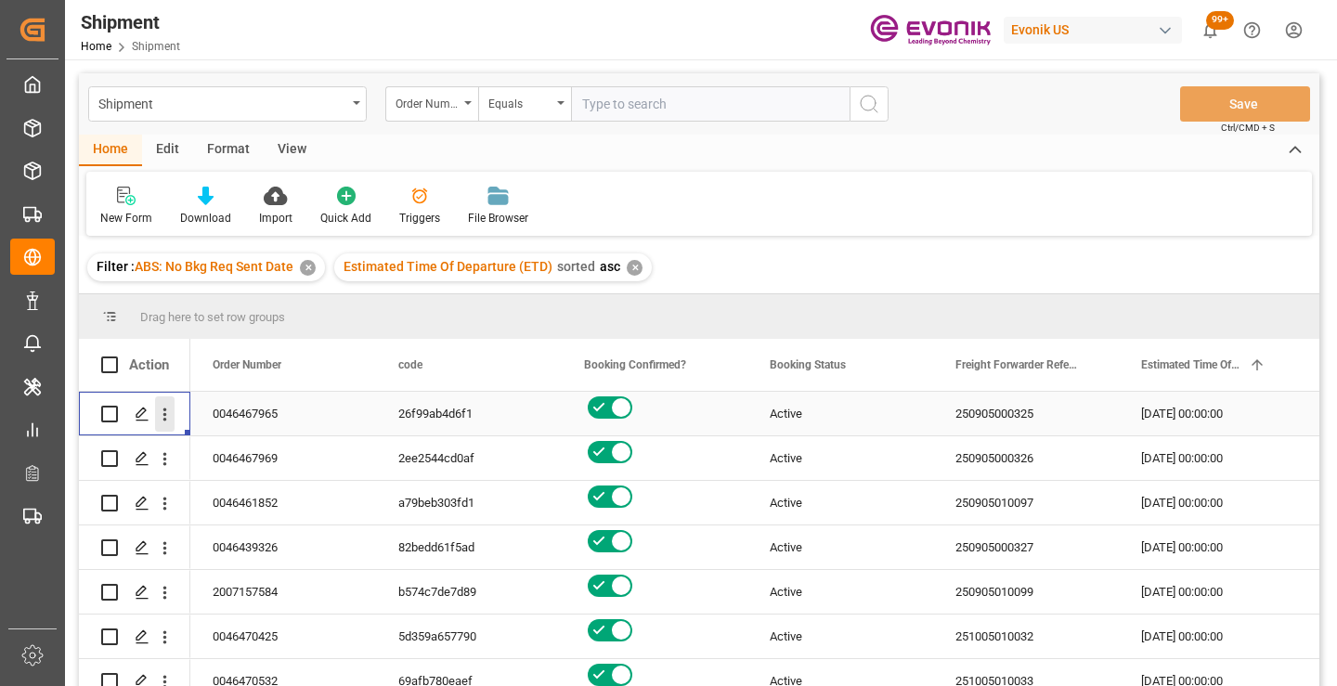
click at [166, 419] on icon "open menu" at bounding box center [164, 414] width 19 height 19
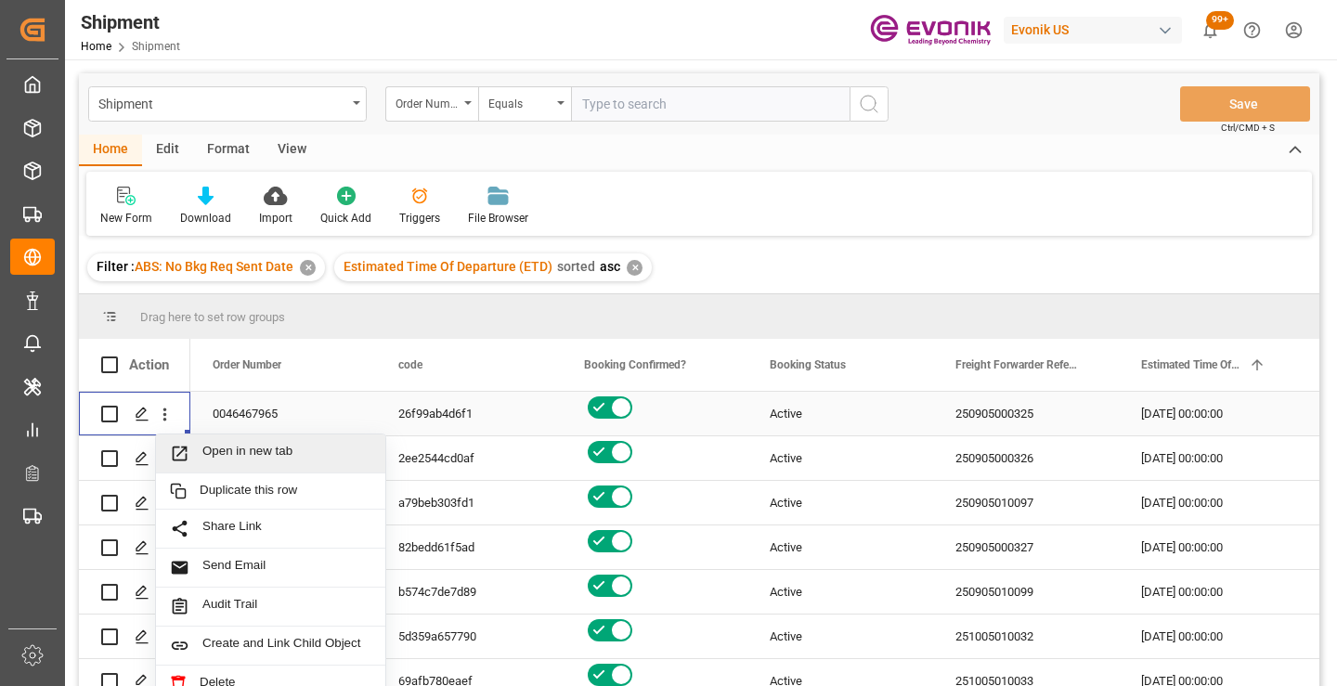
click at [297, 456] on span "Open in new tab" at bounding box center [286, 453] width 169 height 19
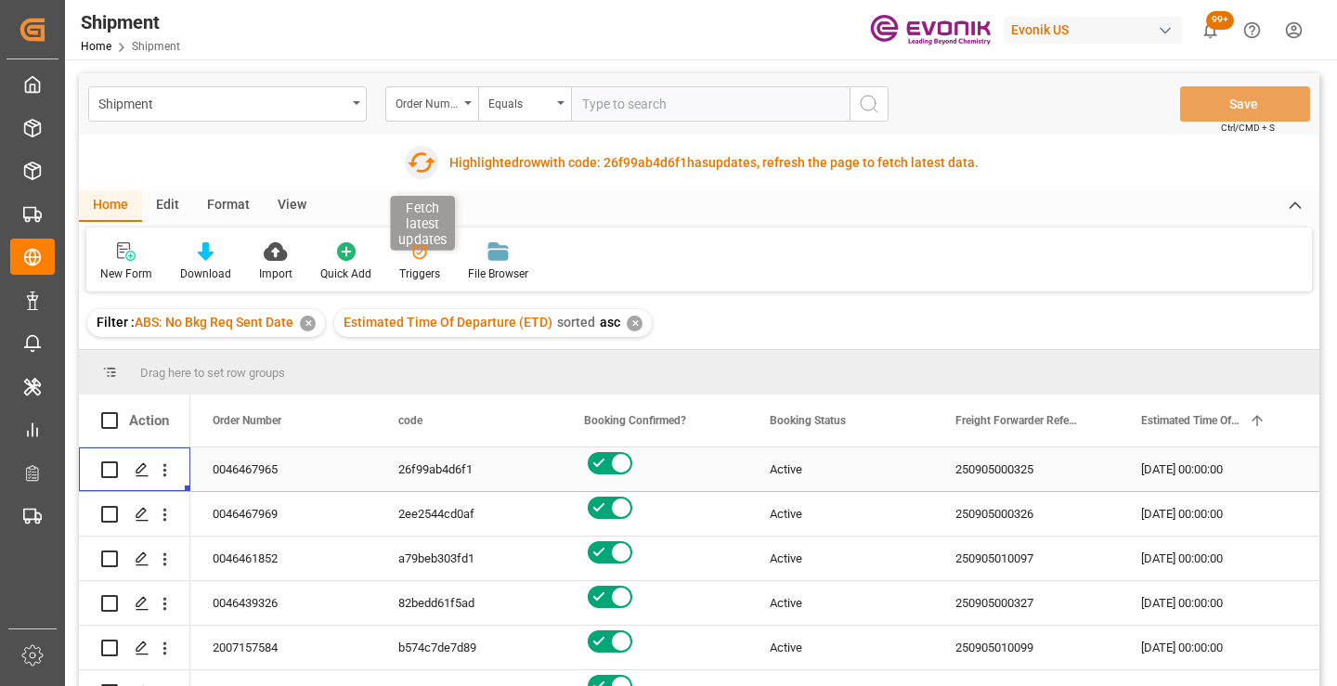
click at [425, 165] on icon "button" at bounding box center [422, 163] width 30 height 30
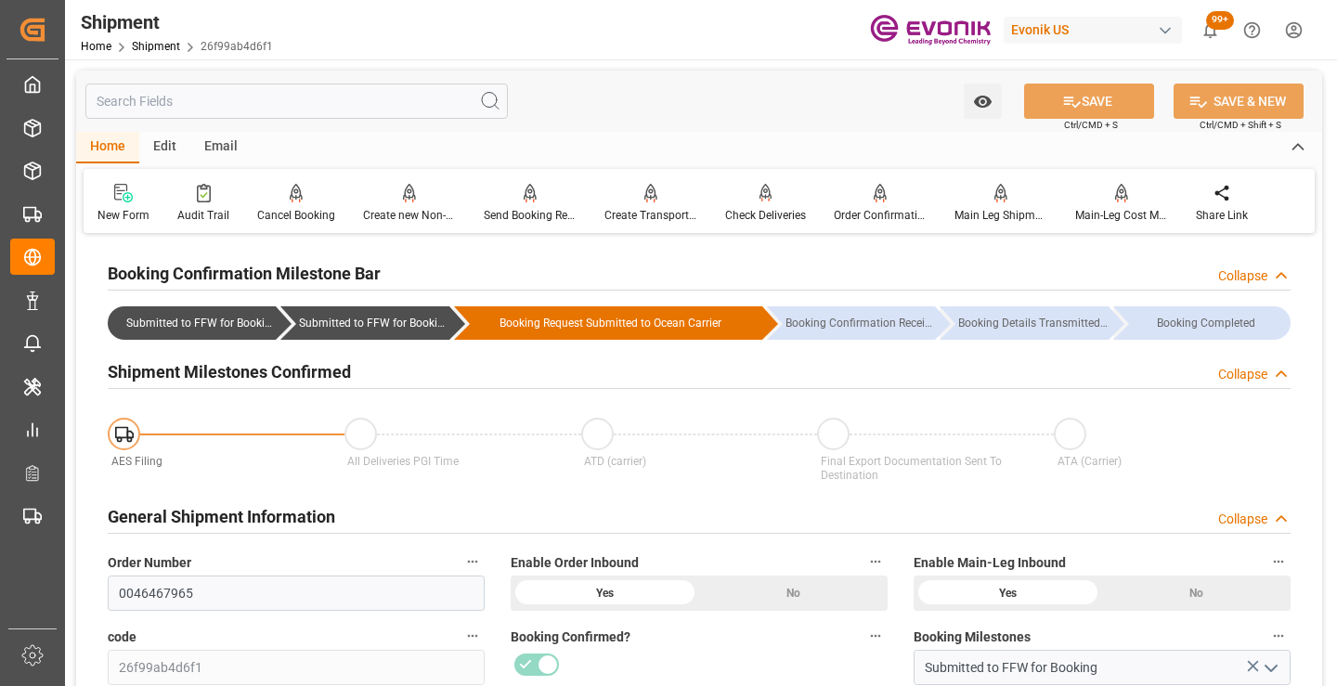
scroll to position [186, 0]
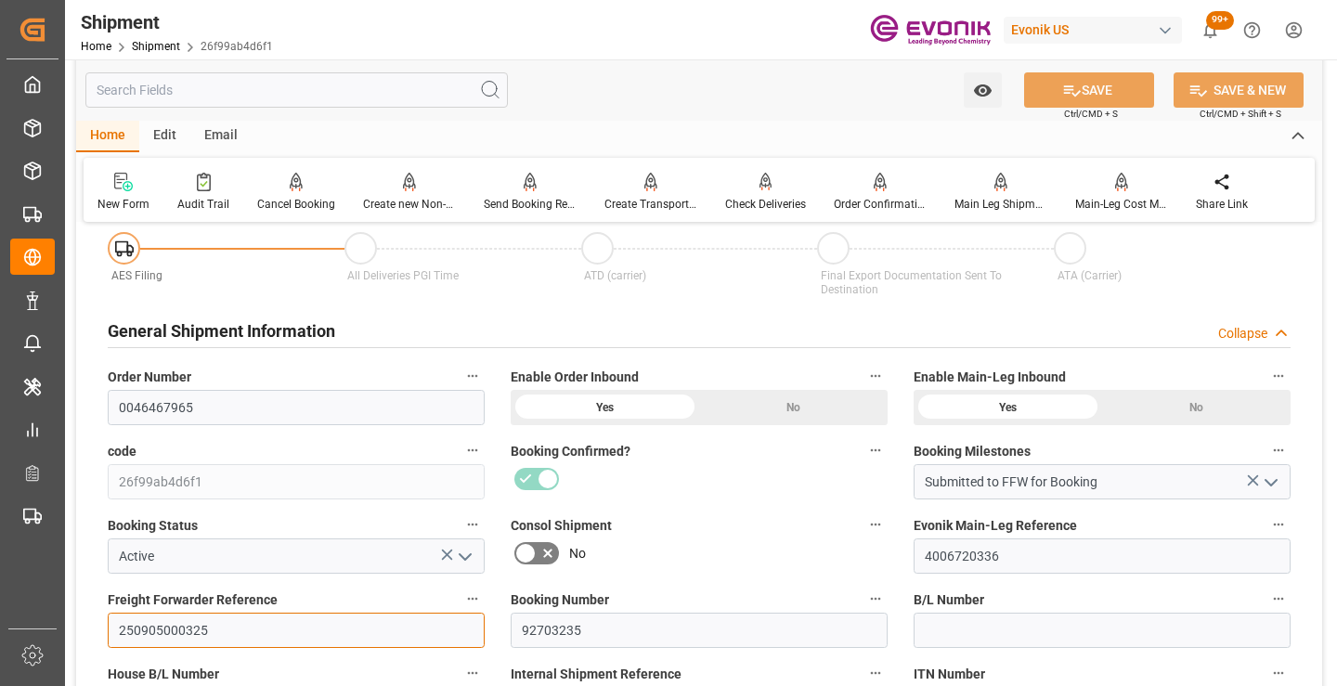
click at [175, 631] on input "250905000325" at bounding box center [296, 630] width 377 height 35
click at [382, 88] on input "text" at bounding box center [296, 89] width 422 height 35
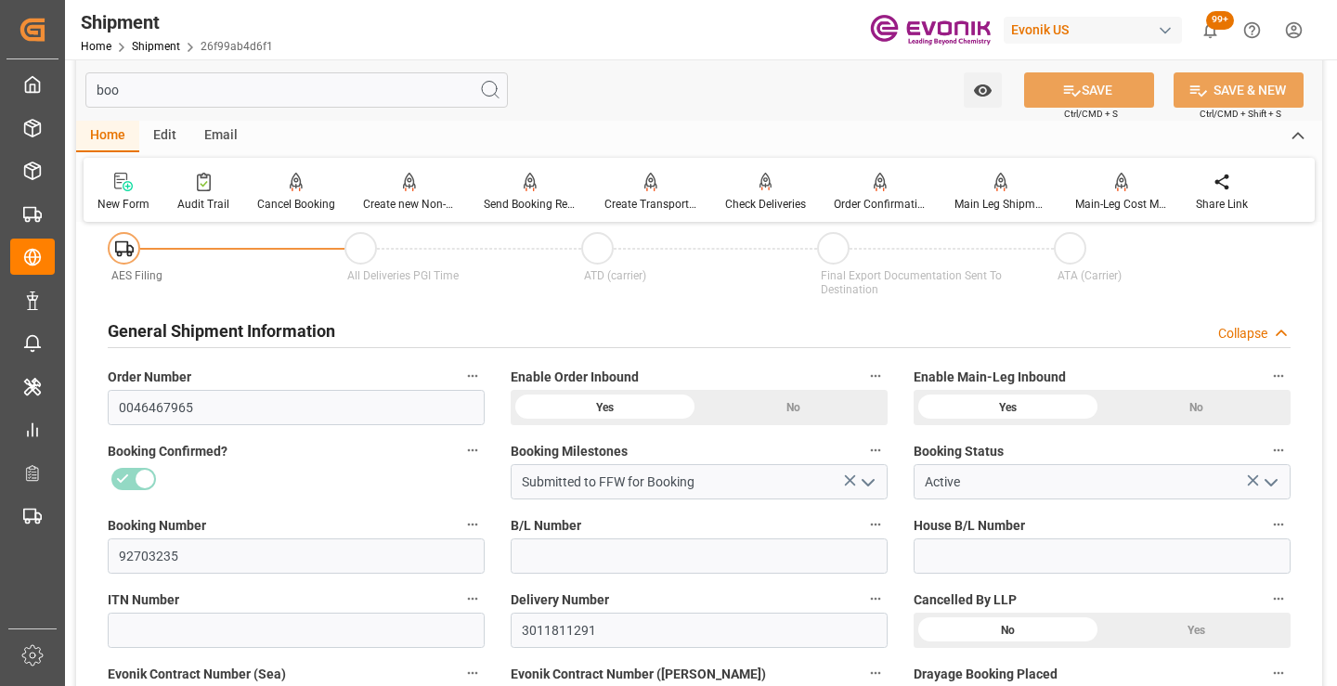
scroll to position [0, 0]
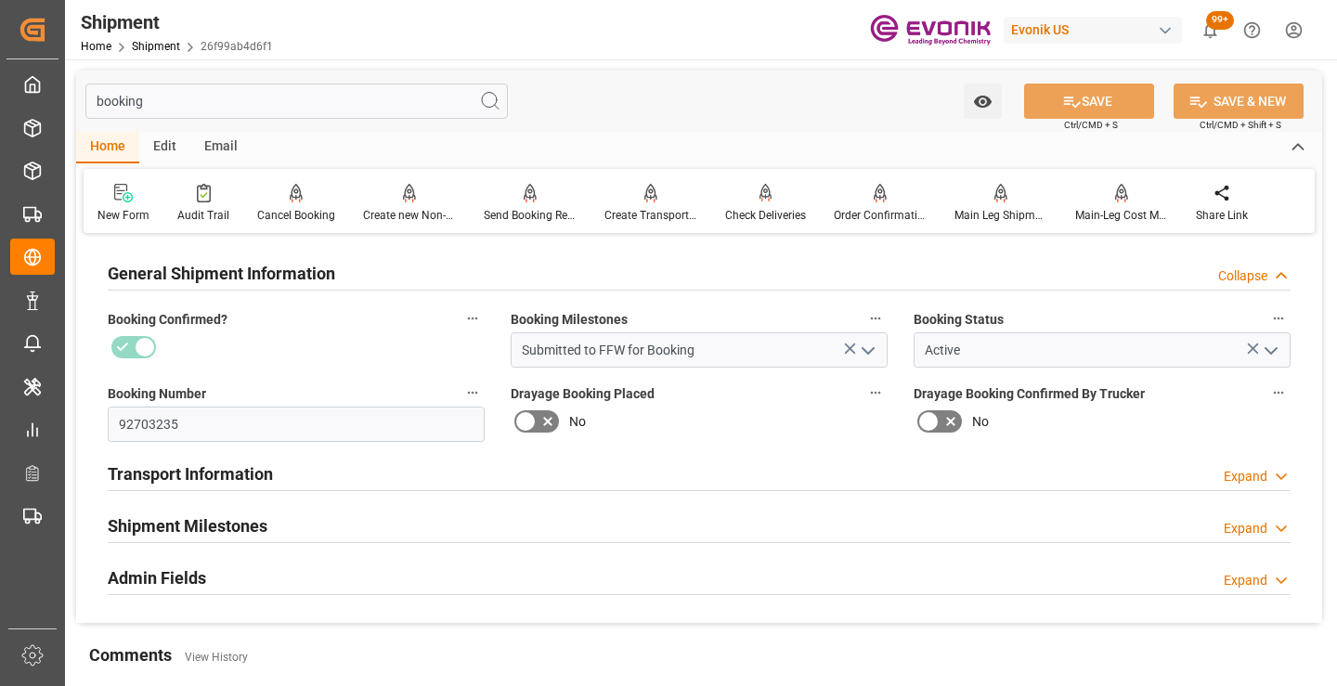
type input "booking"
click at [325, 520] on div "Shipment Milestones Expand" at bounding box center [699, 524] width 1183 height 35
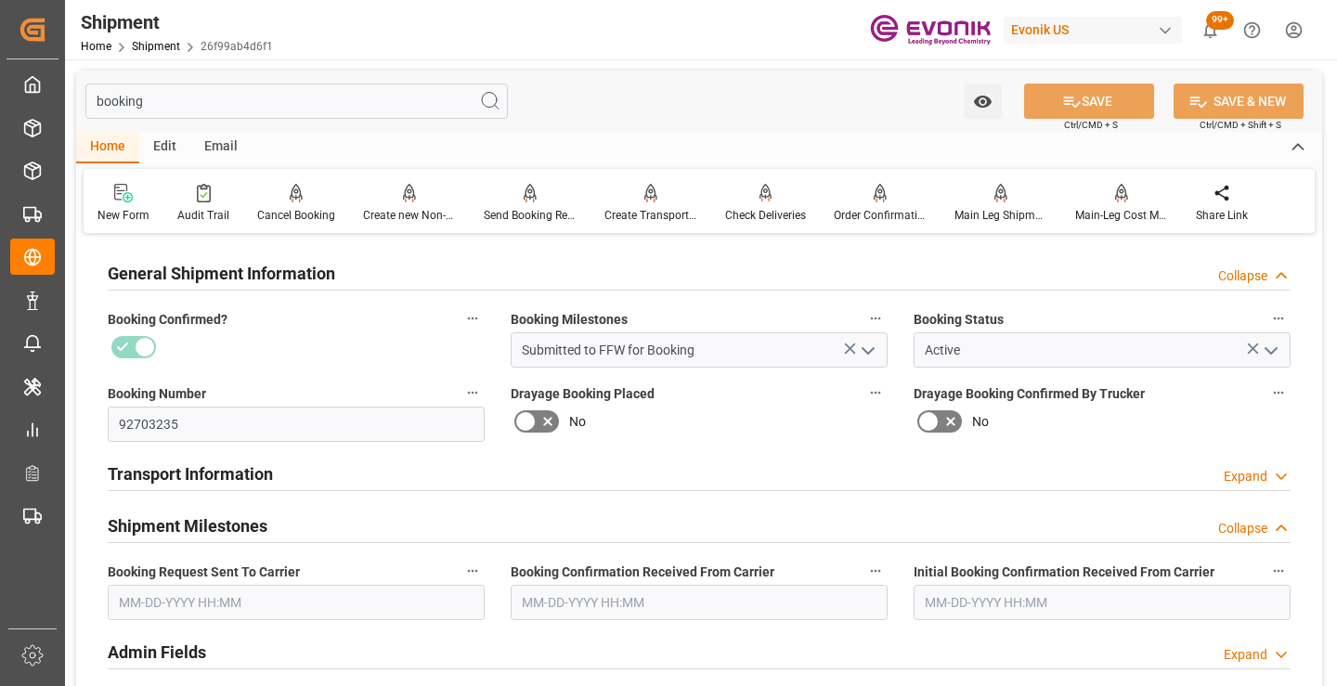
click at [279, 606] on input "text" at bounding box center [296, 602] width 377 height 35
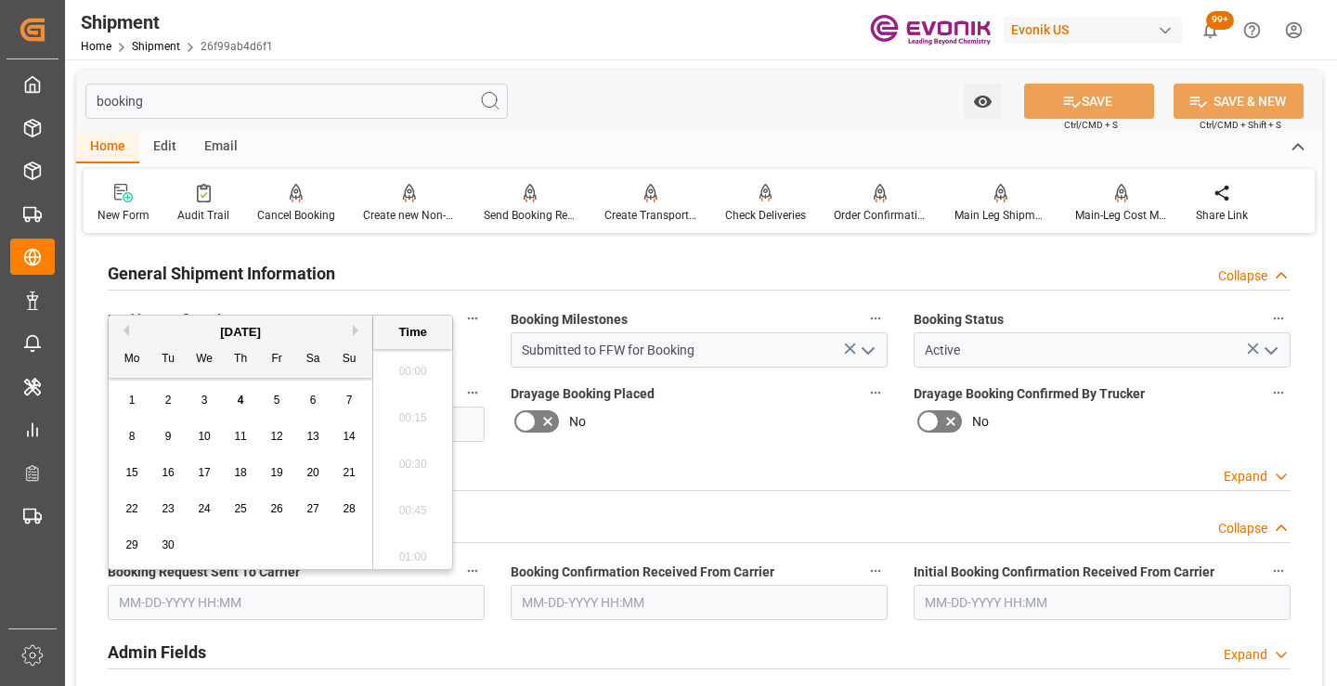
scroll to position [2699, 0]
click at [241, 399] on span "4" at bounding box center [241, 400] width 6 height 13
type input "[DATE] 00:00"
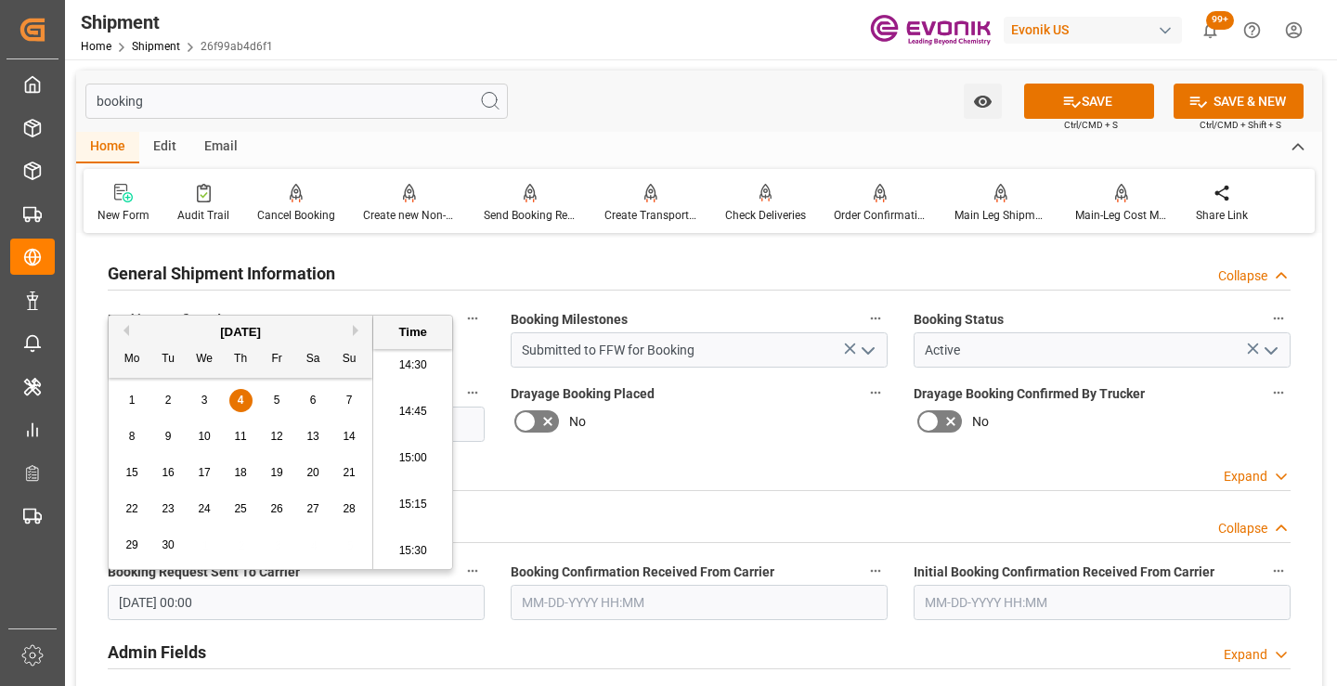
click at [616, 600] on input "text" at bounding box center [699, 602] width 377 height 35
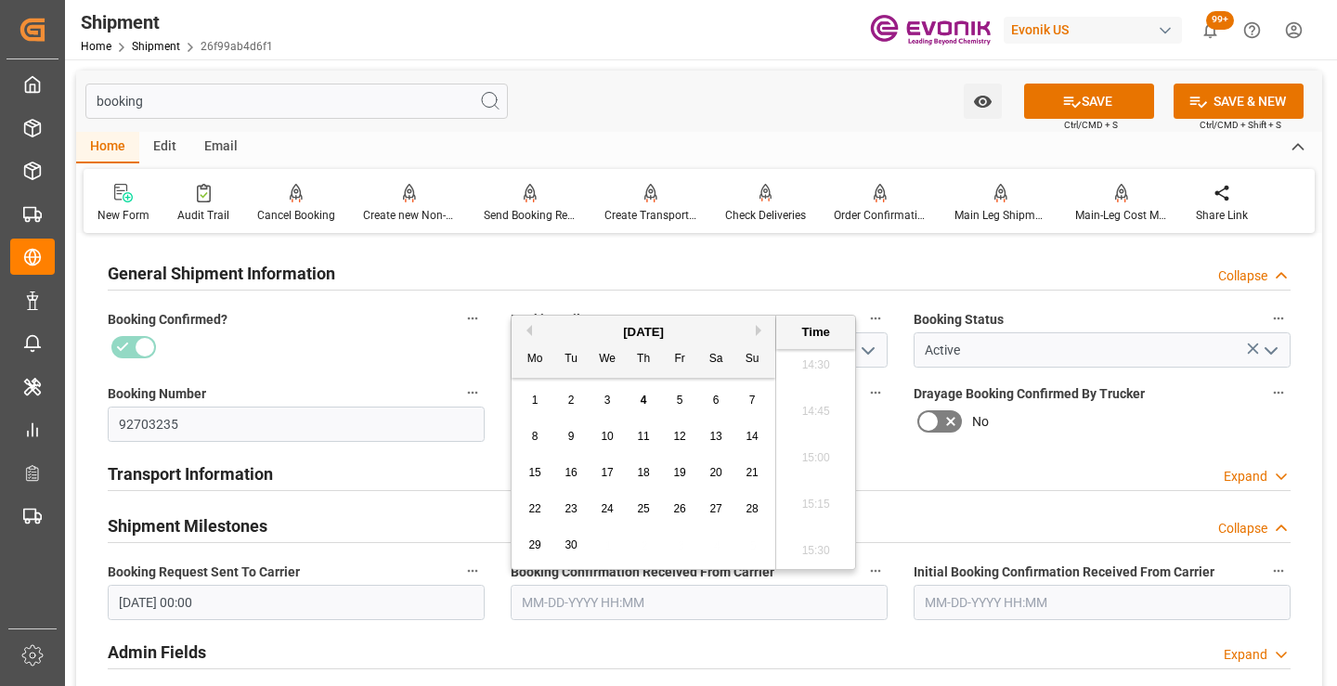
click at [641, 396] on span "4" at bounding box center [644, 400] width 6 height 13
type input "[DATE] 00:00"
click at [1056, 95] on button "SAVE" at bounding box center [1089, 101] width 130 height 35
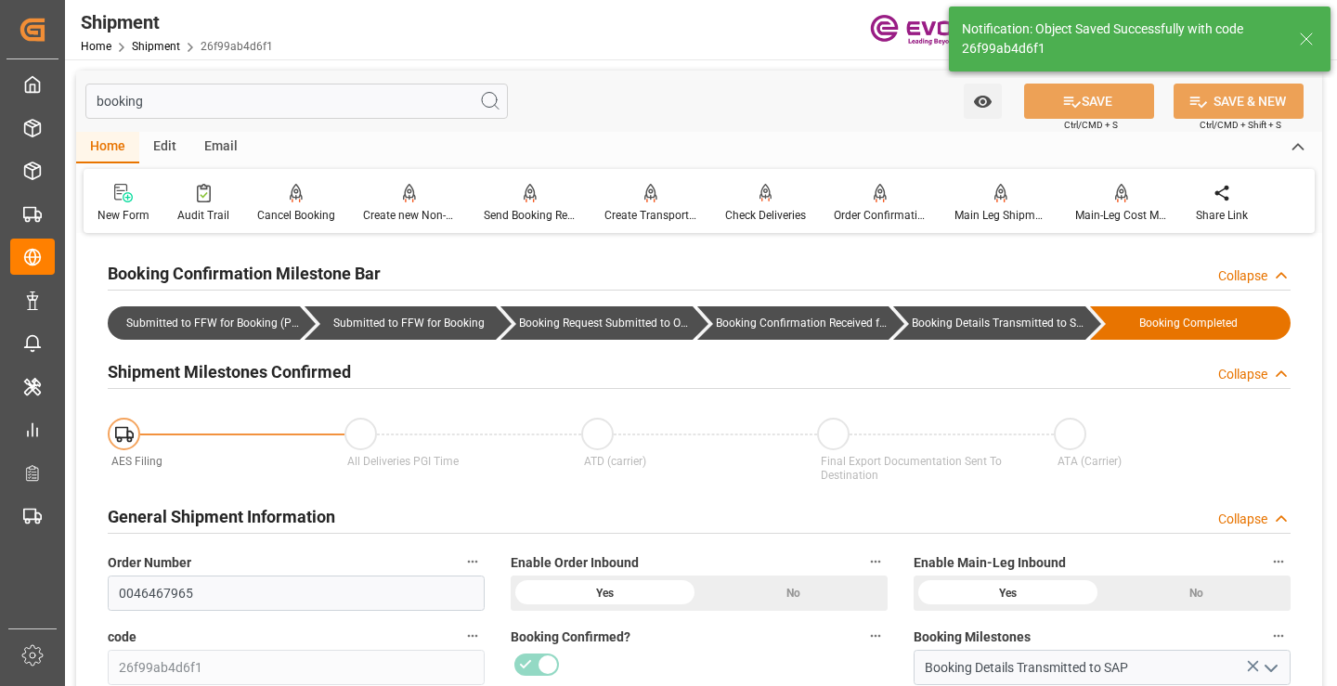
type input "Booking Details Transmitted to SAP"
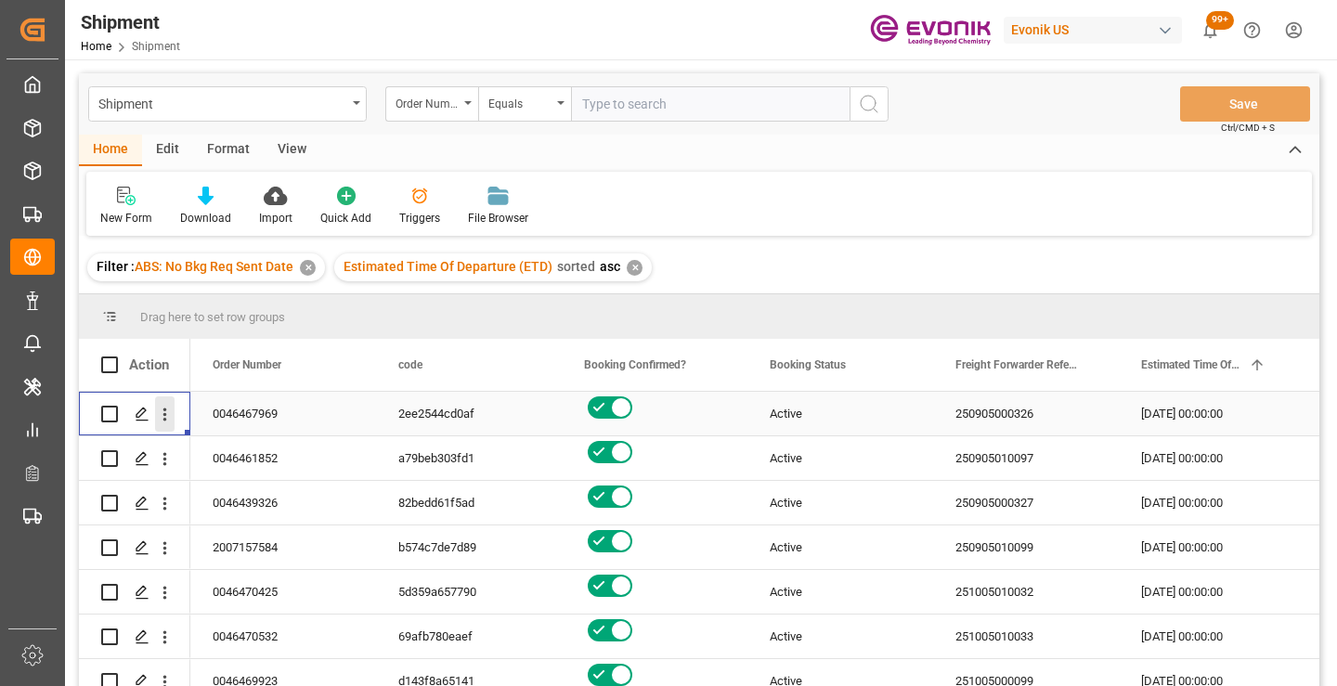
click at [162, 417] on icon "open menu" at bounding box center [164, 414] width 19 height 19
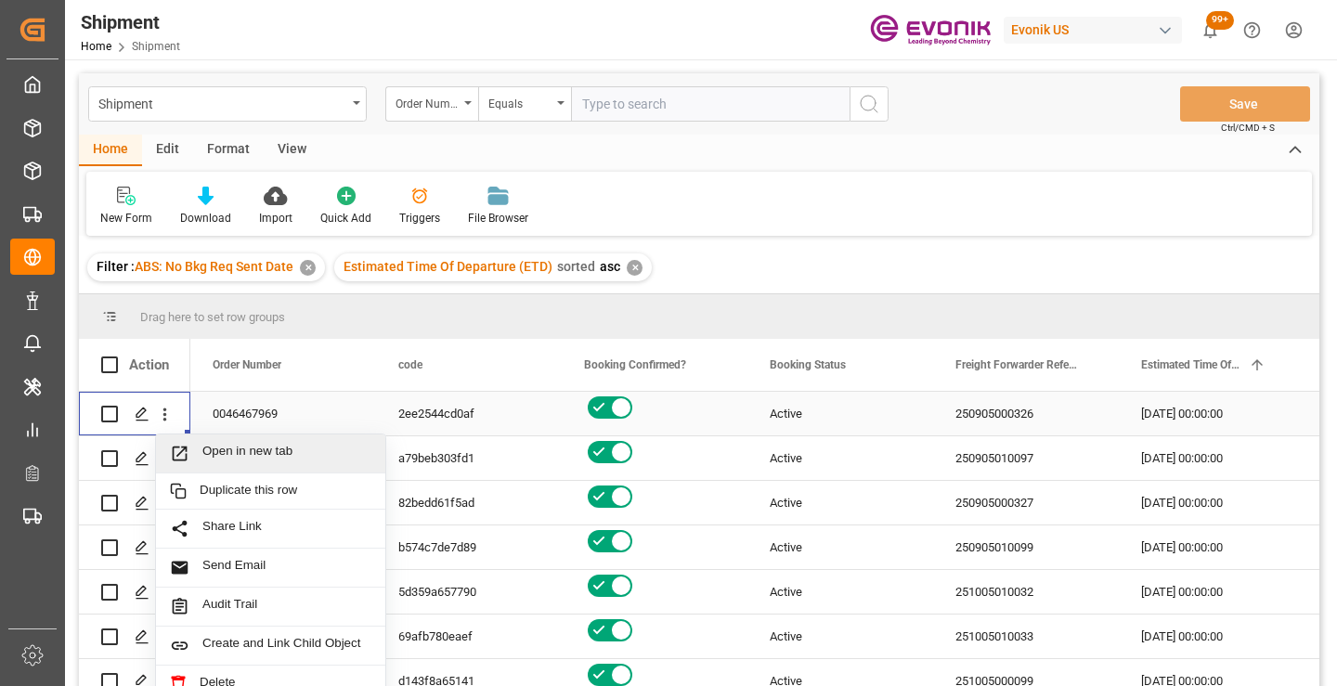
click at [285, 458] on span "Open in new tab" at bounding box center [286, 453] width 169 height 19
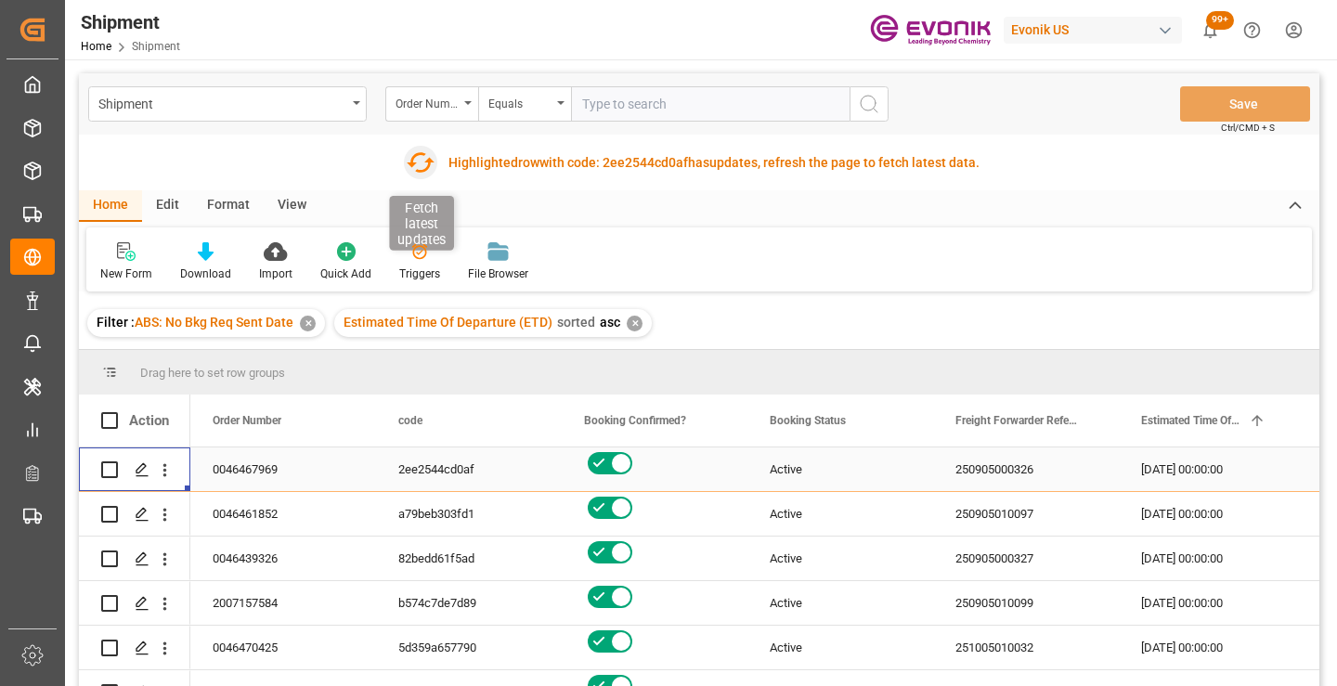
click at [413, 167] on icon "button" at bounding box center [421, 163] width 30 height 30
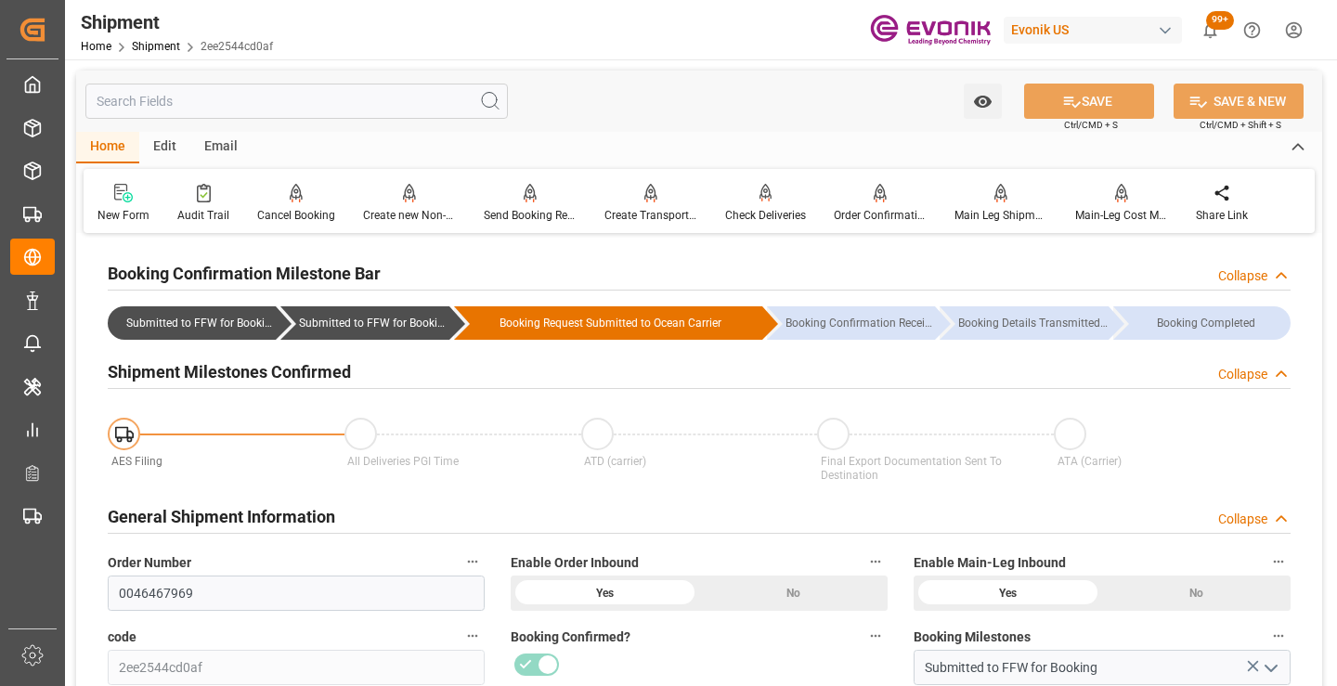
scroll to position [557, 0]
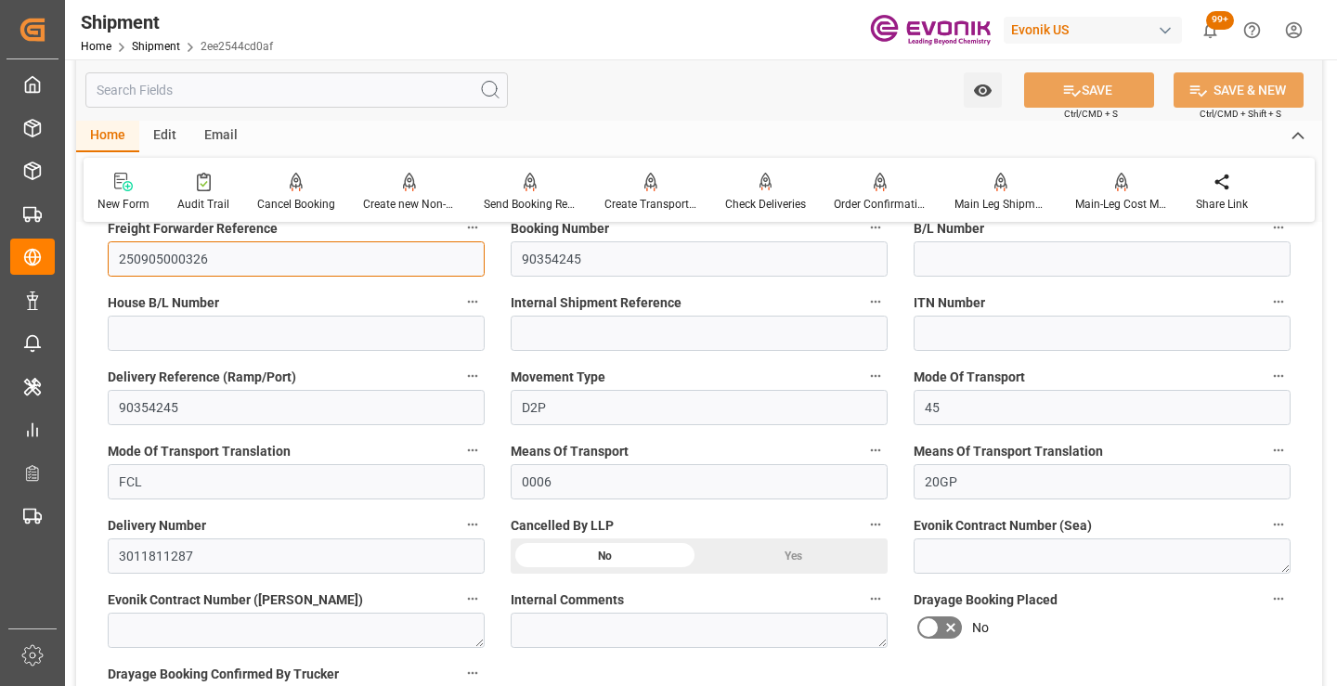
click at [188, 257] on input "250905000326" at bounding box center [296, 258] width 377 height 35
click at [371, 91] on input "text" at bounding box center [296, 89] width 422 height 35
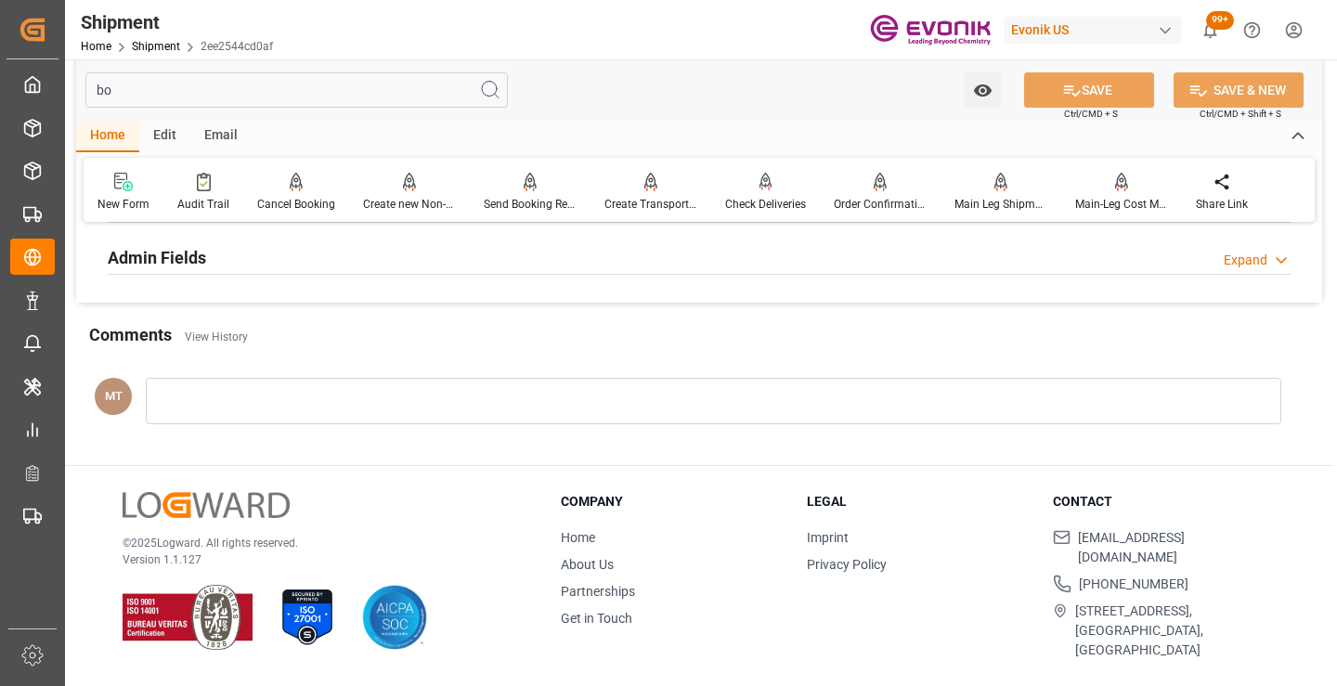
scroll to position [241, 0]
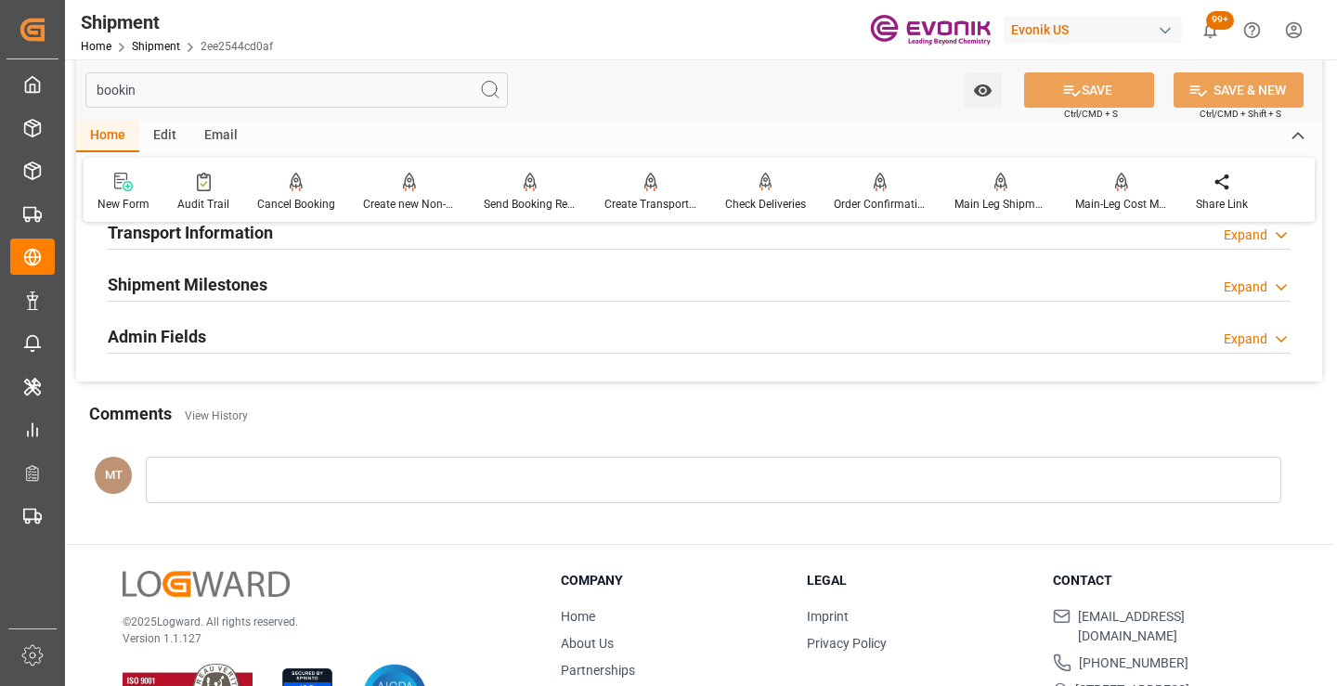
type input "bookin"
click at [325, 279] on div "Shipment Milestones Expand" at bounding box center [699, 283] width 1183 height 35
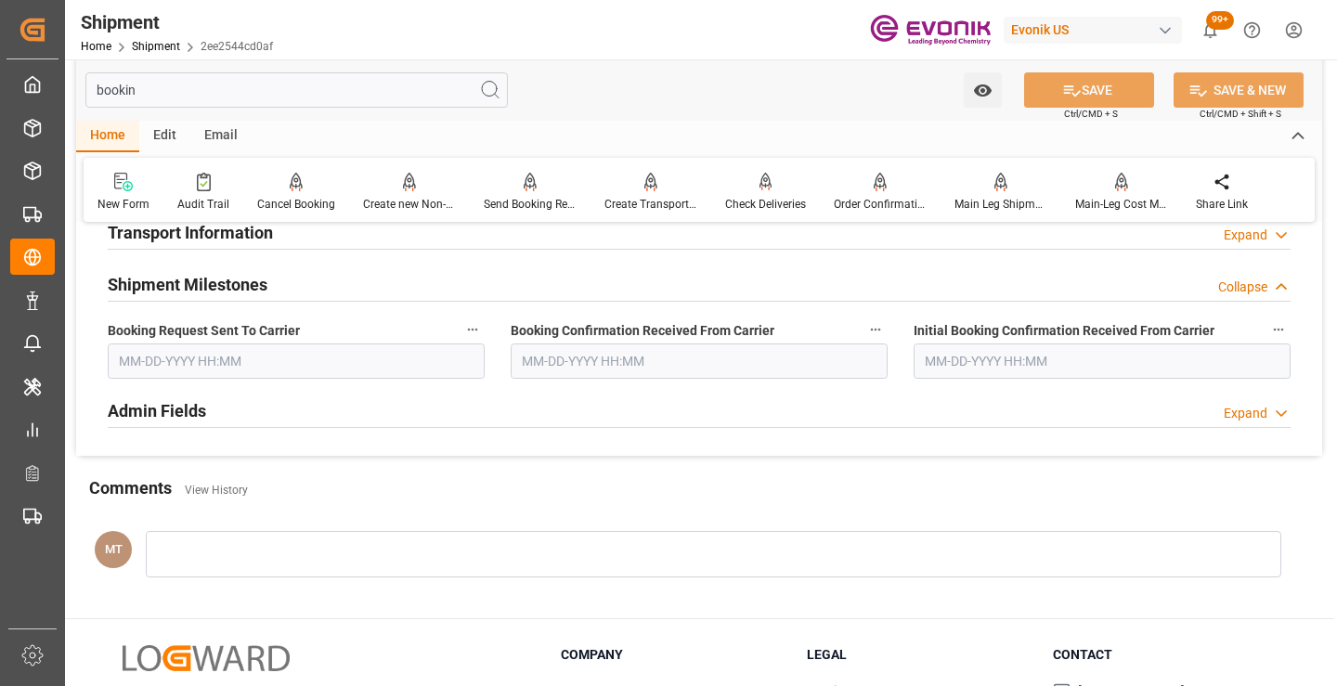
click at [266, 374] on input "text" at bounding box center [296, 360] width 377 height 35
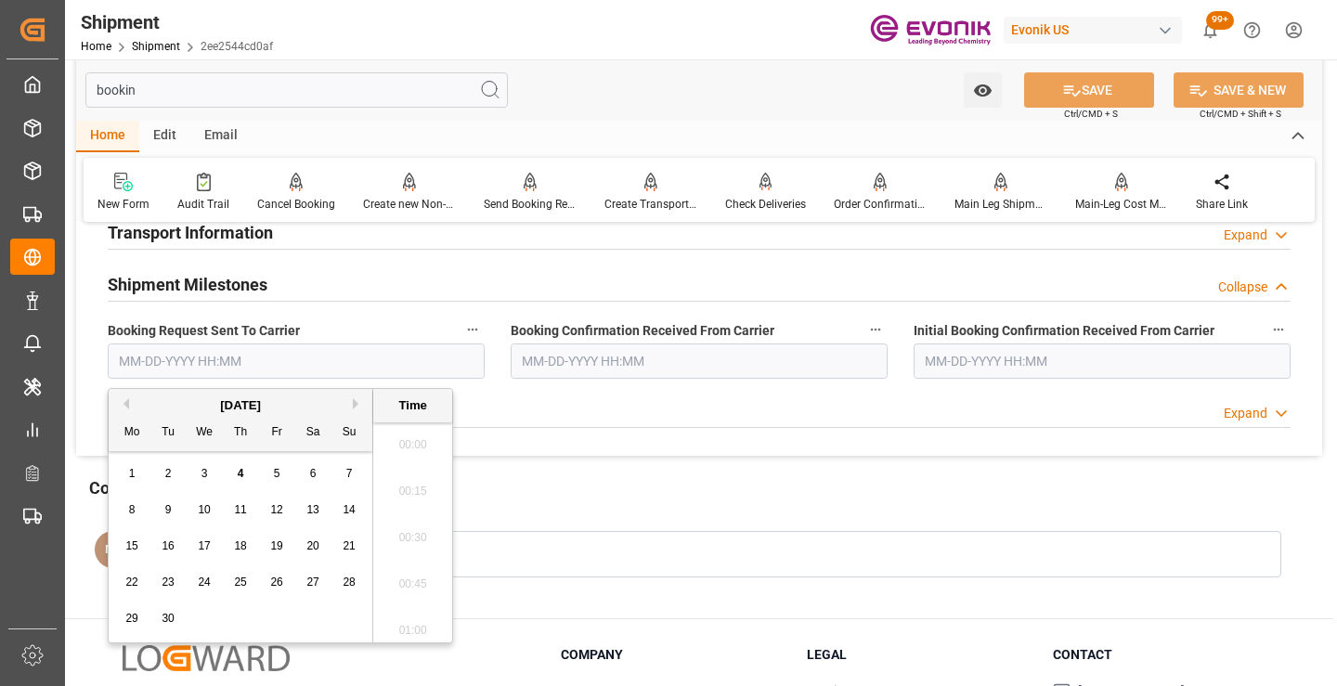
scroll to position [2699, 0]
click at [240, 480] on span "4" at bounding box center [241, 473] width 6 height 13
type input "[DATE] 00:00"
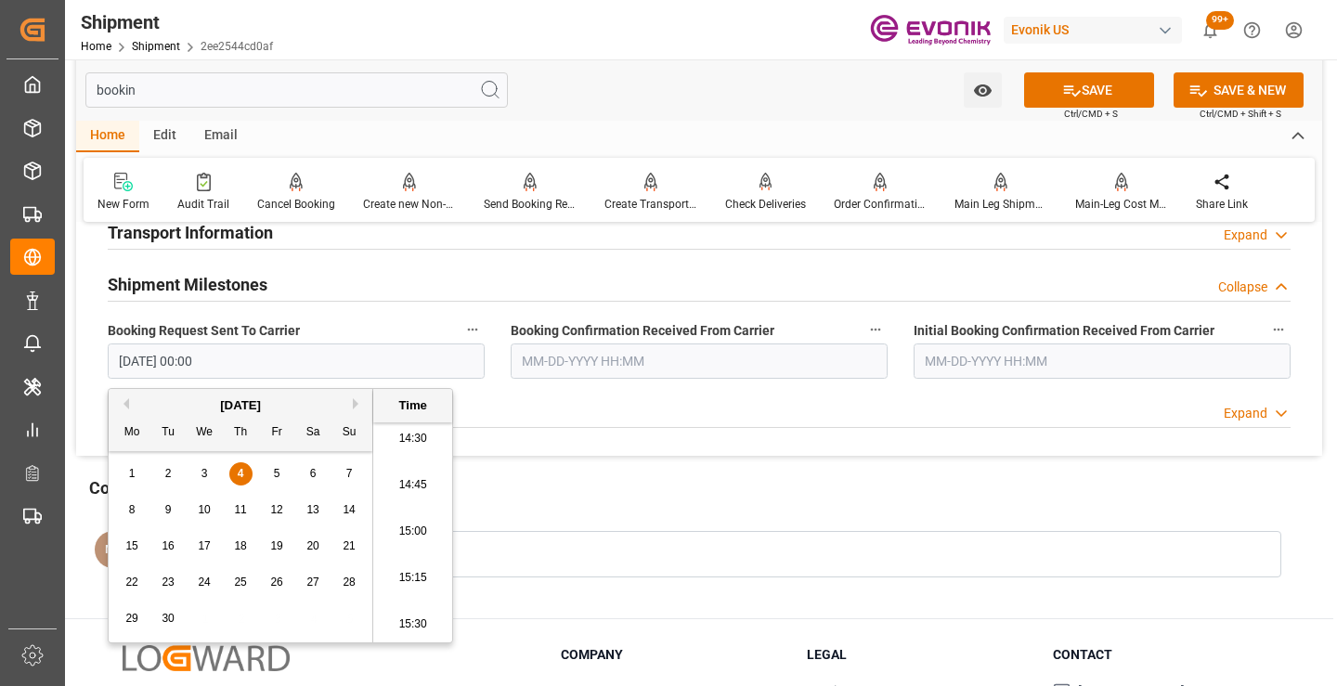
click at [682, 363] on input "text" at bounding box center [699, 360] width 377 height 35
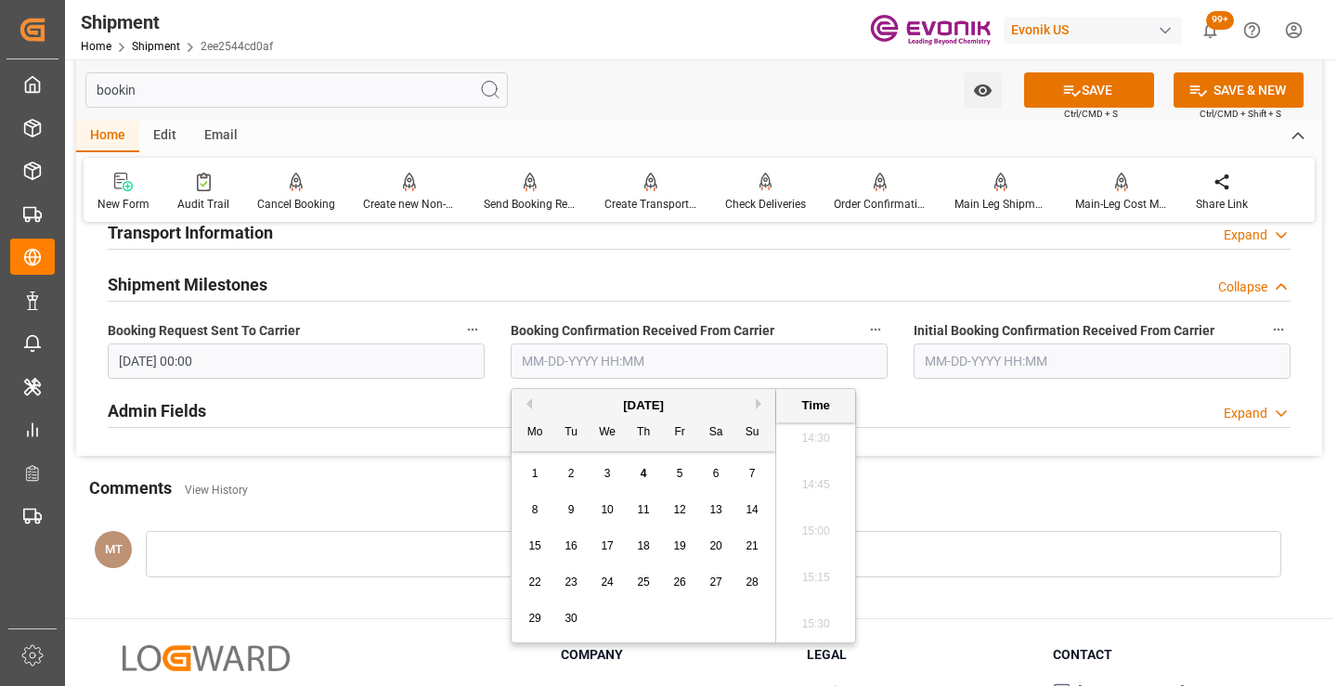
click at [641, 471] on span "4" at bounding box center [644, 473] width 6 height 13
type input "09-04-2025 00:00"
click at [1093, 96] on button "SAVE" at bounding box center [1089, 89] width 130 height 35
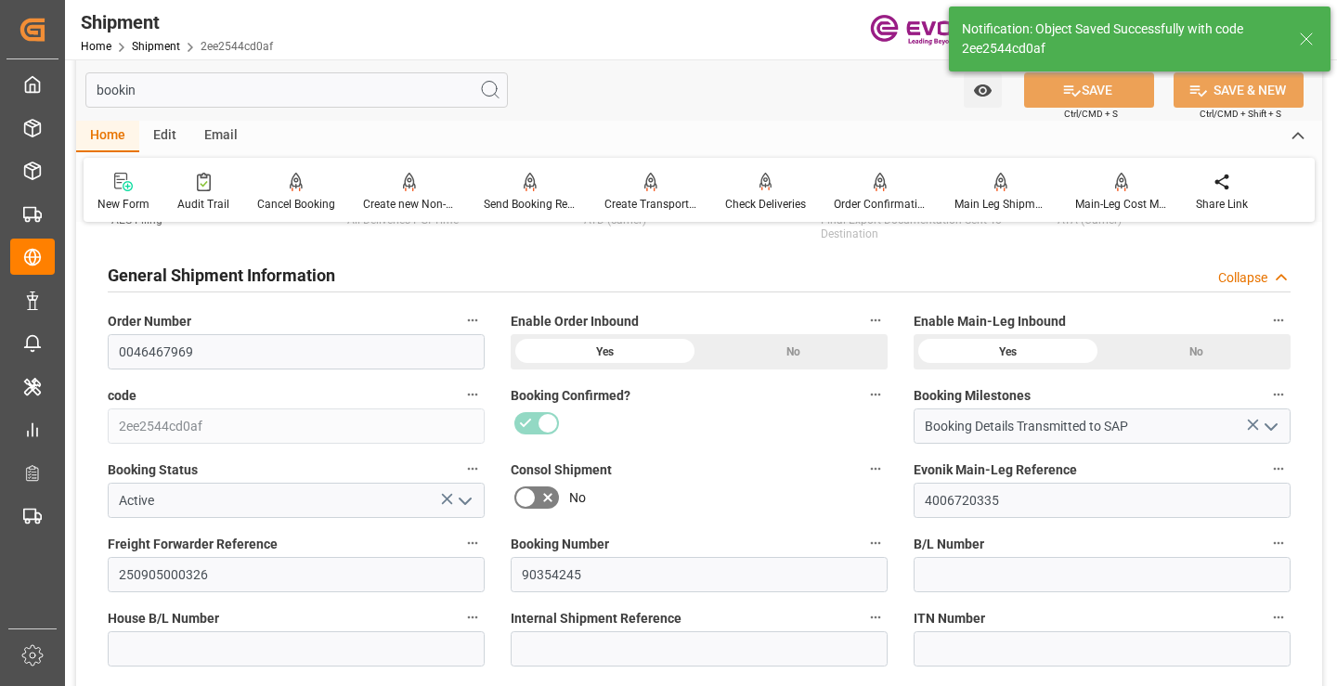
type input "Booking Details Transmitted to SAP"
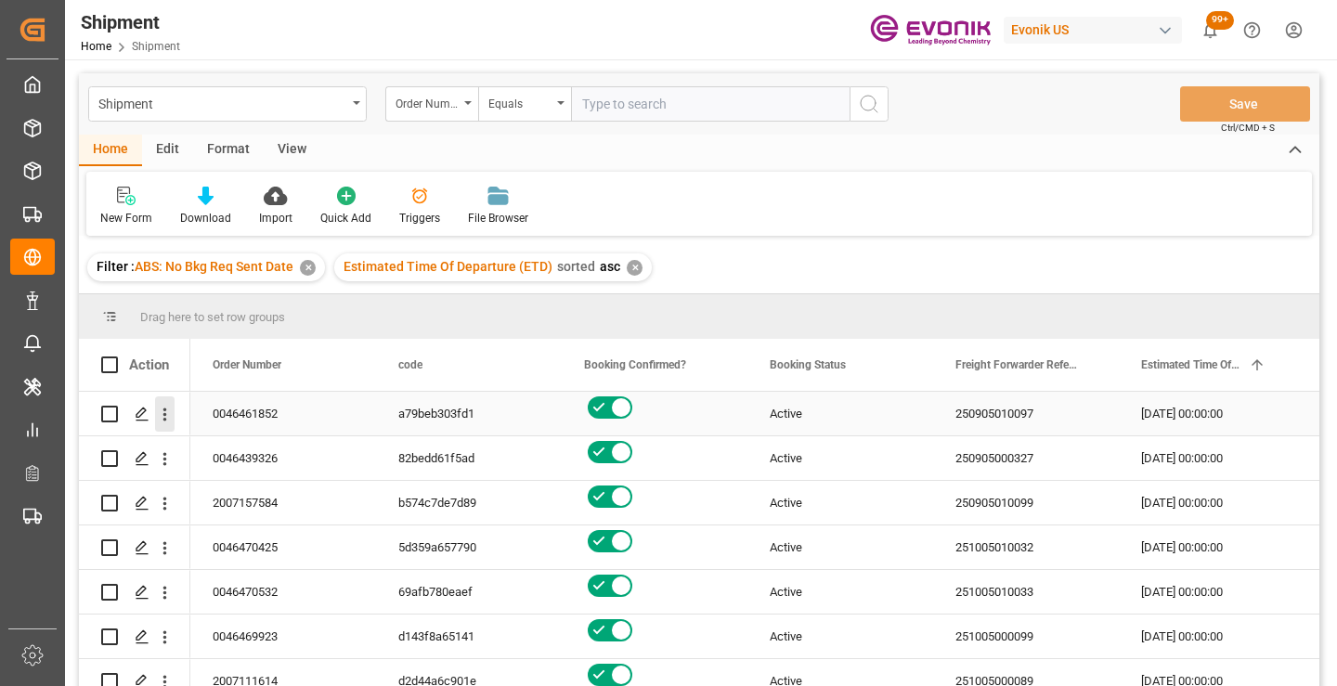
click at [162, 411] on icon "open menu" at bounding box center [164, 414] width 19 height 19
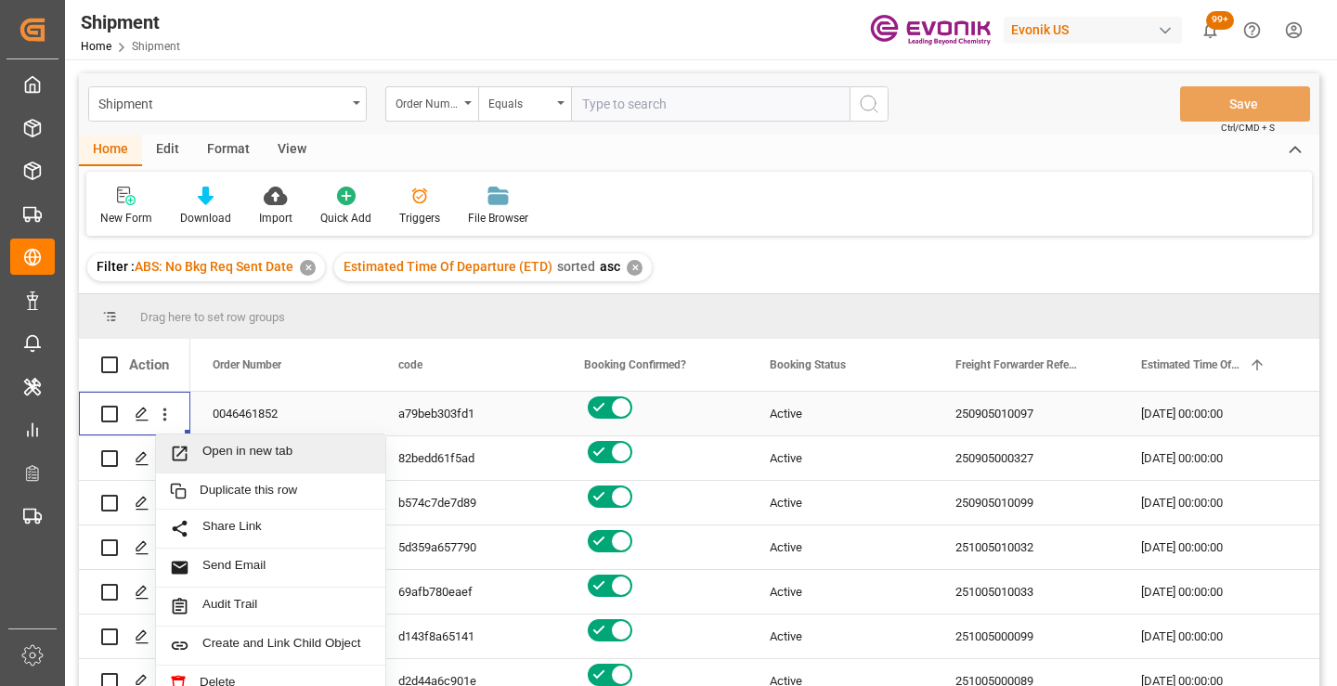
click at [253, 449] on span "Open in new tab" at bounding box center [286, 453] width 169 height 19
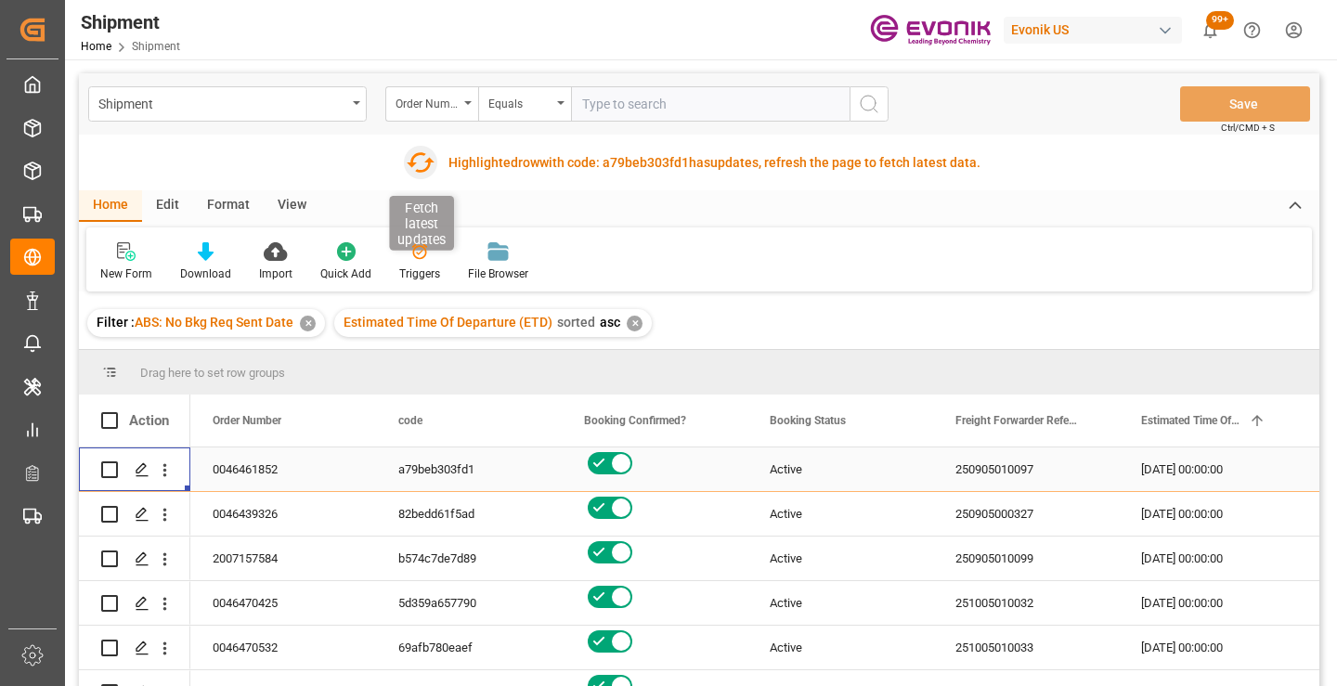
click at [421, 164] on icon "button" at bounding box center [420, 163] width 30 height 30
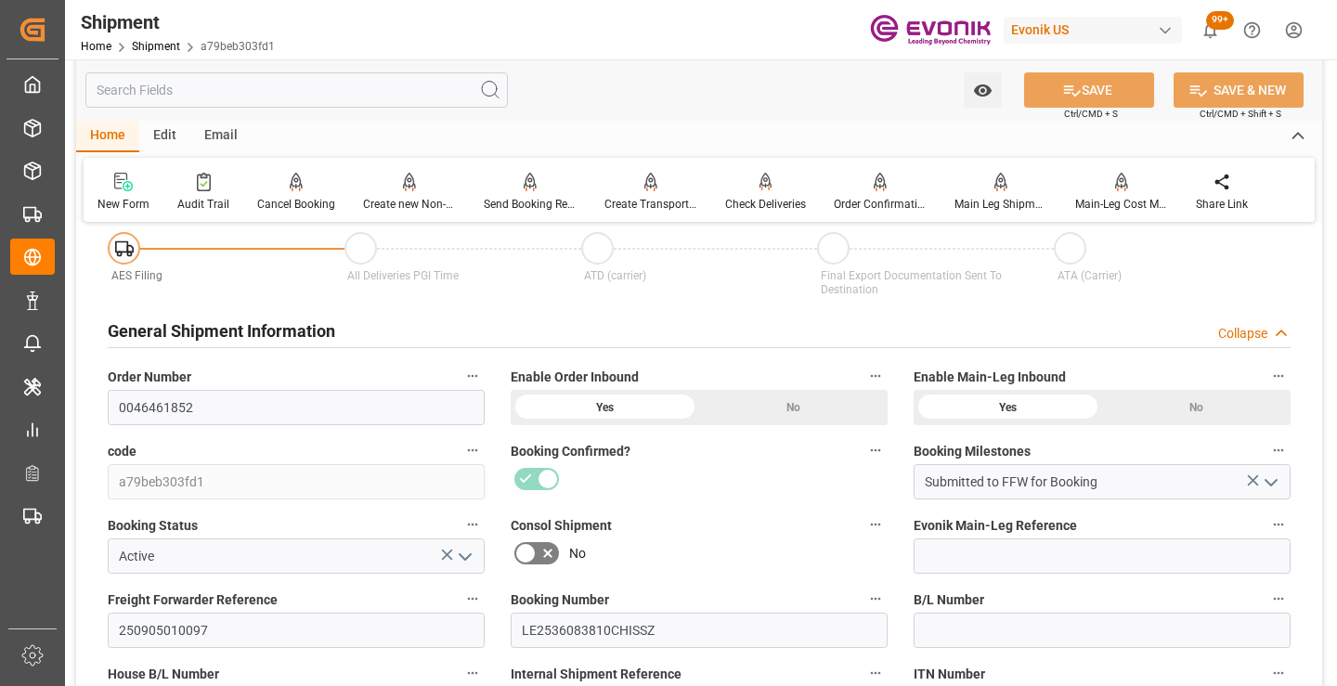
scroll to position [279, 0]
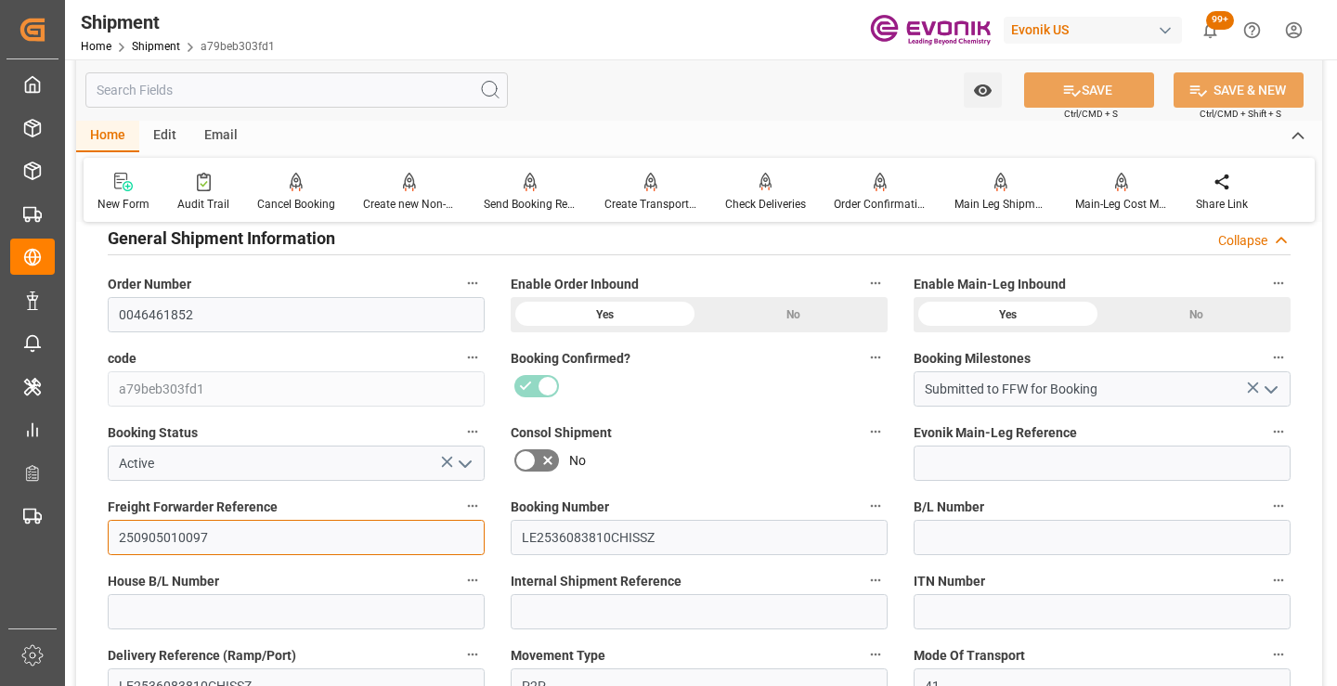
click at [173, 546] on input "250905010097" at bounding box center [296, 537] width 377 height 35
click at [344, 88] on input "text" at bounding box center [296, 89] width 422 height 35
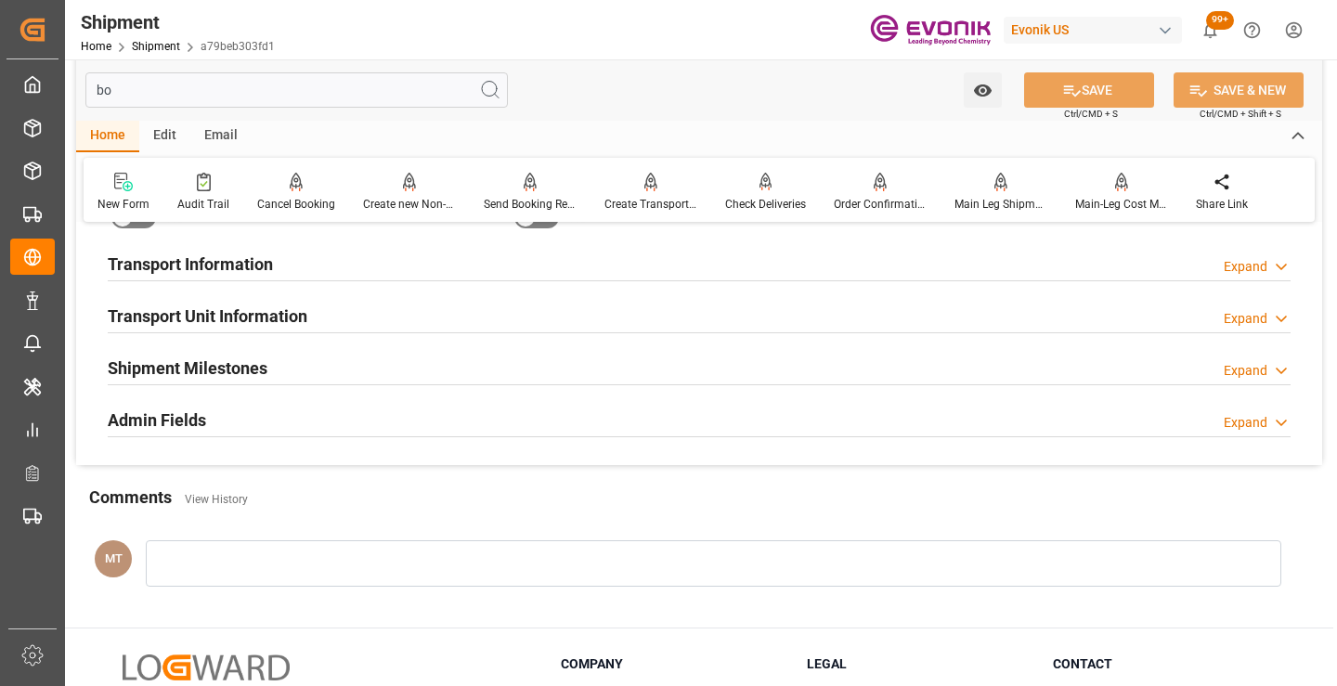
scroll to position [37, 0]
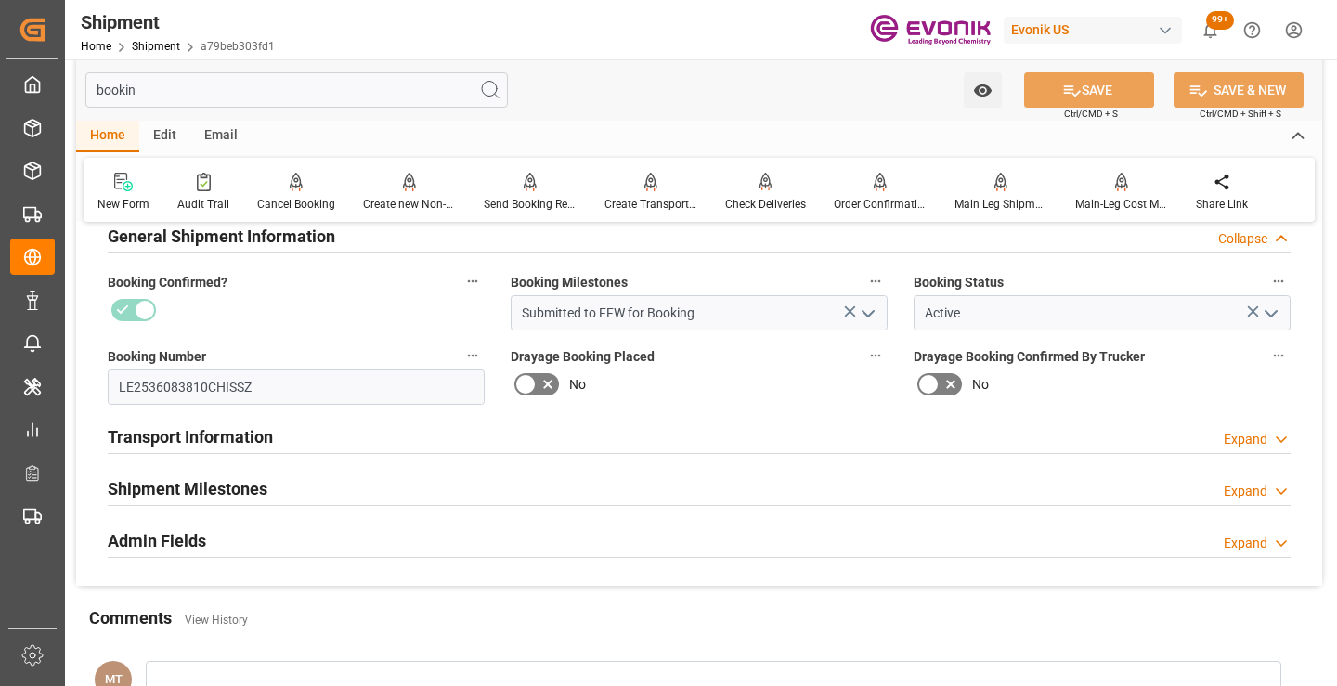
type input "bookin"
click at [227, 468] on div "Shipment Milestones Expand" at bounding box center [699, 489] width 1209 height 52
click at [201, 492] on h2 "Shipment Milestones" at bounding box center [188, 488] width 160 height 25
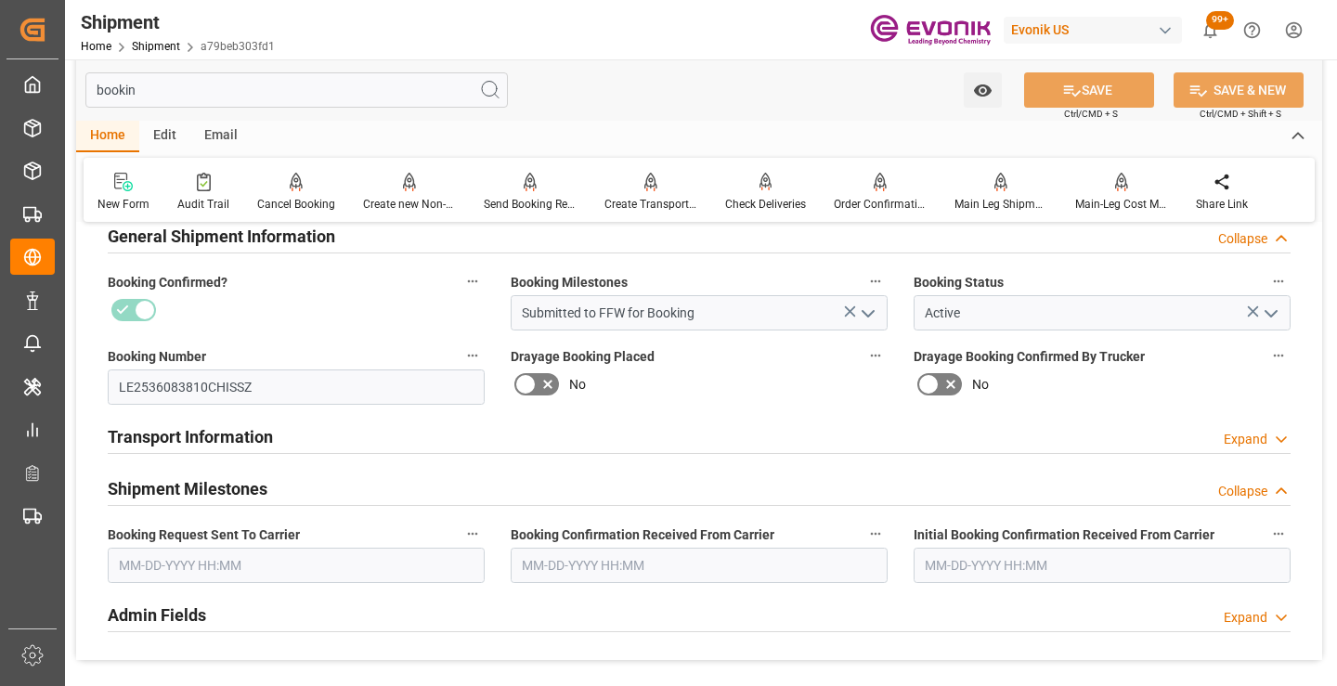
click at [248, 573] on input "text" at bounding box center [296, 565] width 377 height 35
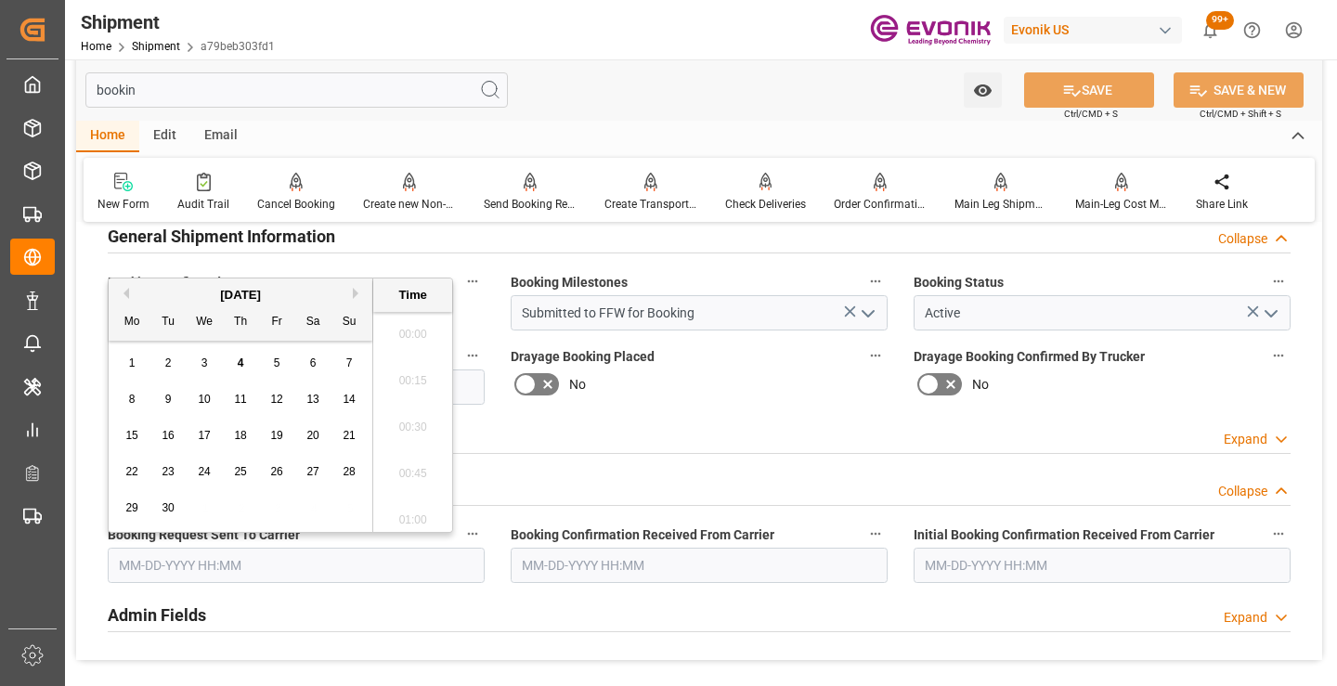
scroll to position [2699, 0]
click at [166, 365] on span "2" at bounding box center [168, 362] width 6 height 13
type input "09-02-2025 00:00"
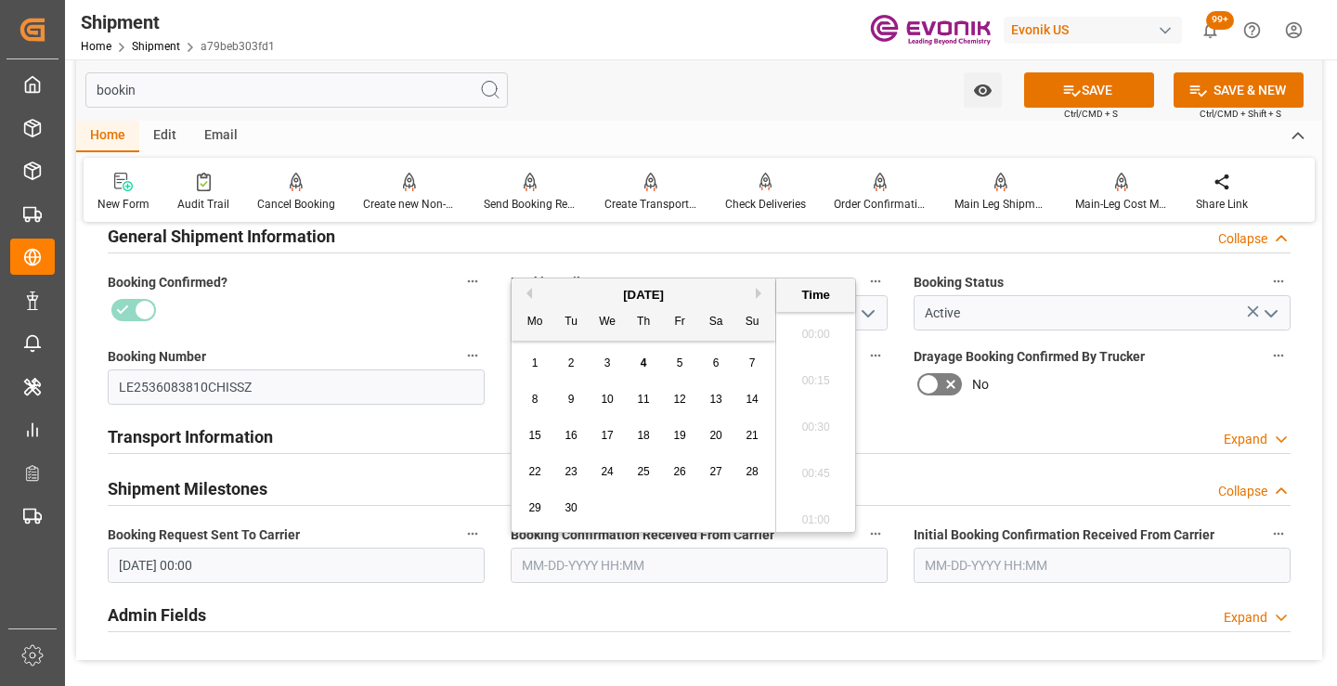
click at [575, 569] on input "text" at bounding box center [699, 565] width 377 height 35
click at [647, 360] on div "4" at bounding box center [643, 364] width 23 height 22
type input "[DATE] 00:00"
click at [1069, 81] on icon at bounding box center [1071, 90] width 19 height 19
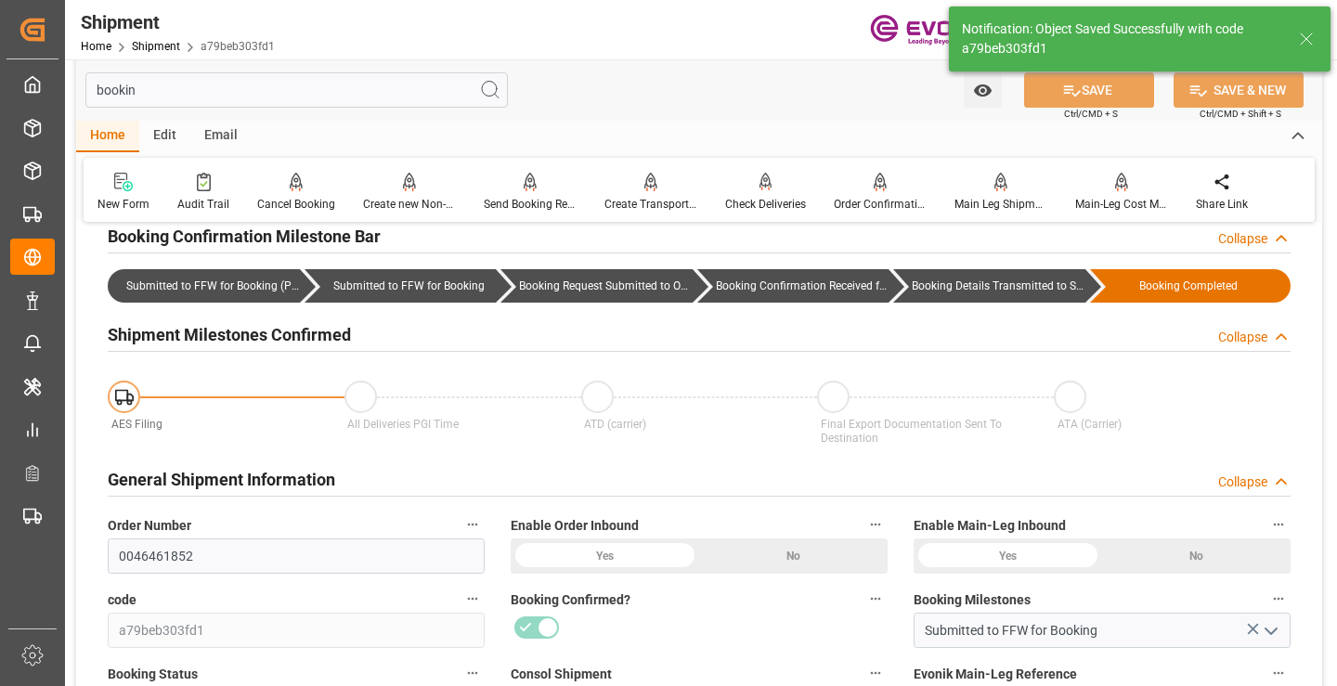
type input "Booking Details Transmitted to SAP"
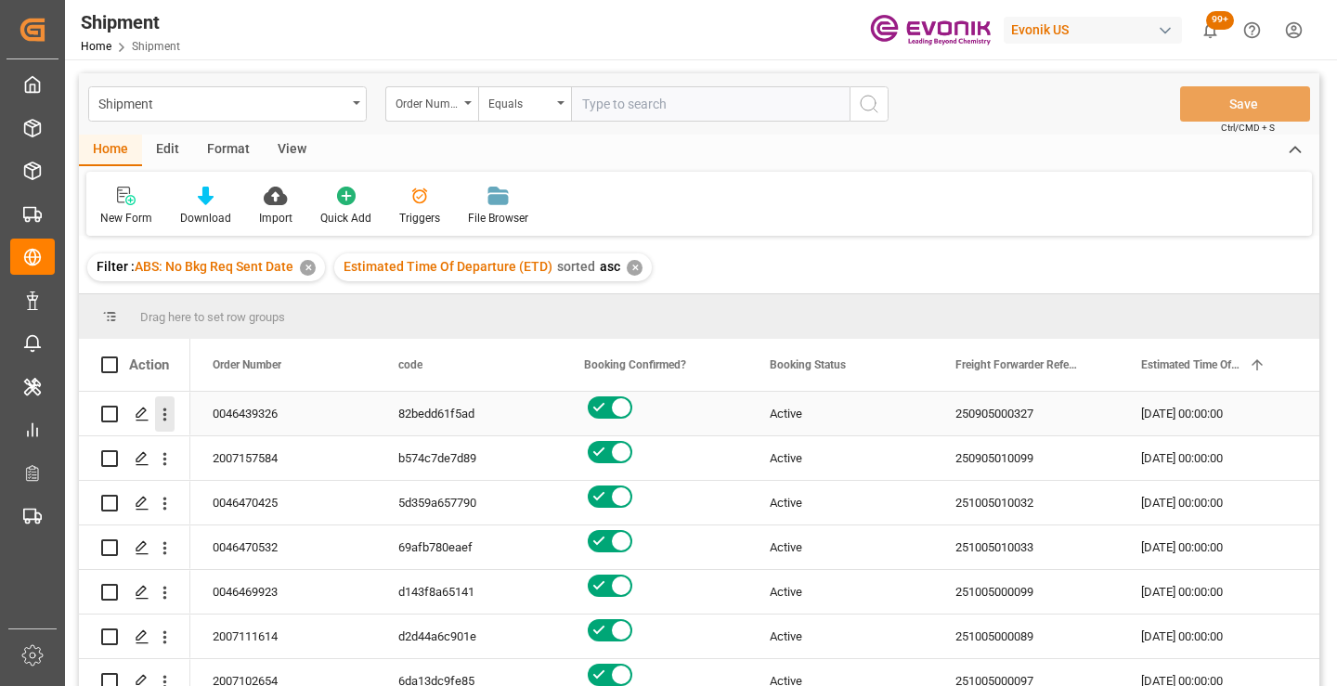
click at [162, 408] on icon "open menu" at bounding box center [164, 414] width 19 height 19
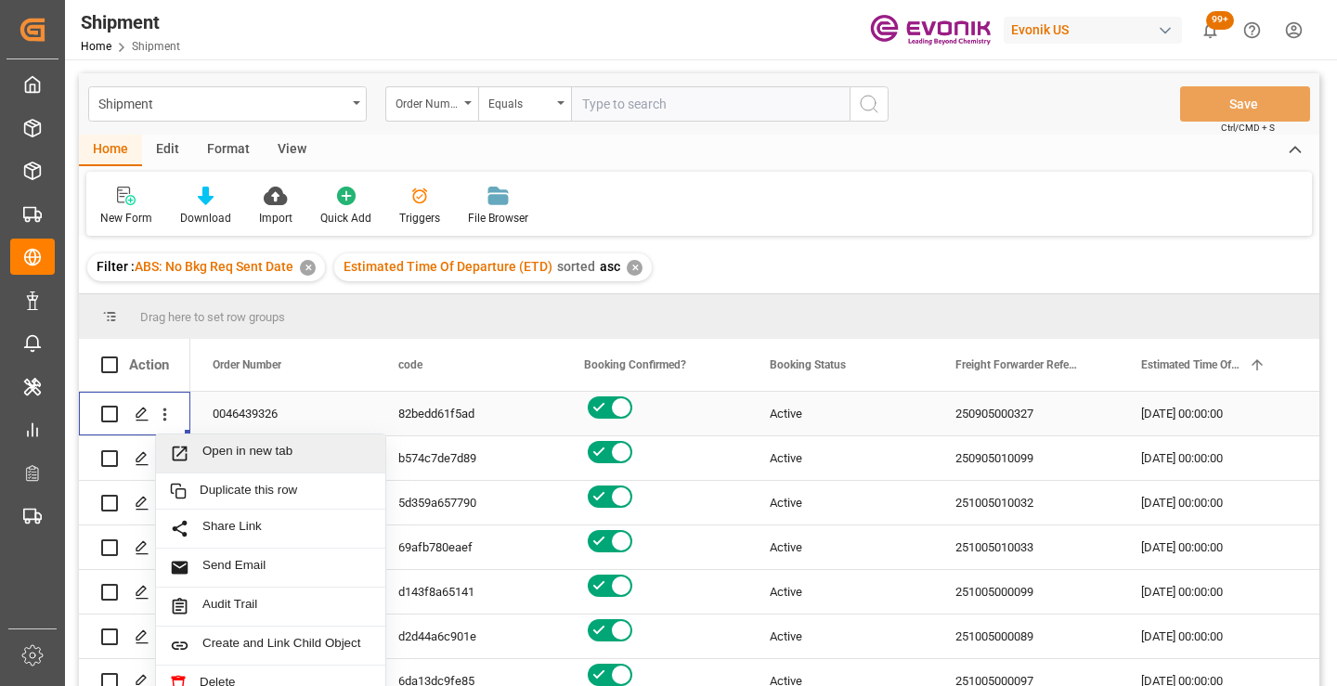
click at [280, 448] on span "Open in new tab" at bounding box center [286, 453] width 169 height 19
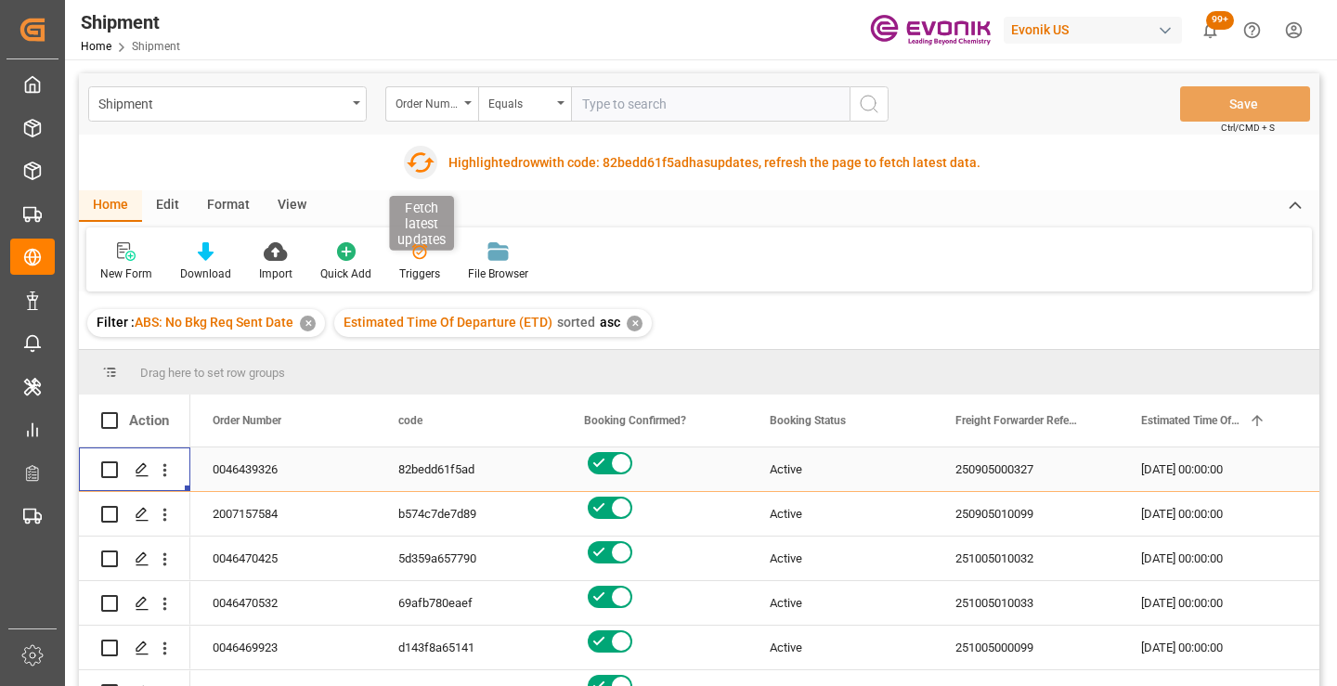
click at [419, 170] on icon "button" at bounding box center [420, 163] width 30 height 30
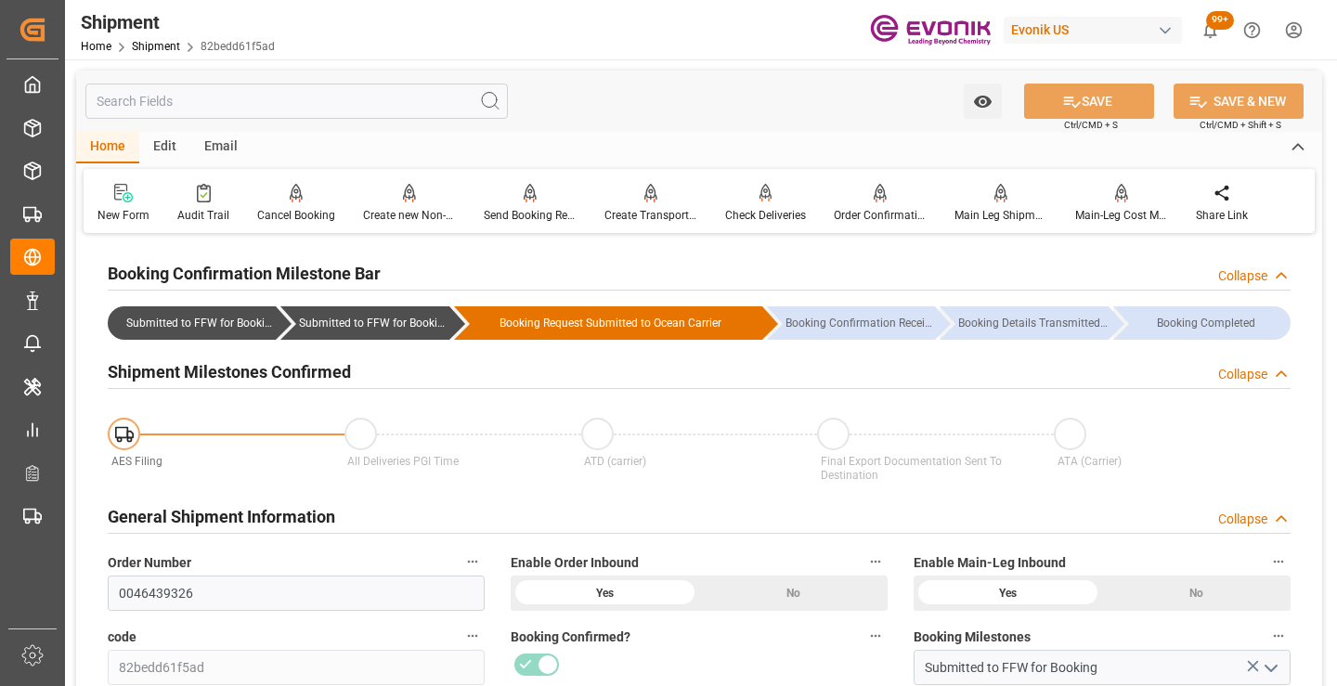
scroll to position [186, 0]
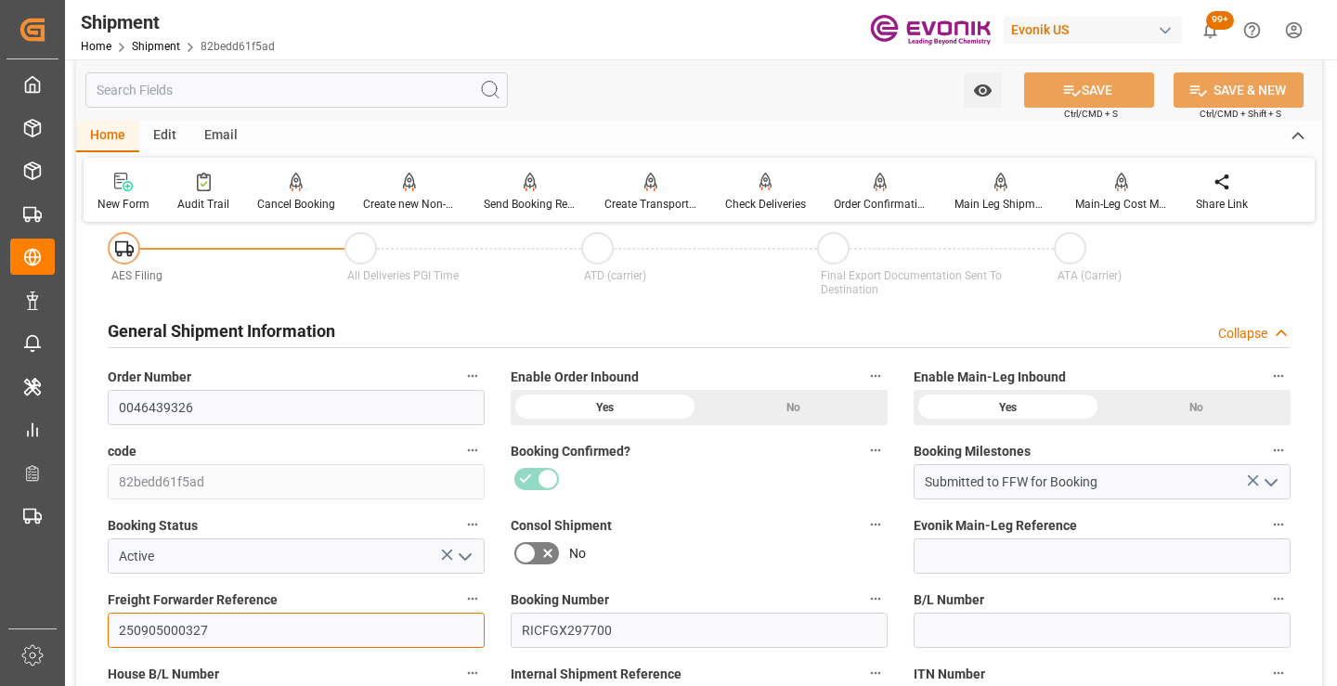
click at [162, 628] on input "250905000327" at bounding box center [296, 630] width 377 height 35
click at [383, 95] on input "text" at bounding box center [296, 89] width 422 height 35
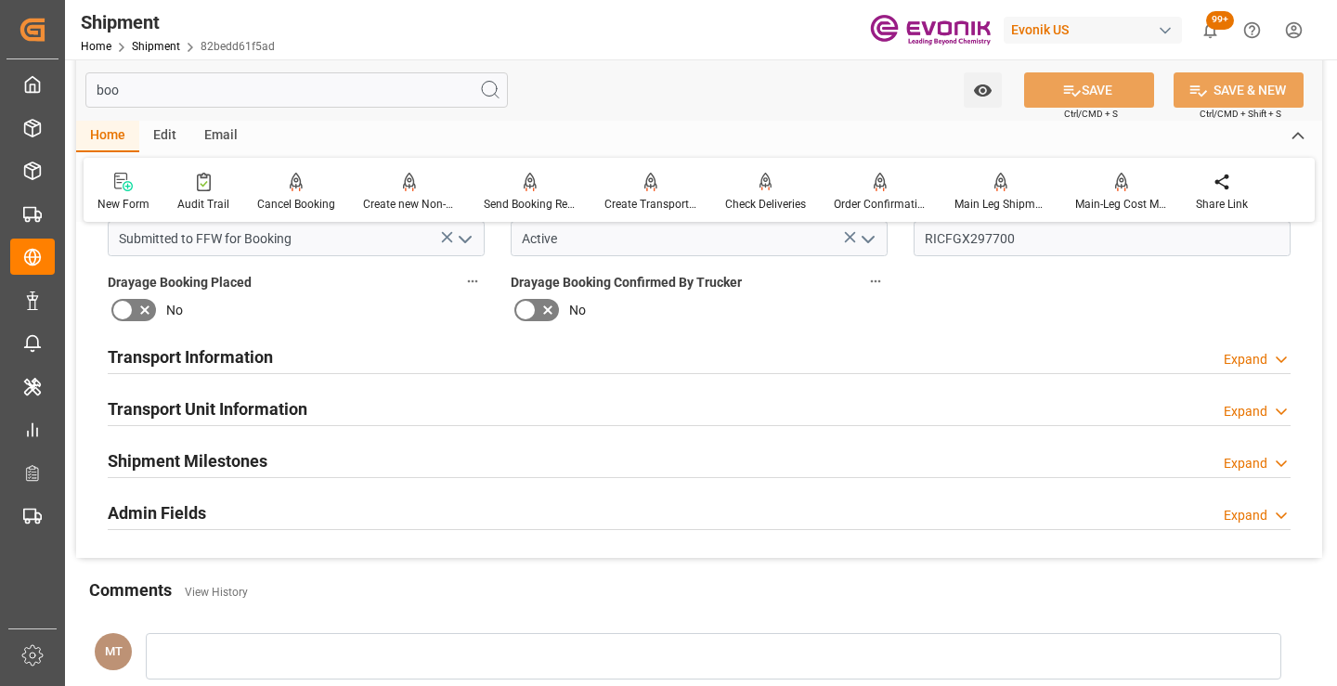
scroll to position [0, 0]
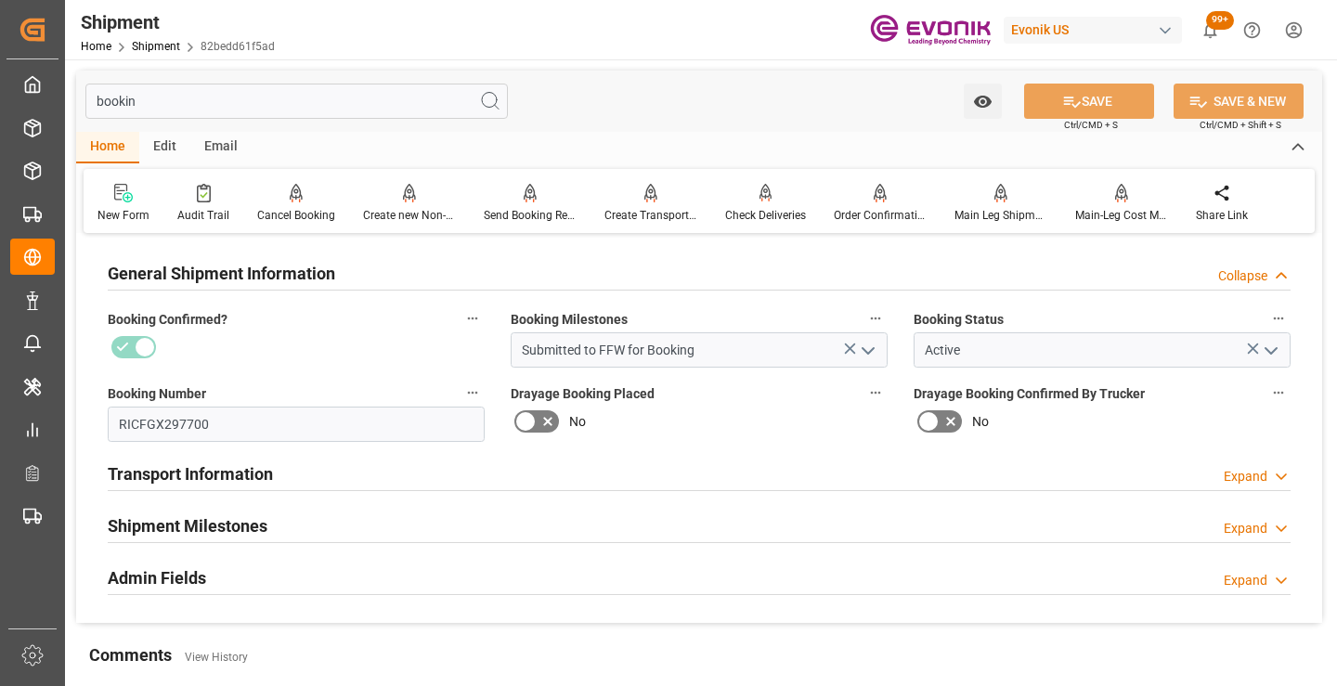
type input "bookin"
click at [258, 516] on h2 "Shipment Milestones" at bounding box center [188, 525] width 160 height 25
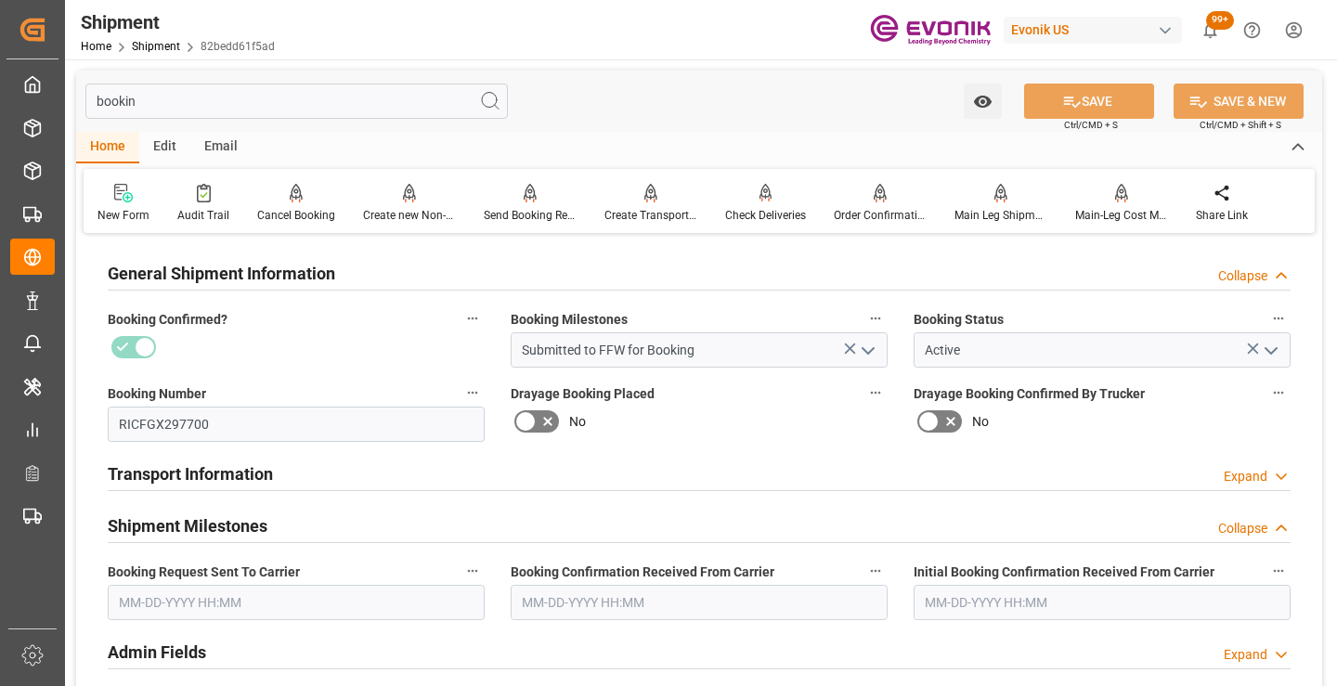
click at [279, 596] on input "text" at bounding box center [296, 602] width 377 height 35
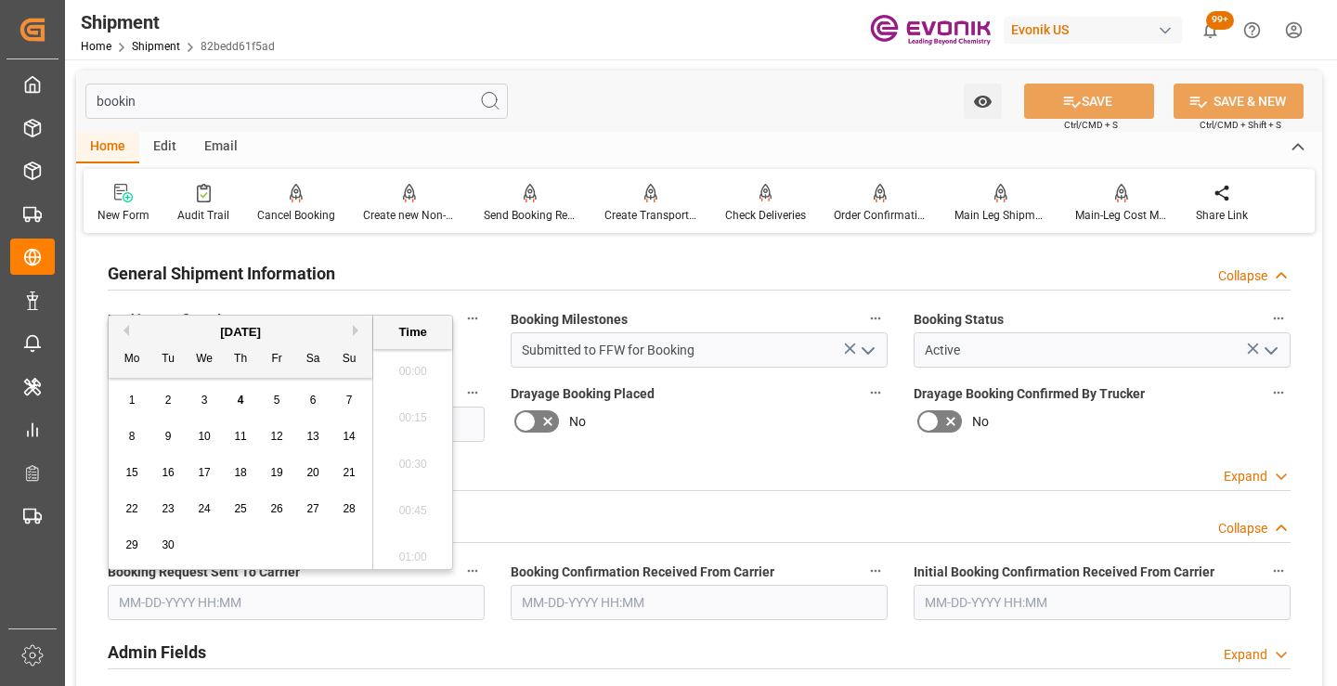
scroll to position [2745, 0]
click at [238, 402] on span "4" at bounding box center [241, 400] width 6 height 13
type input "[DATE] 00:00"
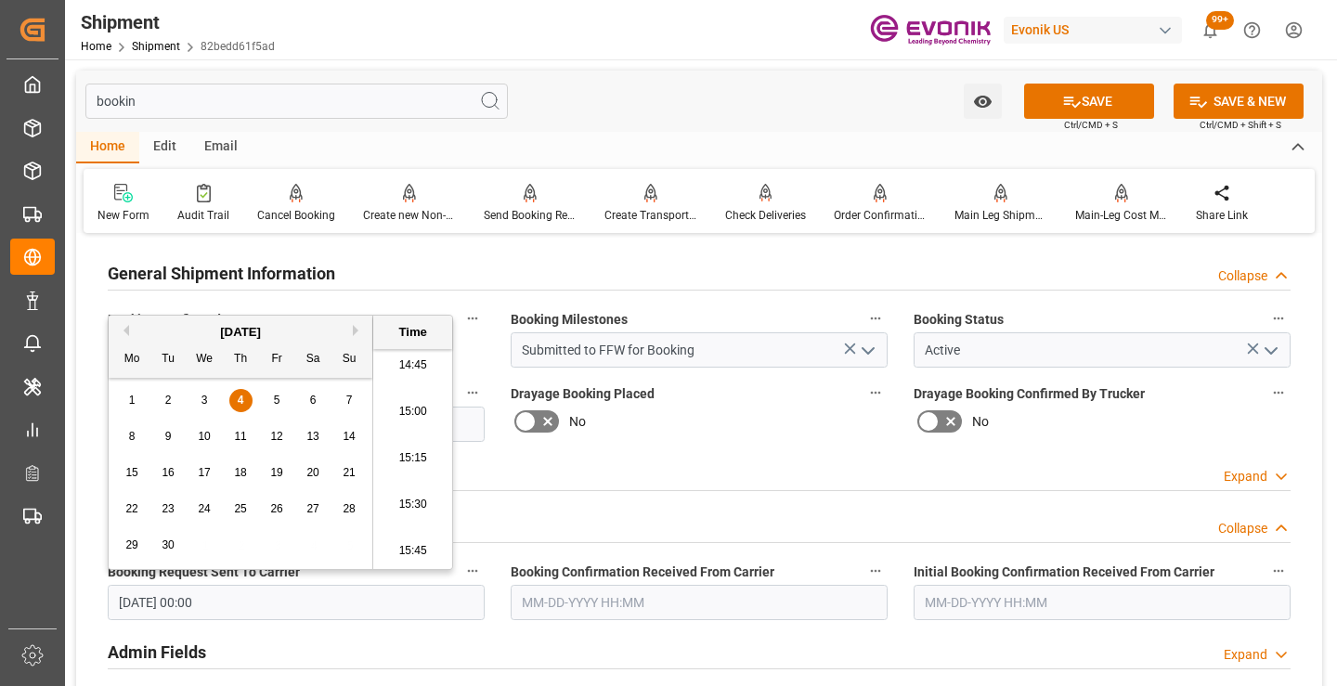
click at [631, 600] on input "text" at bounding box center [699, 602] width 377 height 35
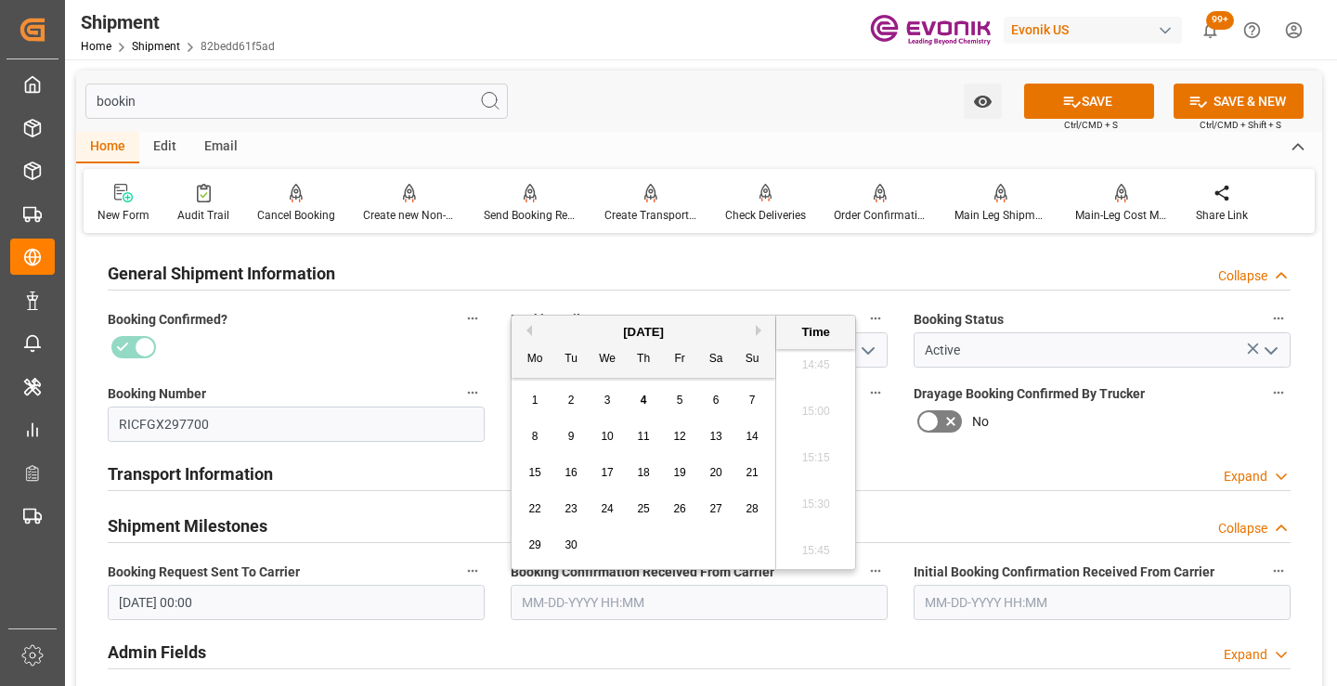
click at [640, 393] on div "4" at bounding box center [643, 401] width 23 height 22
type input "09-04-2025 00:00"
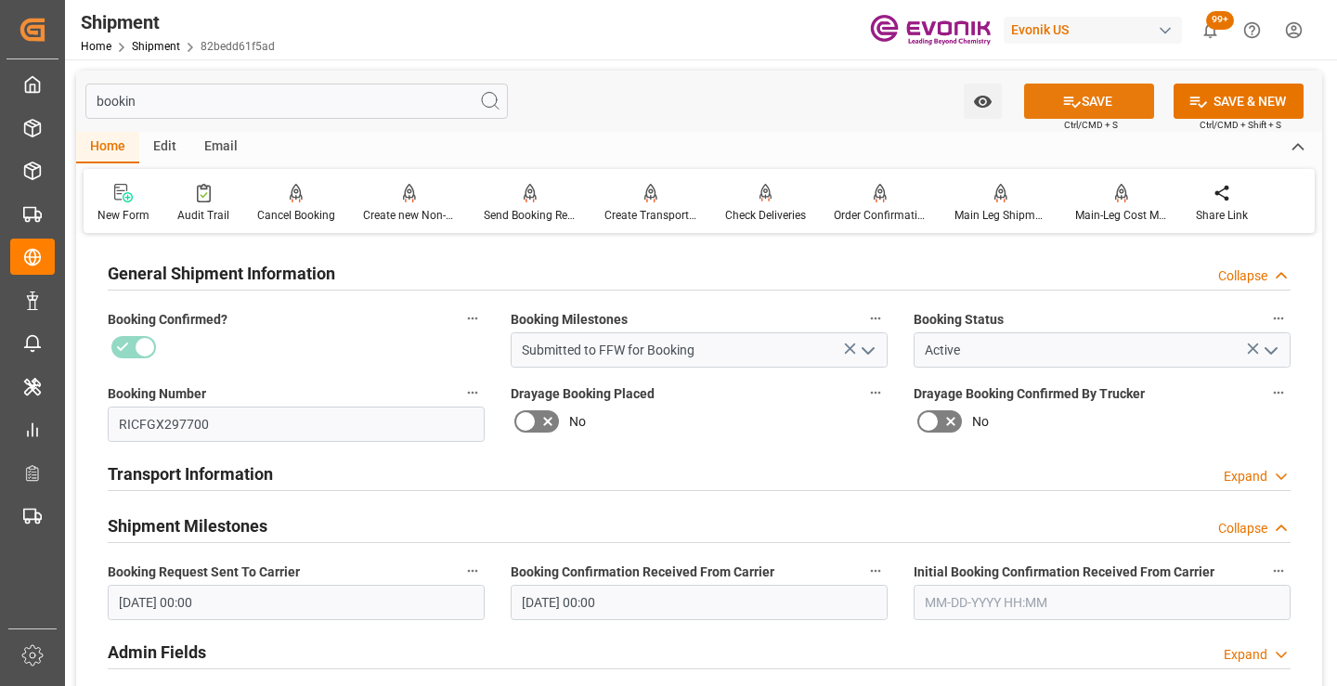
click at [1085, 94] on button "SAVE" at bounding box center [1089, 101] width 130 height 35
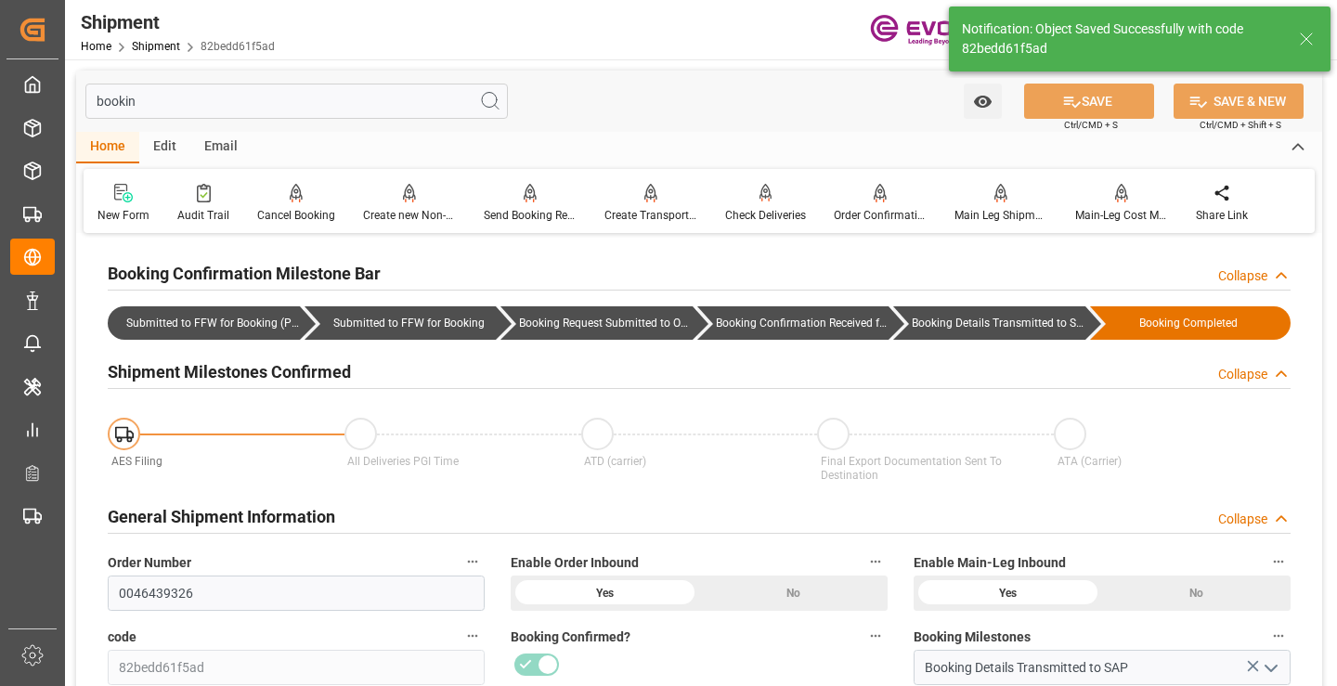
type input "Booking Details Transmitted to SAP"
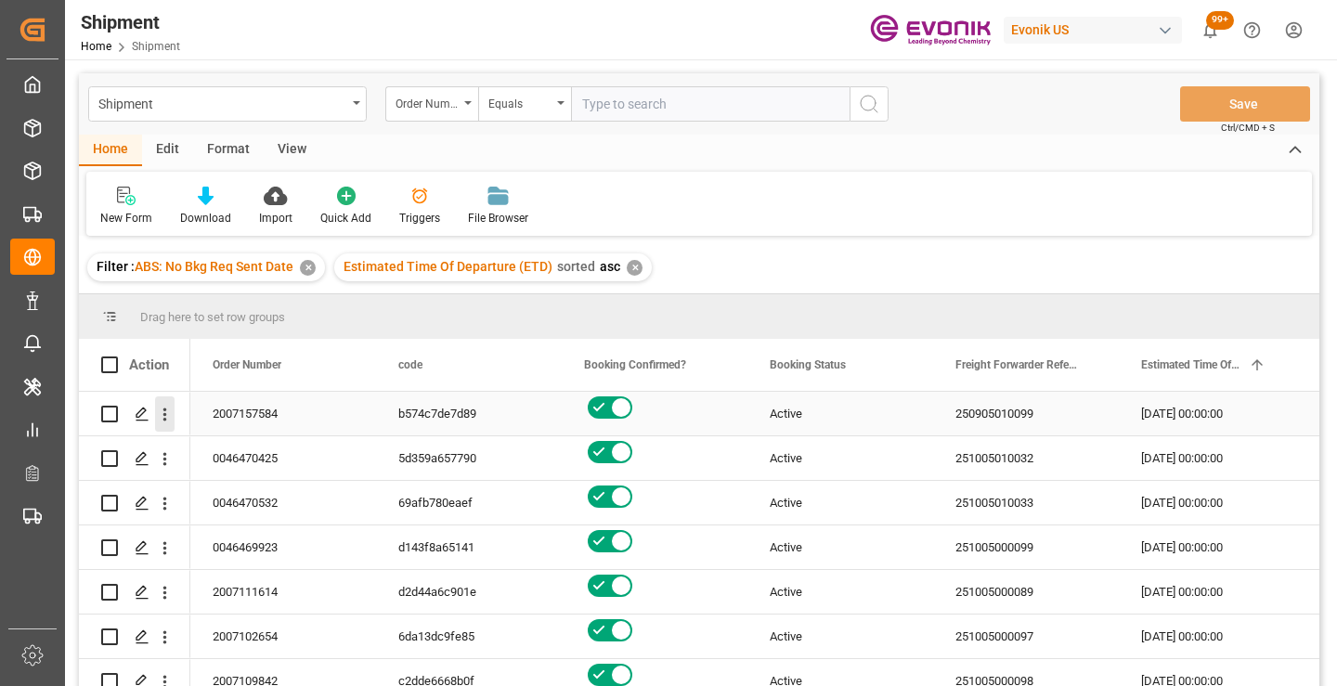
click at [162, 414] on icon "open menu" at bounding box center [164, 414] width 19 height 19
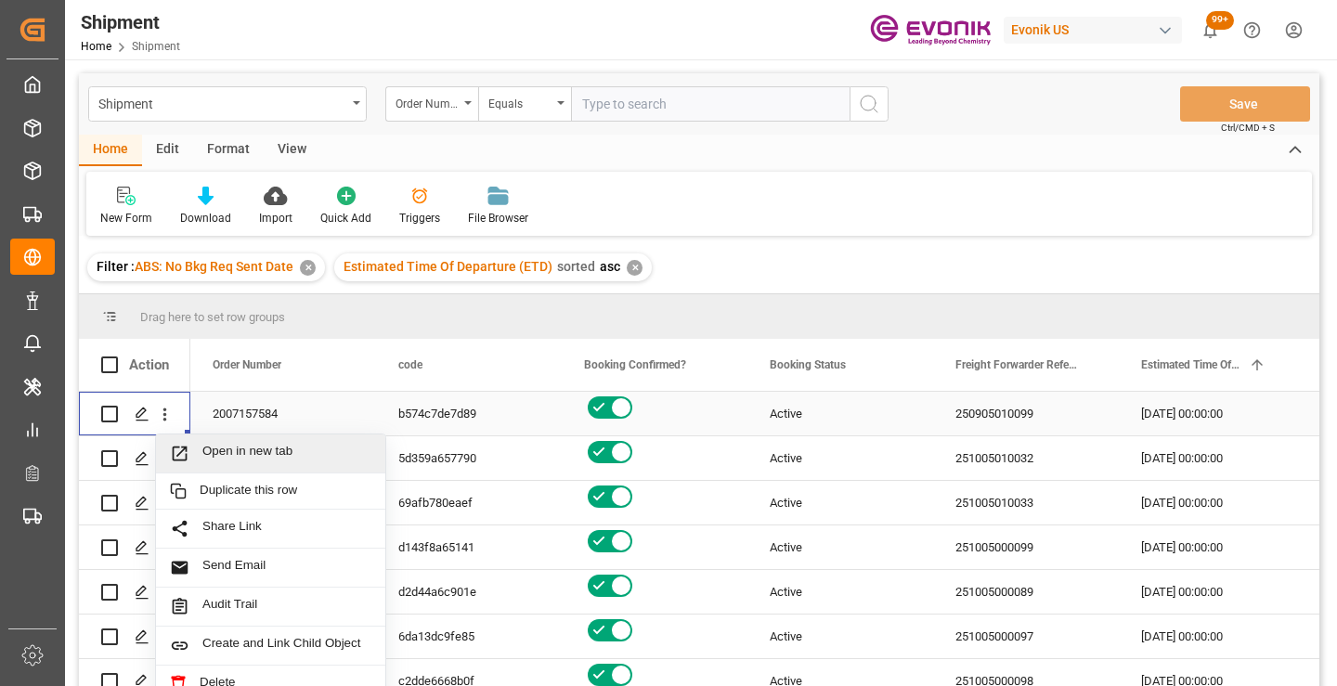
click at [244, 450] on span "Open in new tab" at bounding box center [286, 453] width 169 height 19
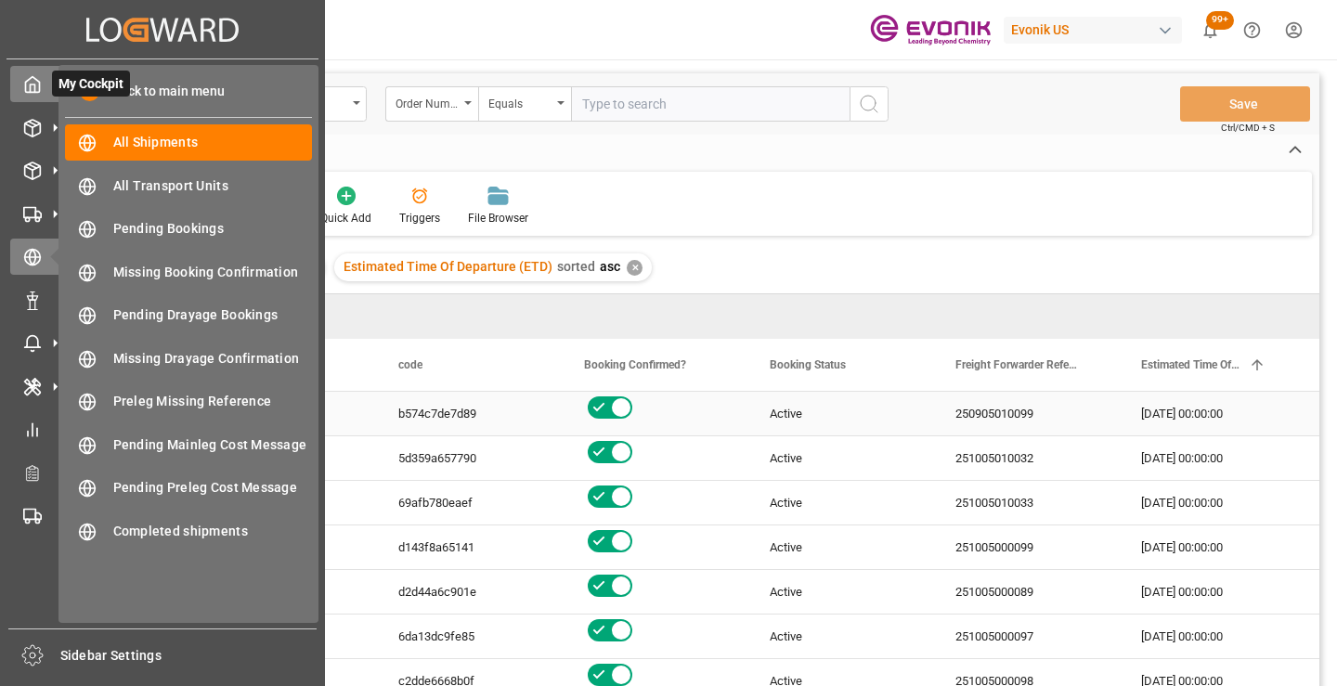
click at [26, 84] on icon at bounding box center [33, 85] width 14 height 16
